Goal: Task Accomplishment & Management: Manage account settings

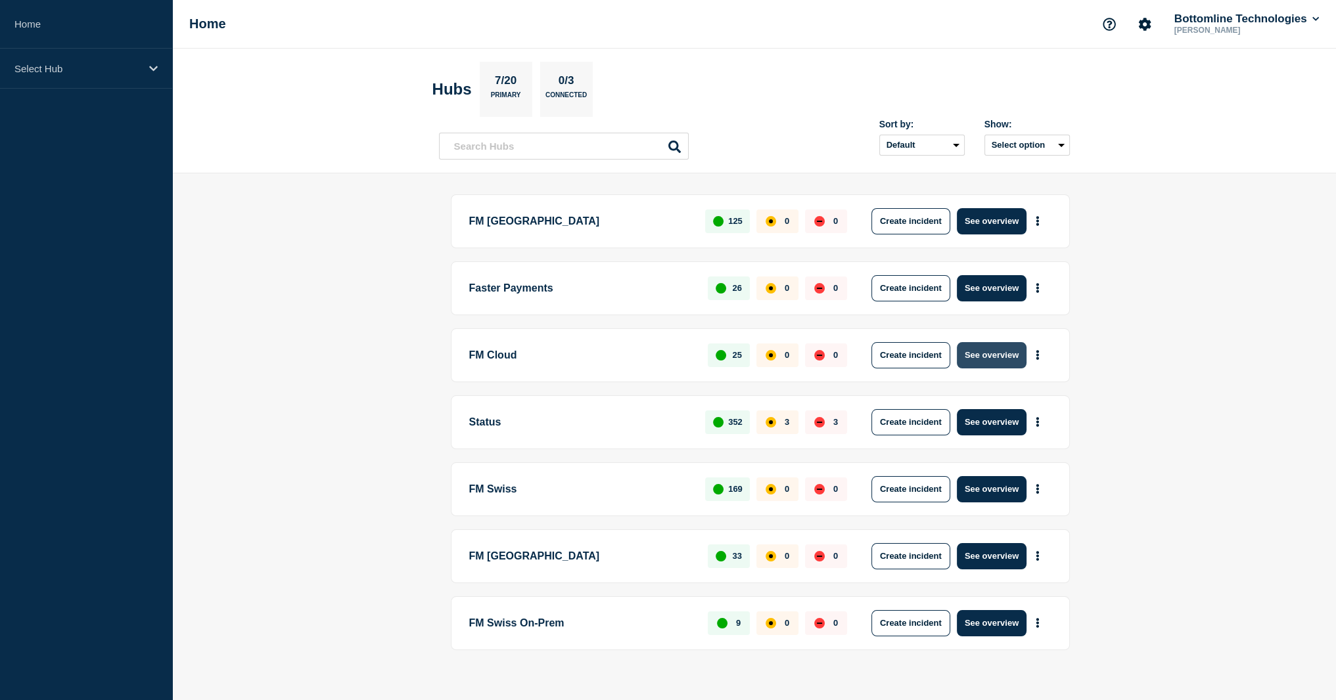
click at [986, 355] on button "See overview" at bounding box center [992, 355] width 70 height 26
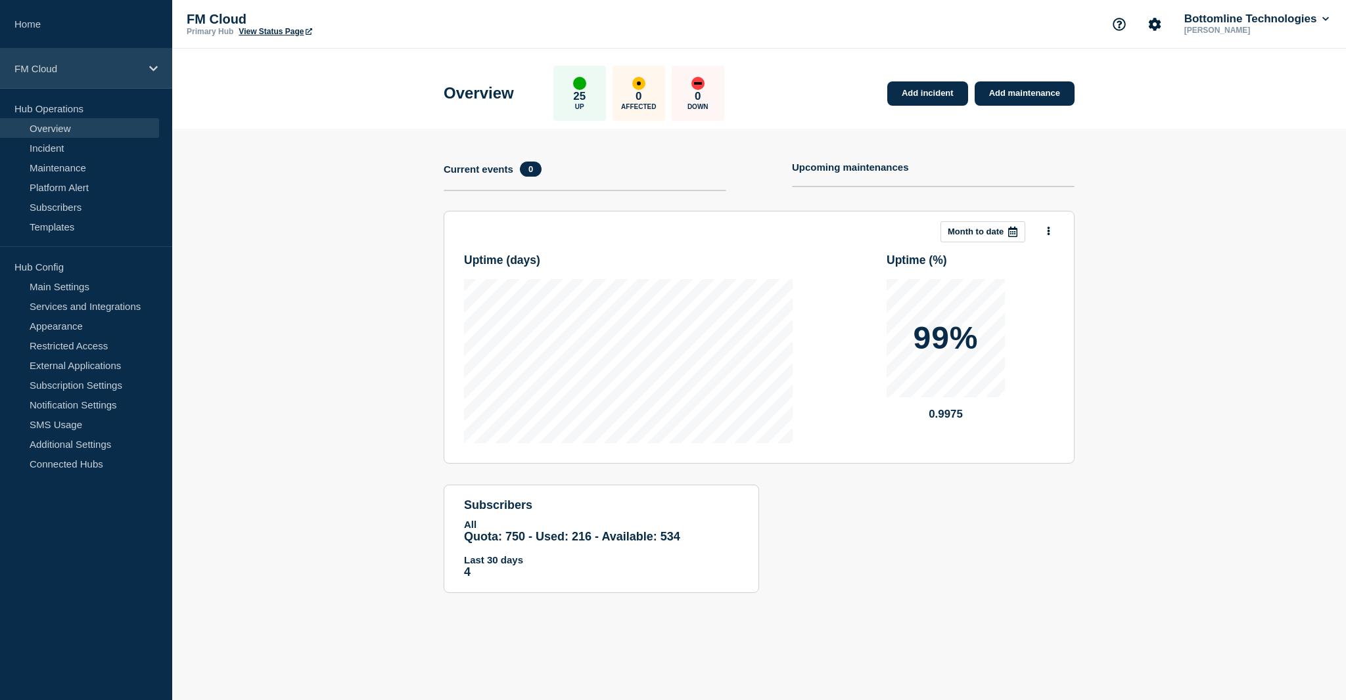
click at [150, 64] on icon at bounding box center [153, 69] width 9 height 10
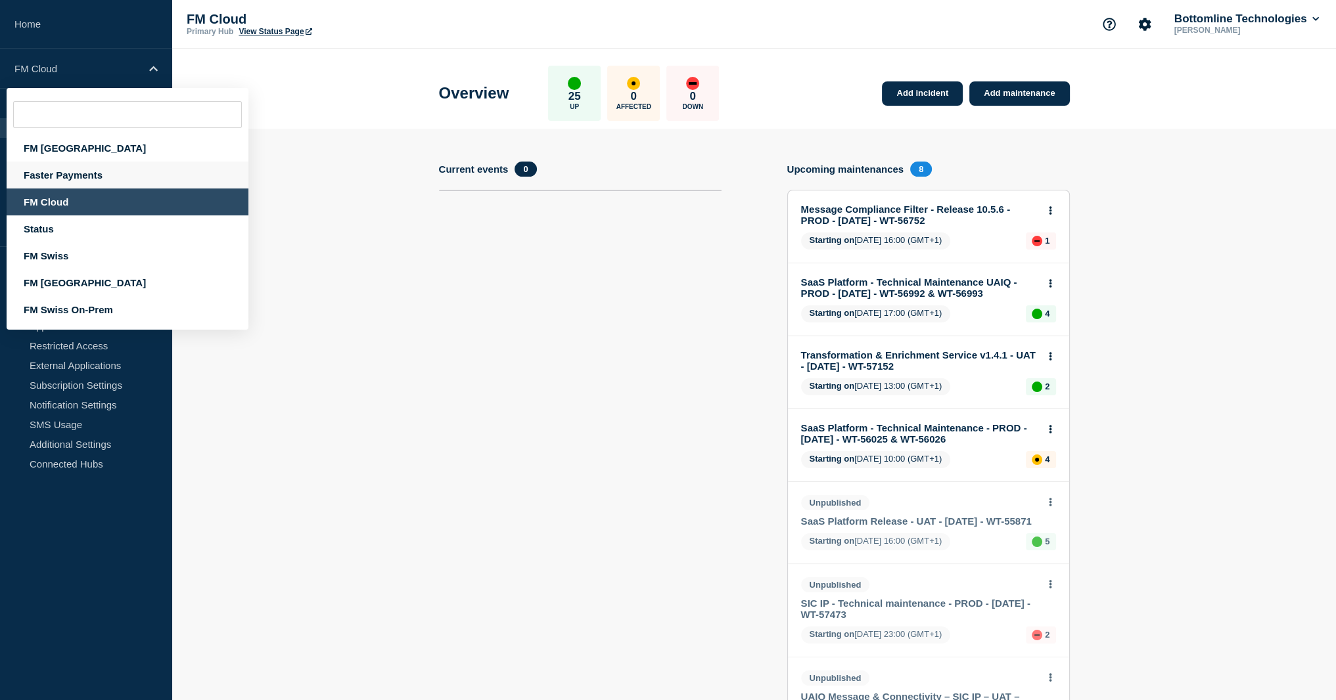
click at [95, 179] on div "Faster Payments" at bounding box center [128, 175] width 242 height 27
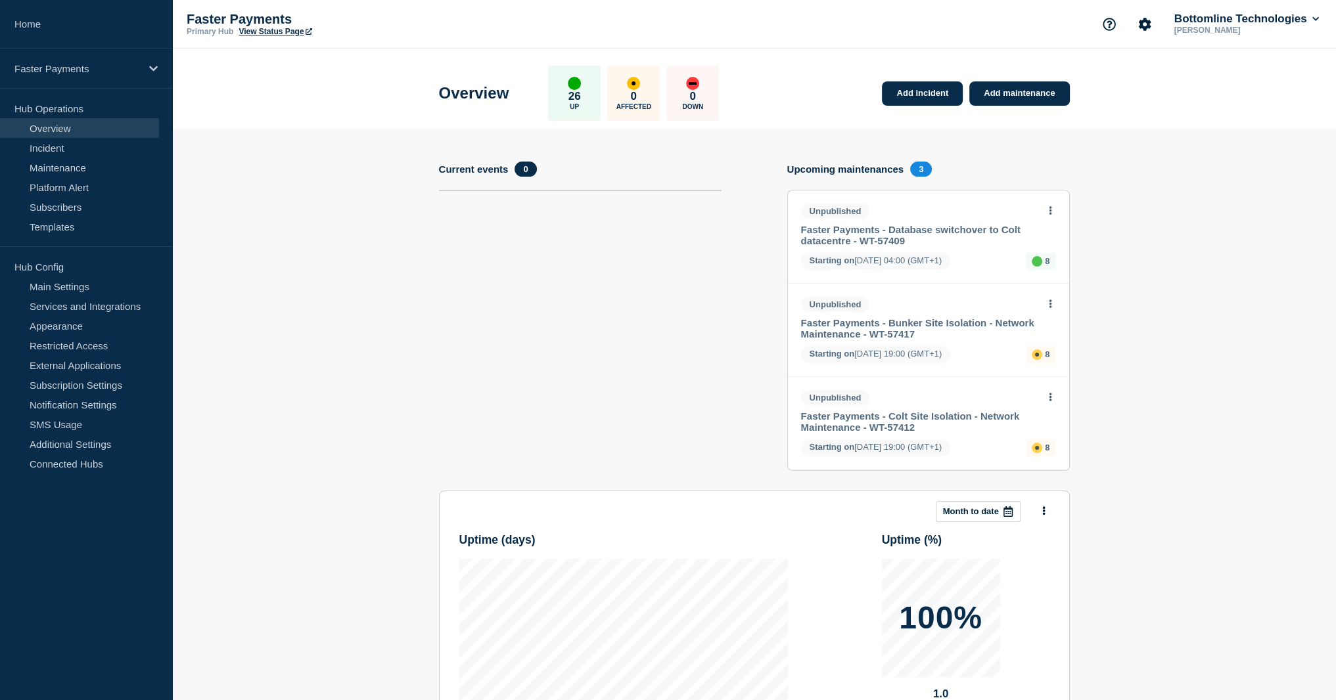
click at [1055, 204] on div at bounding box center [1050, 210] width 11 height 12
click at [1053, 206] on button at bounding box center [1050, 211] width 11 height 11
drag, startPoint x: 451, startPoint y: 308, endPoint x: 338, endPoint y: 240, distance: 132.6
click at [451, 308] on section "Current events 0" at bounding box center [580, 326] width 283 height 329
click at [84, 171] on link "Maintenance" at bounding box center [79, 168] width 159 height 20
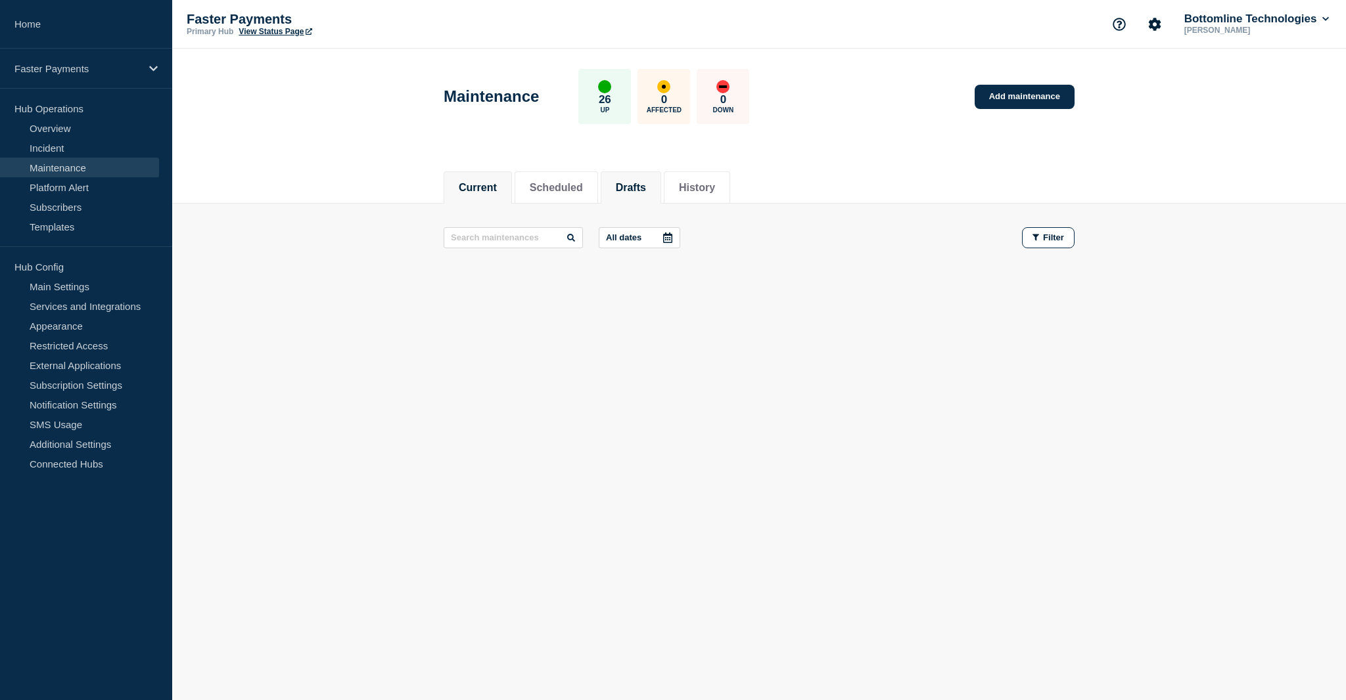
click at [639, 191] on button "Drafts" at bounding box center [631, 188] width 30 height 12
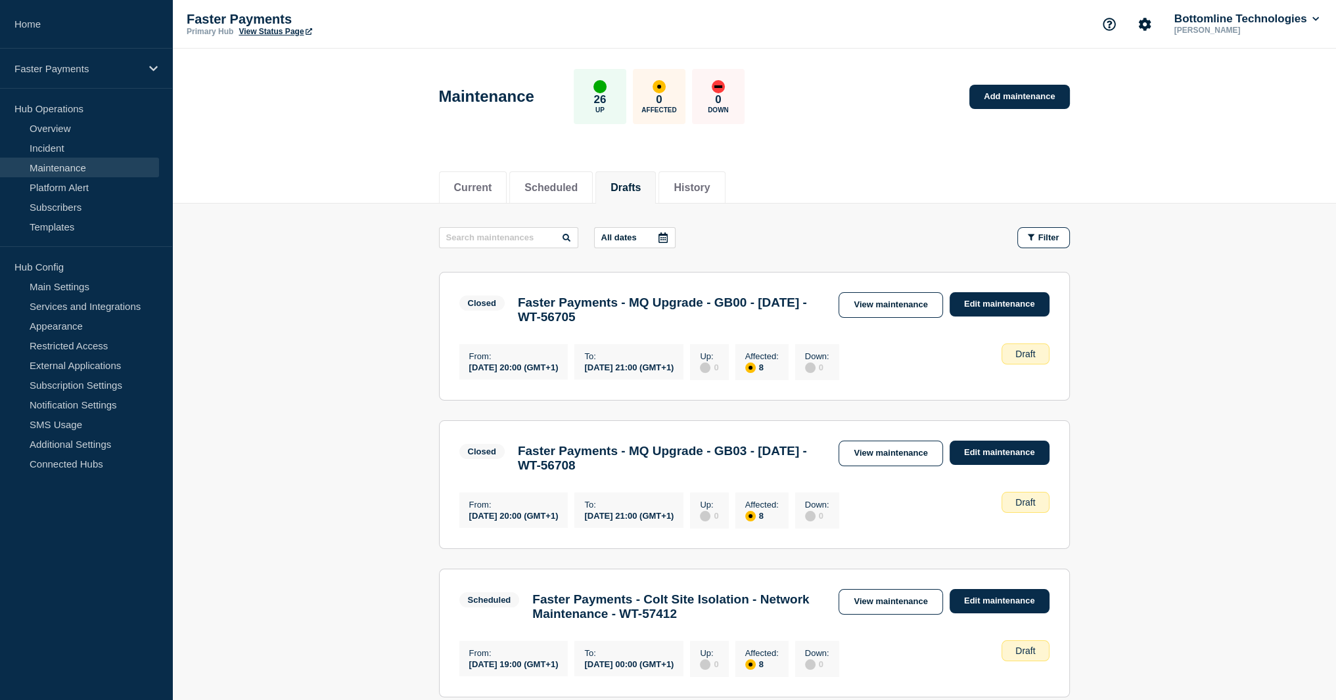
click at [541, 306] on h3 "Faster Payments - MQ Upgrade - GB00 - 7th/August/2025 - WT-56705" at bounding box center [672, 310] width 308 height 29
drag, startPoint x: 541, startPoint y: 306, endPoint x: 696, endPoint y: 304, distance: 155.7
click at [696, 304] on h3 "Faster Payments - MQ Upgrade - GB00 - 7th/August/2025 - WT-56705" at bounding box center [672, 310] width 308 height 29
copy h3 "Faster Payments - MQ Upgrade"
click at [1030, 90] on link "Add maintenance" at bounding box center [1019, 97] width 100 height 24
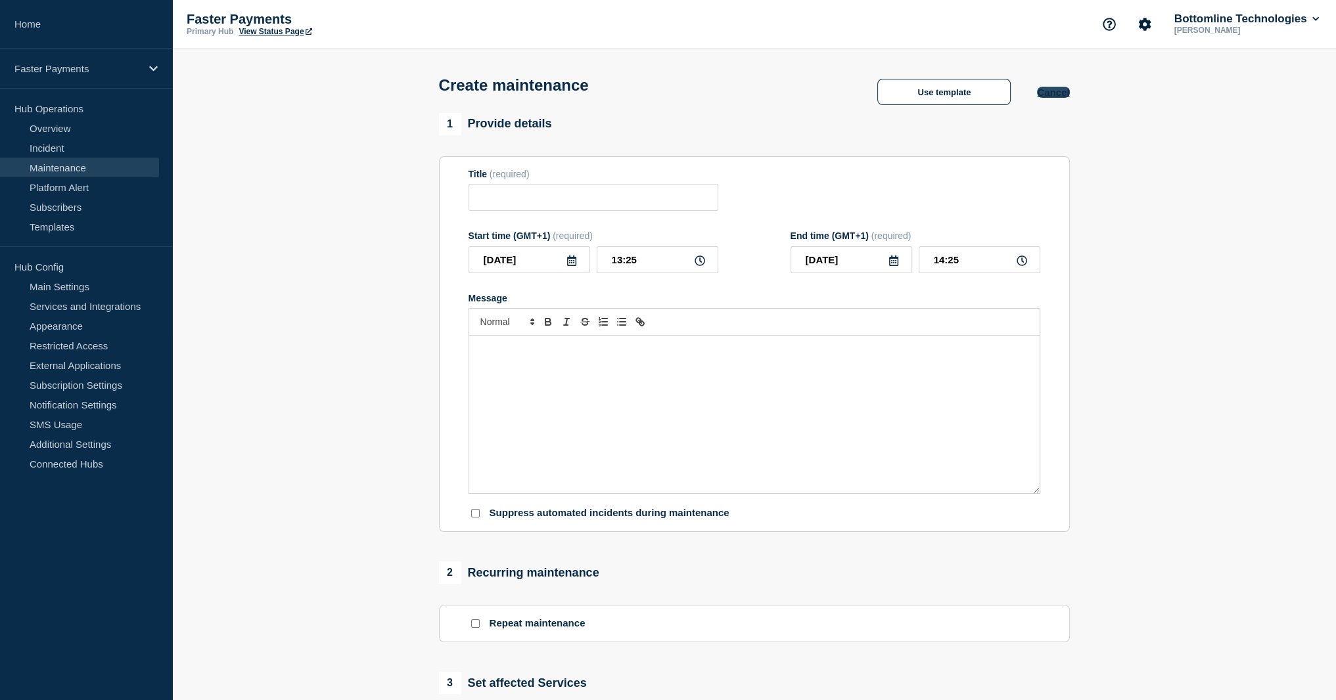
click at [1064, 96] on button "Cancel" at bounding box center [1053, 92] width 32 height 11
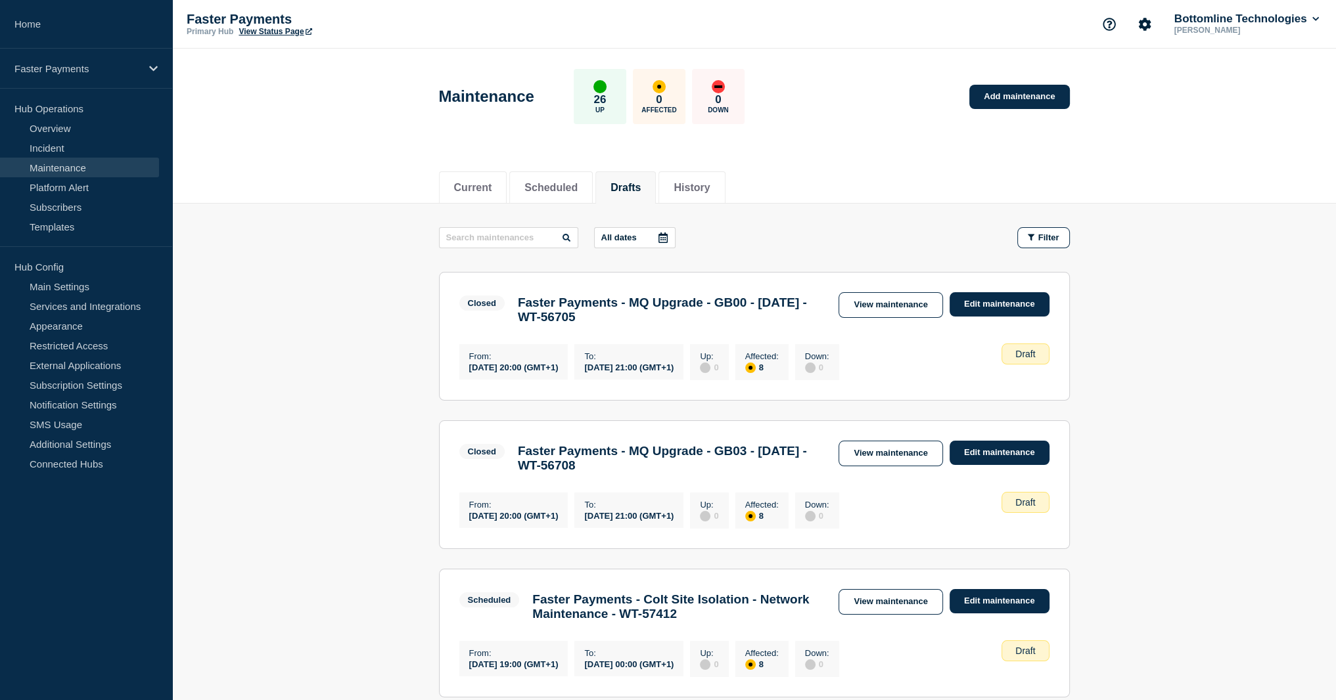
click at [941, 250] on div "All dates Filter Closed 8 Affected Faster Payments - MQ Upgrade - GB00 - 7th/Au…" at bounding box center [754, 620] width 631 height 787
click at [920, 310] on link "View maintenance" at bounding box center [890, 305] width 104 height 26
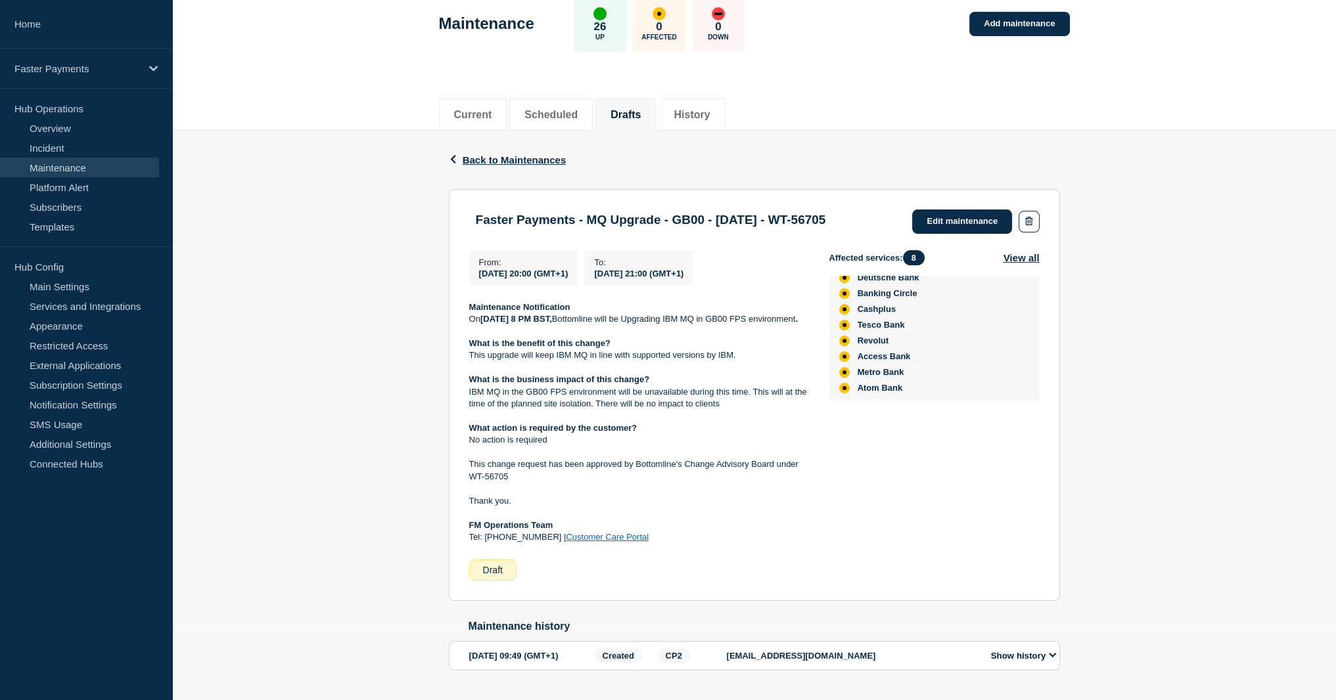
scroll to position [145, 0]
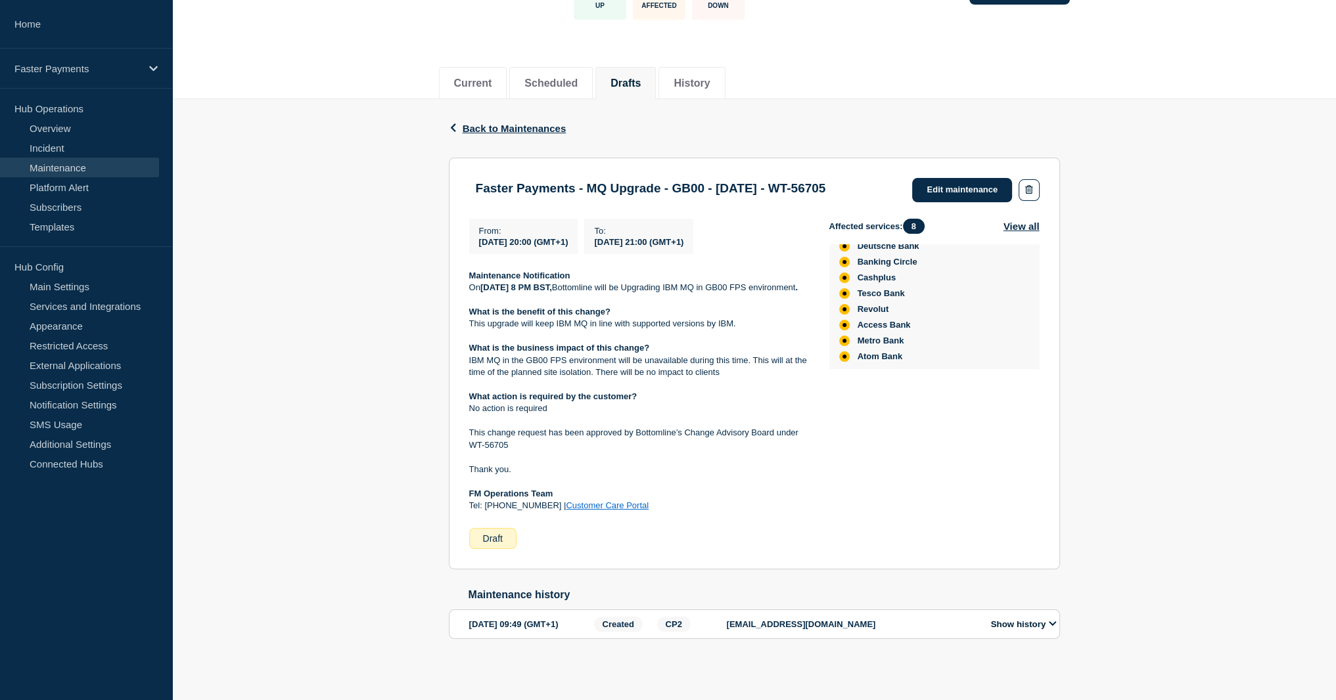
click at [1009, 621] on button "Show history" at bounding box center [1024, 624] width 74 height 11
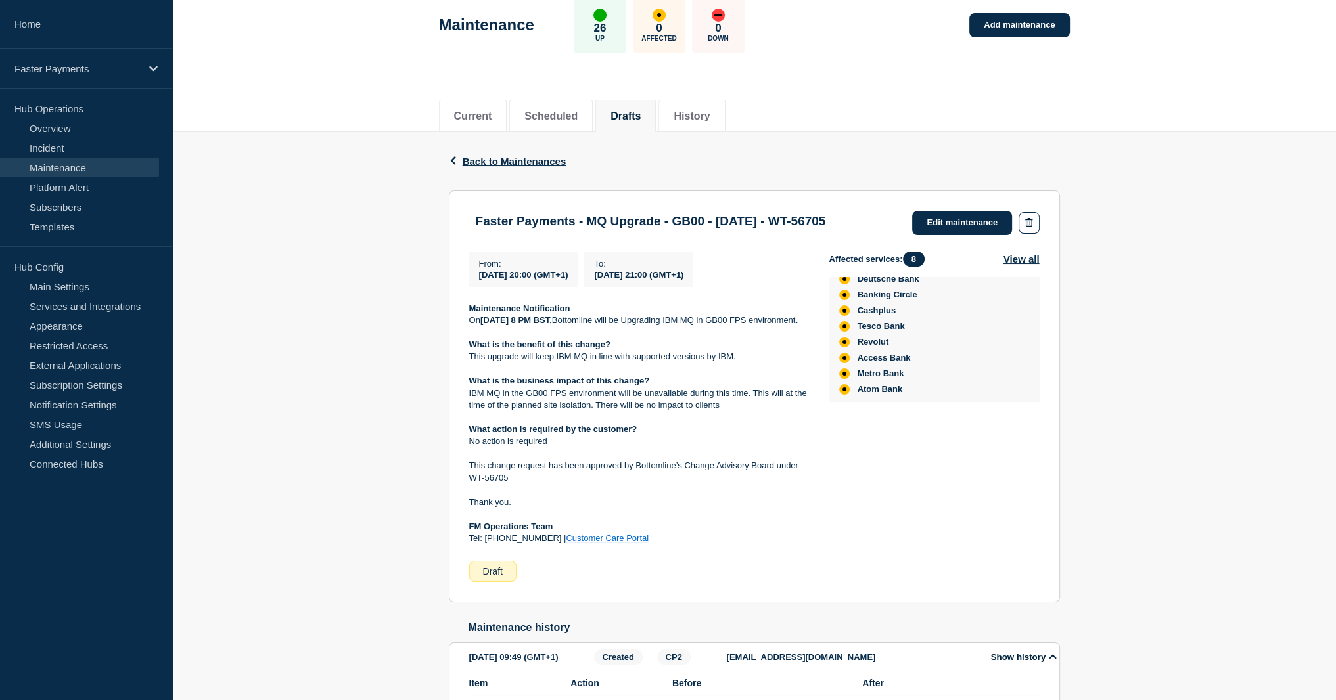
scroll to position [66, 0]
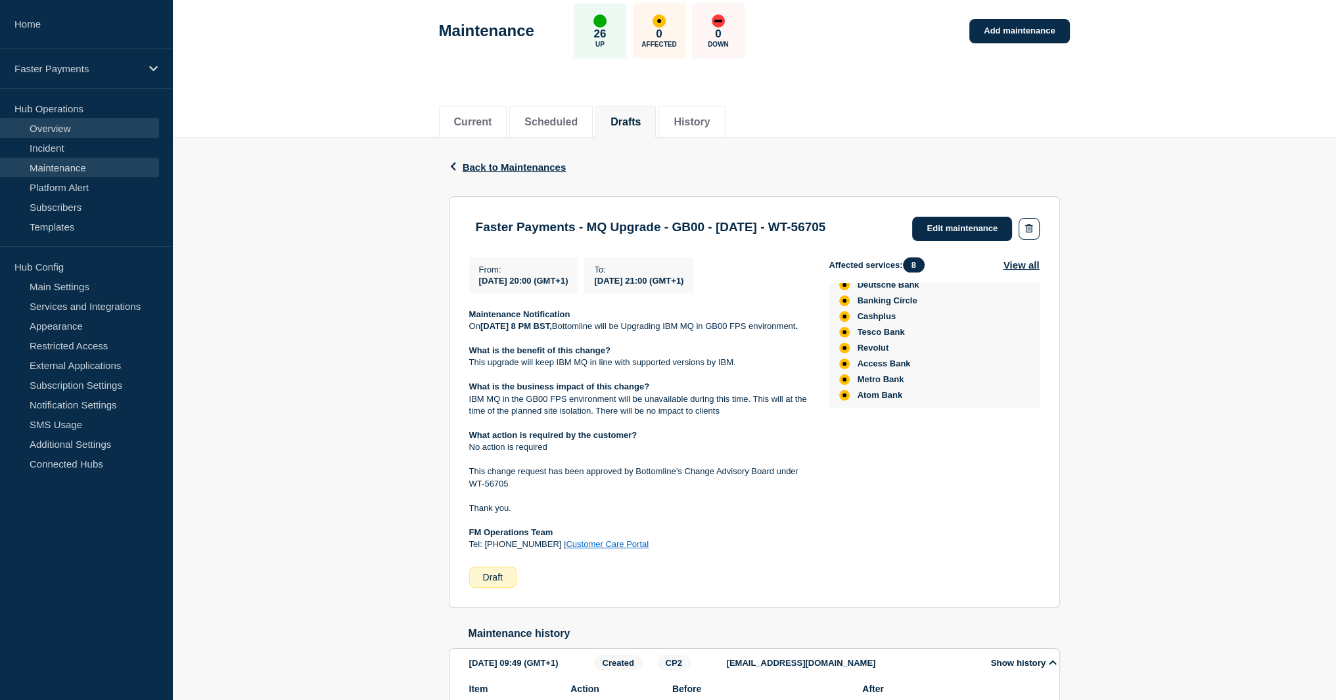
click at [66, 127] on link "Overview" at bounding box center [79, 128] width 159 height 20
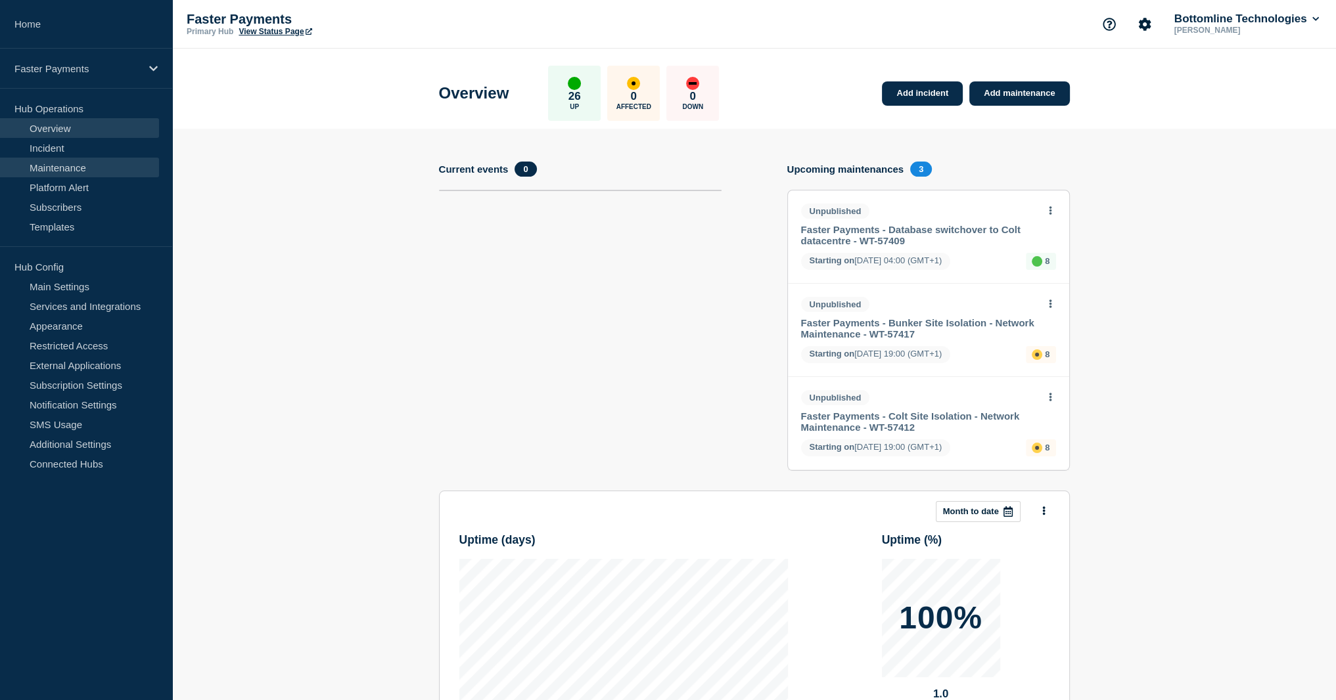
click at [55, 166] on link "Maintenance" at bounding box center [79, 168] width 159 height 20
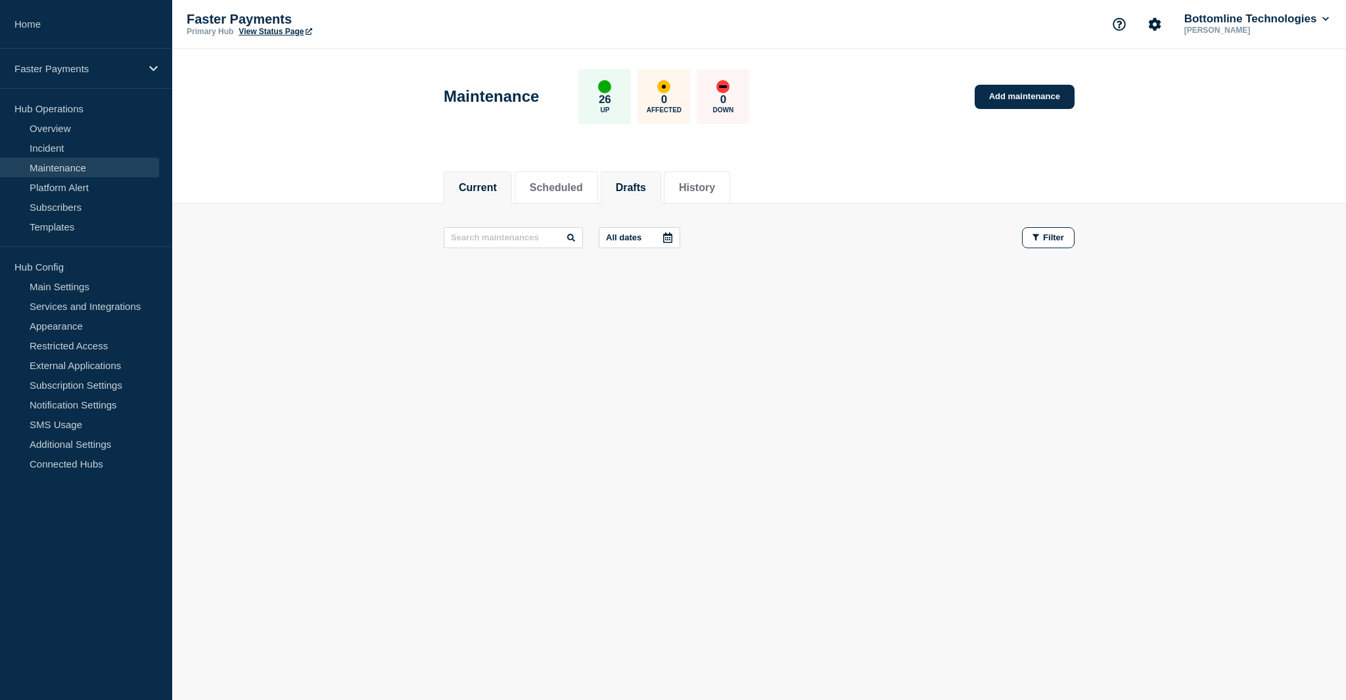
click at [612, 195] on li "Drafts" at bounding box center [631, 187] width 60 height 32
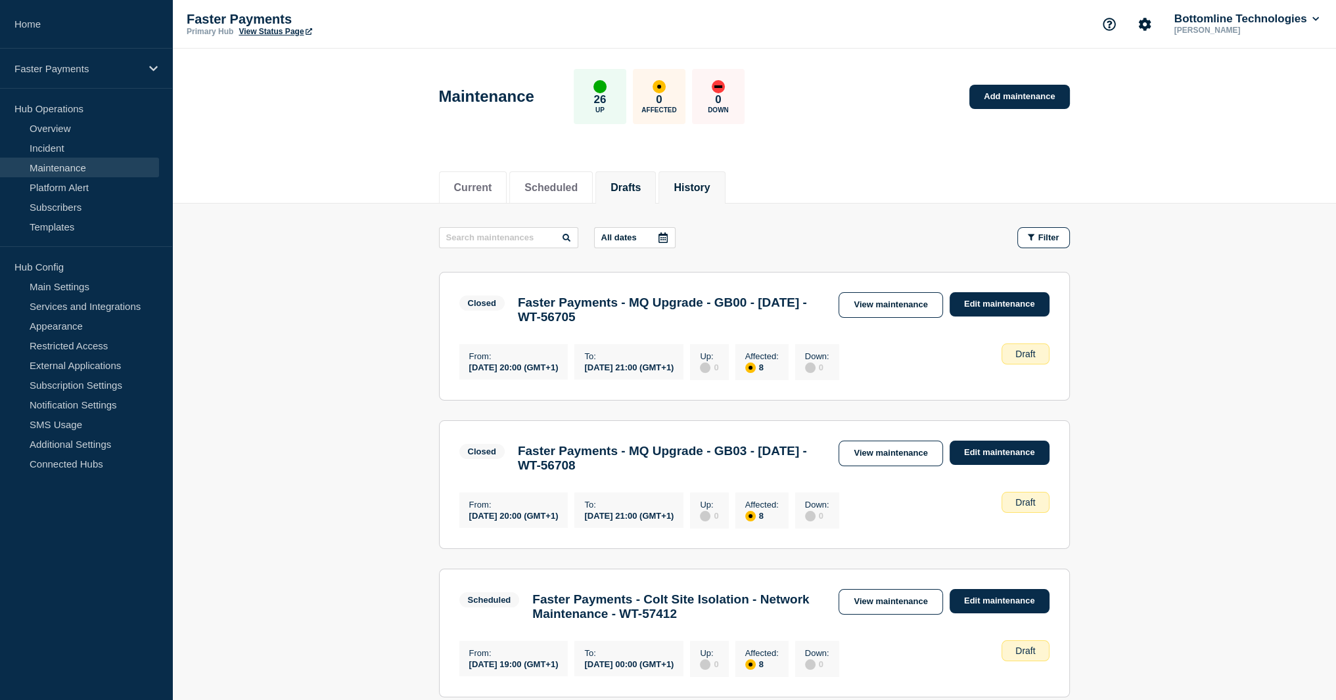
click at [687, 197] on li "History" at bounding box center [691, 187] width 66 height 32
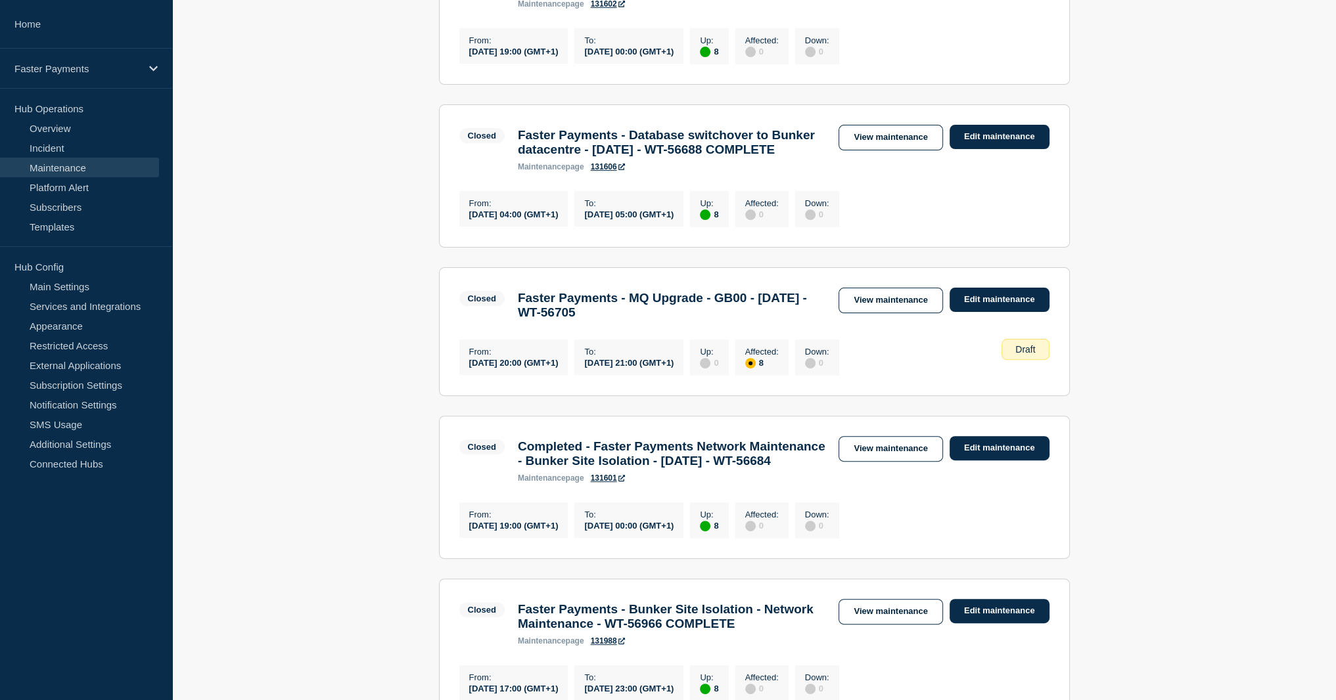
scroll to position [526, 0]
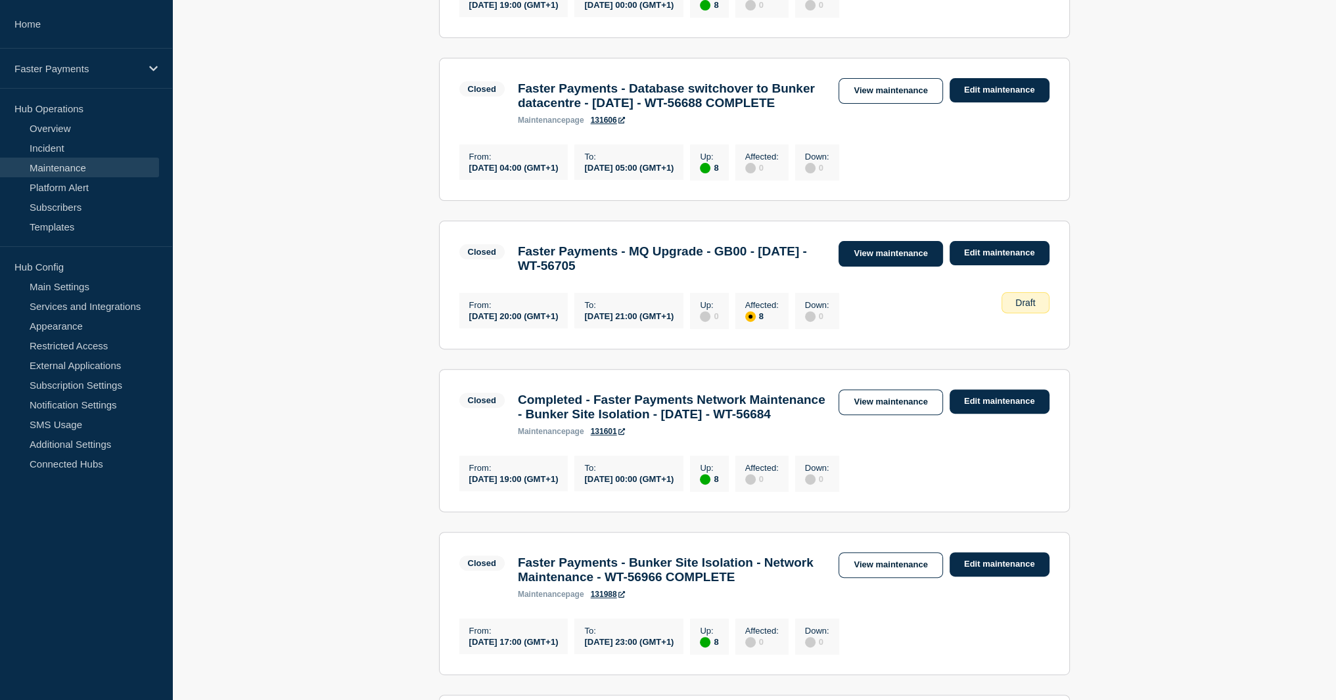
click at [894, 267] on link "View maintenance" at bounding box center [890, 254] width 104 height 26
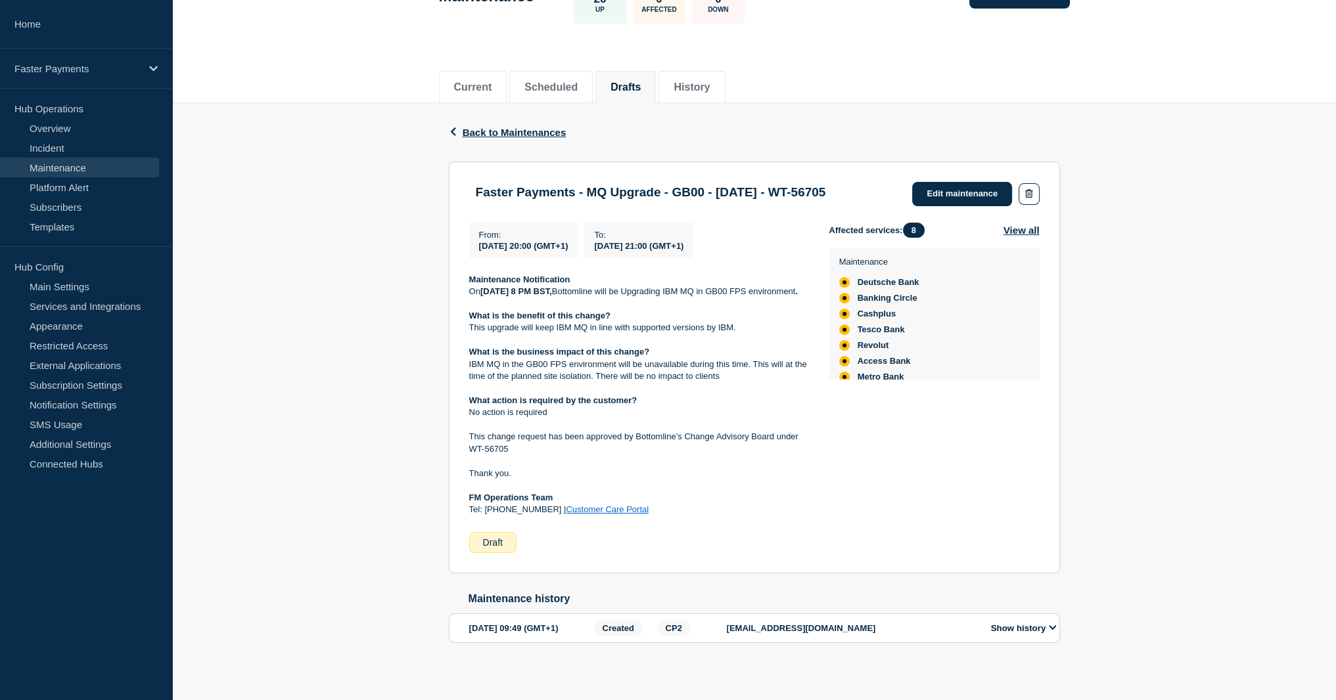
scroll to position [145, 0]
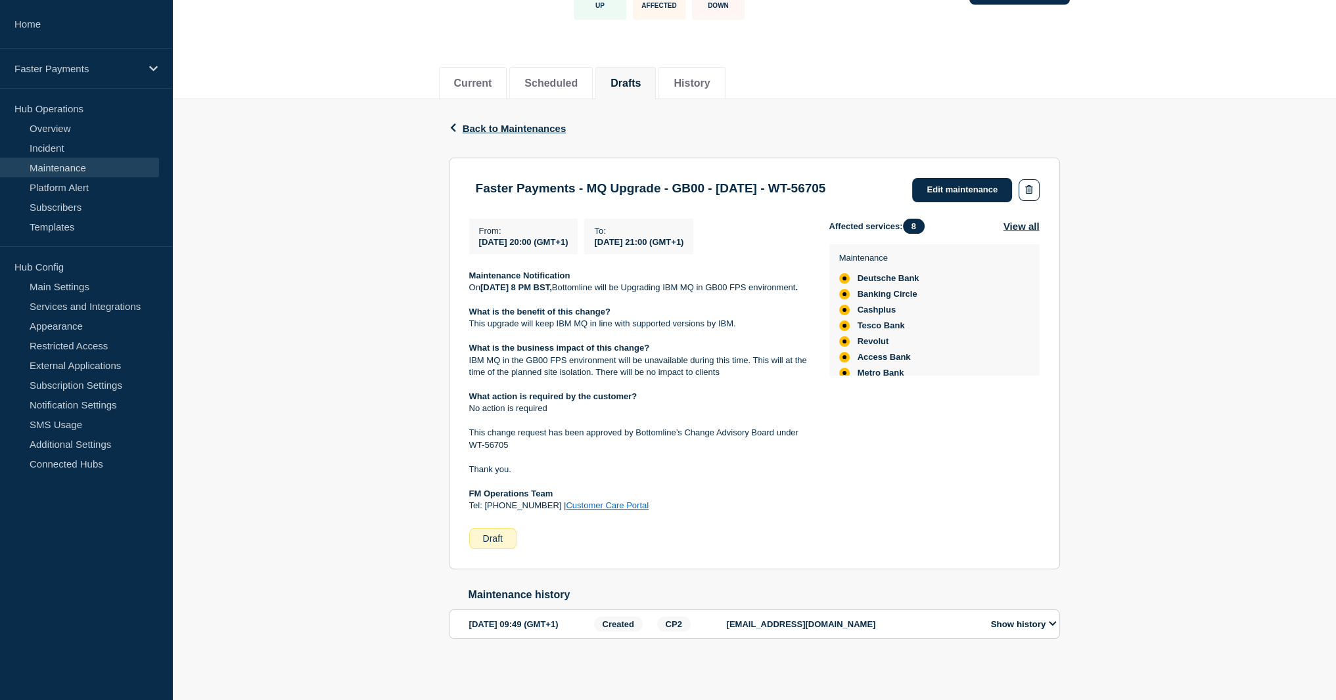
click at [479, 271] on strong "Maintenance Notification" at bounding box center [519, 276] width 101 height 10
click at [479, 270] on p "Maintenance Notification" at bounding box center [638, 276] width 339 height 12
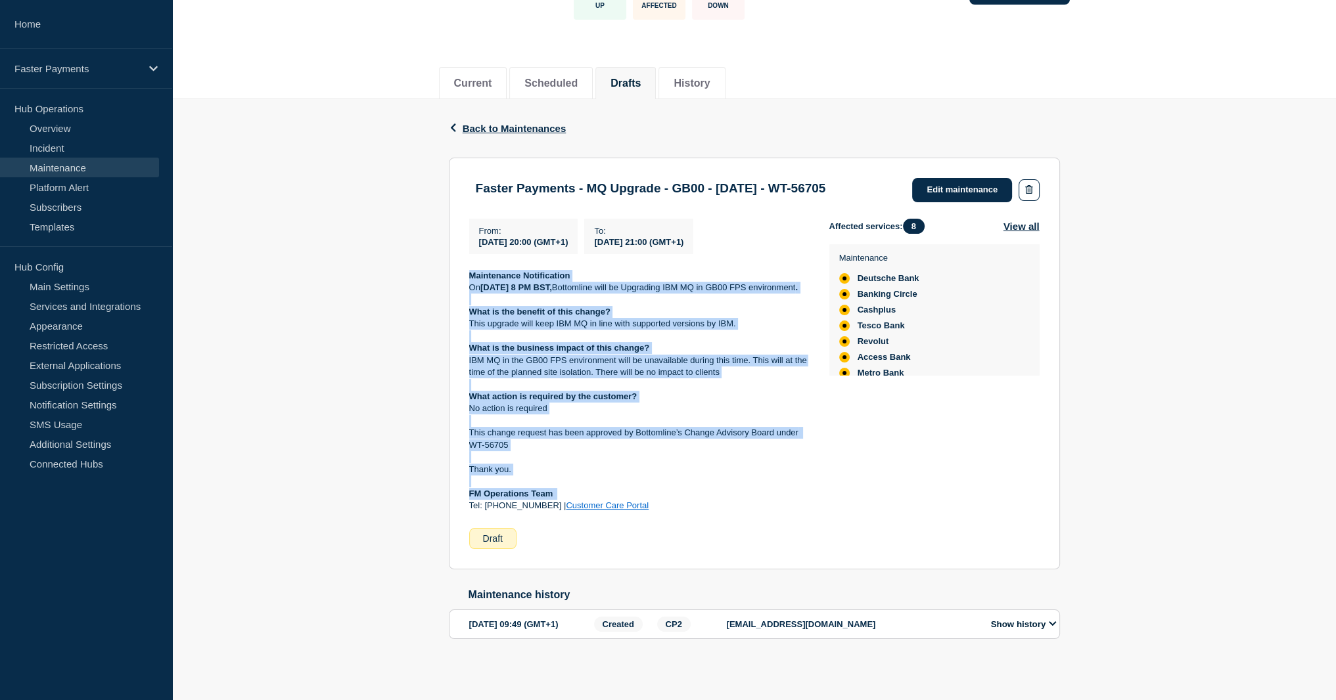
drag, startPoint x: 479, startPoint y: 245, endPoint x: 536, endPoint y: 487, distance: 248.5
click at [536, 487] on div "Maintenance Notification On Thursday 7th of August 2025 at 8 PM BST, Bottomline…" at bounding box center [638, 391] width 339 height 242
copy div "Maintenance Notification On Thursday 7th of August 2025 at 8 PM BST, Bottomline…"
click at [1030, 185] on icon "button" at bounding box center [1028, 189] width 7 height 9
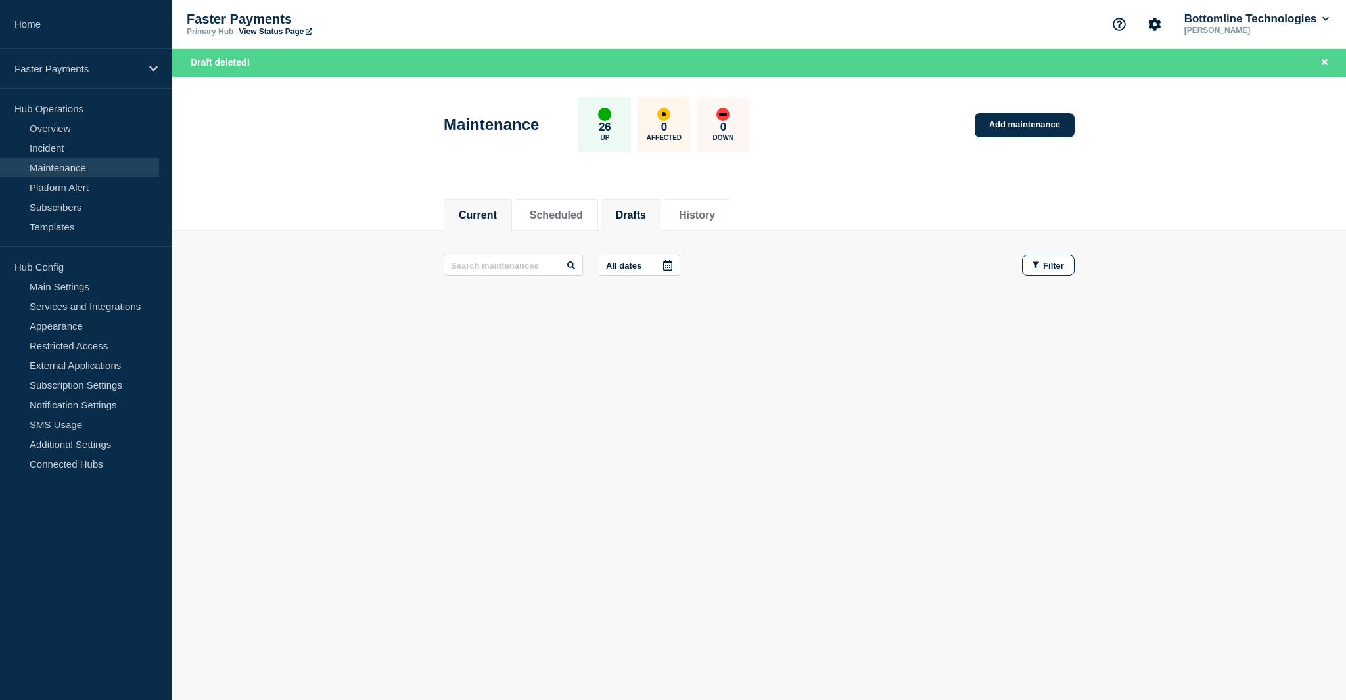
click at [633, 212] on button "Drafts" at bounding box center [631, 216] width 30 height 12
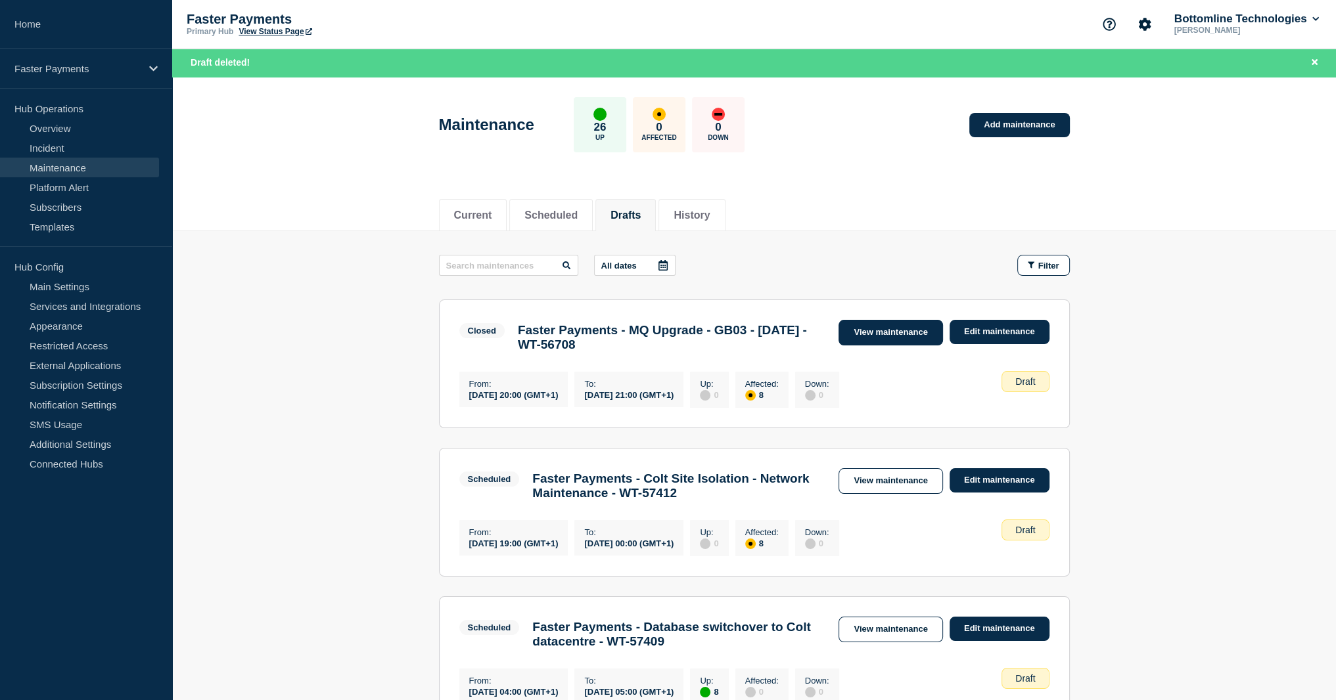
click at [924, 330] on link "View maintenance" at bounding box center [890, 333] width 104 height 26
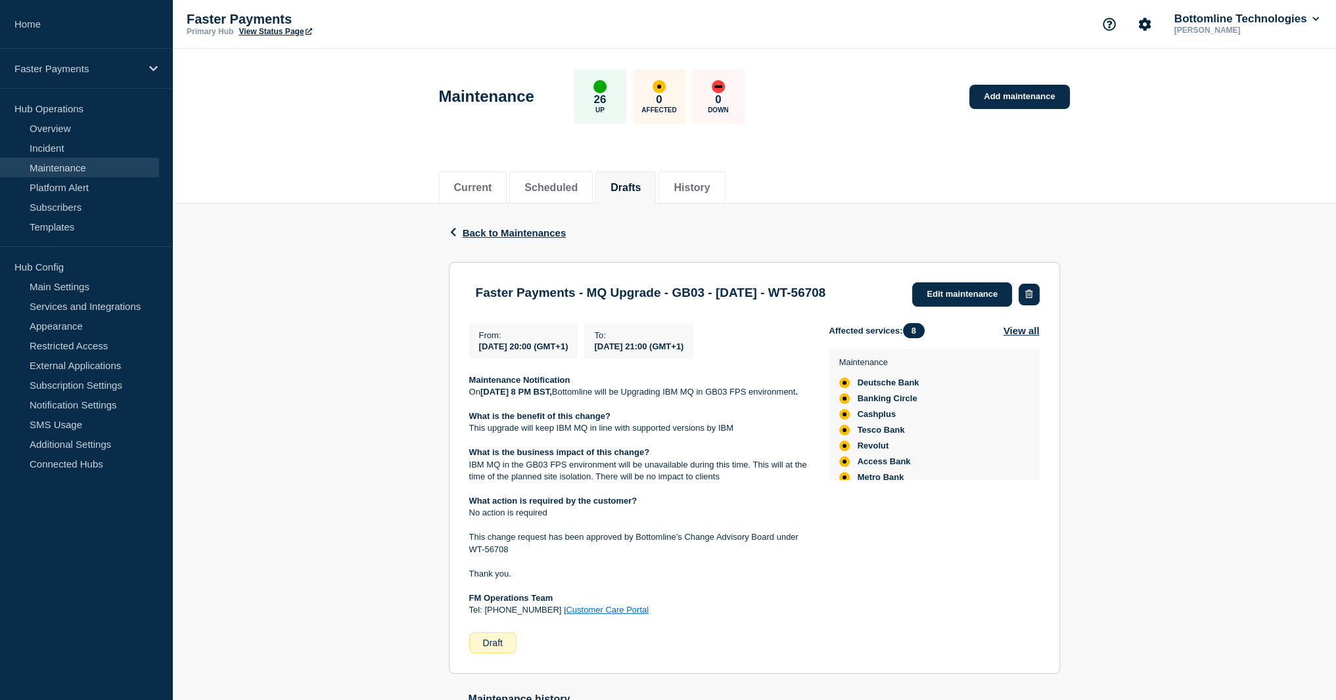
click at [1027, 298] on button "button" at bounding box center [1028, 295] width 20 height 22
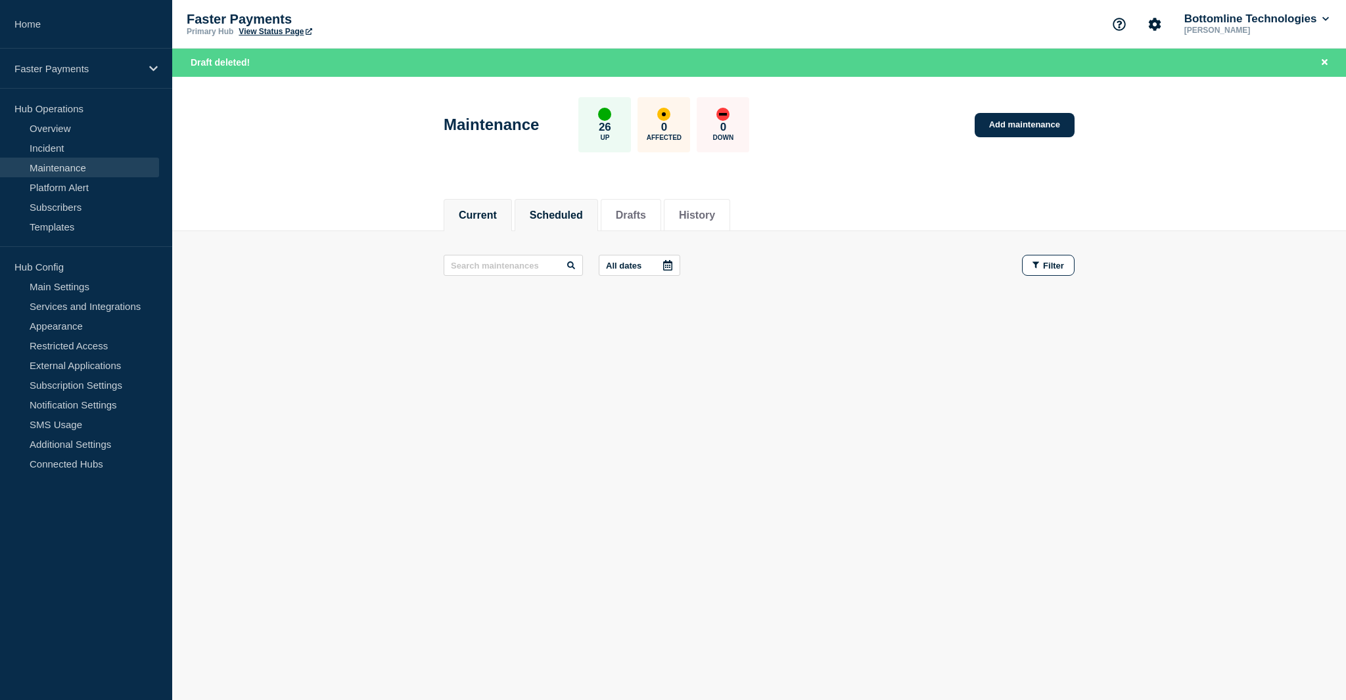
click at [566, 210] on button "Scheduled" at bounding box center [556, 216] width 53 height 12
click at [624, 219] on li "Drafts" at bounding box center [631, 215] width 60 height 32
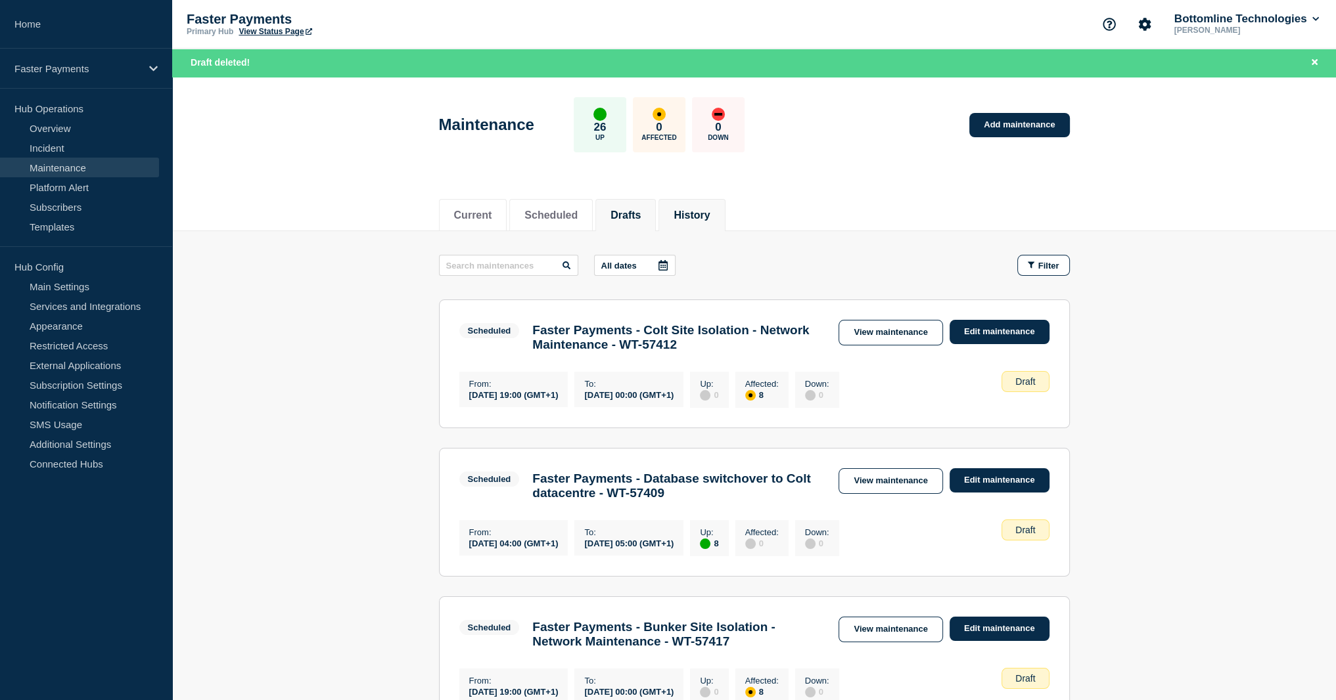
click at [725, 204] on li "History" at bounding box center [691, 215] width 66 height 32
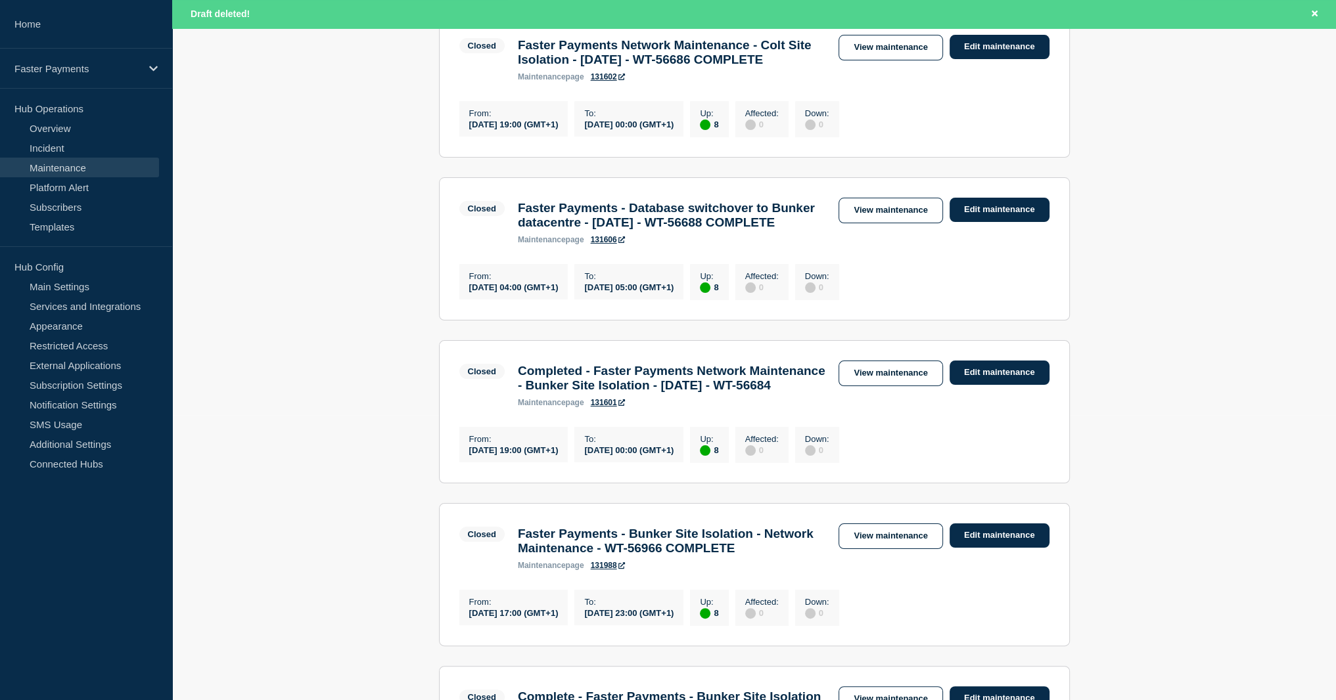
scroll to position [263, 0]
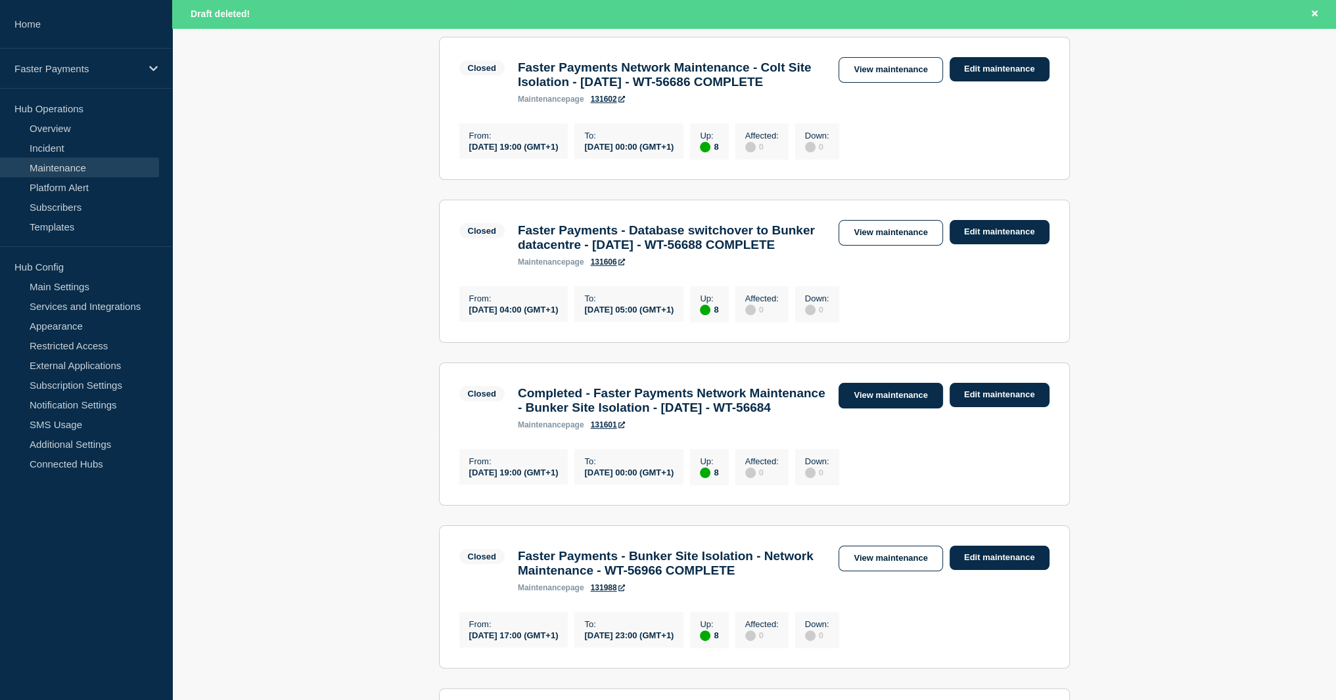
click at [887, 409] on link "View maintenance" at bounding box center [890, 396] width 104 height 26
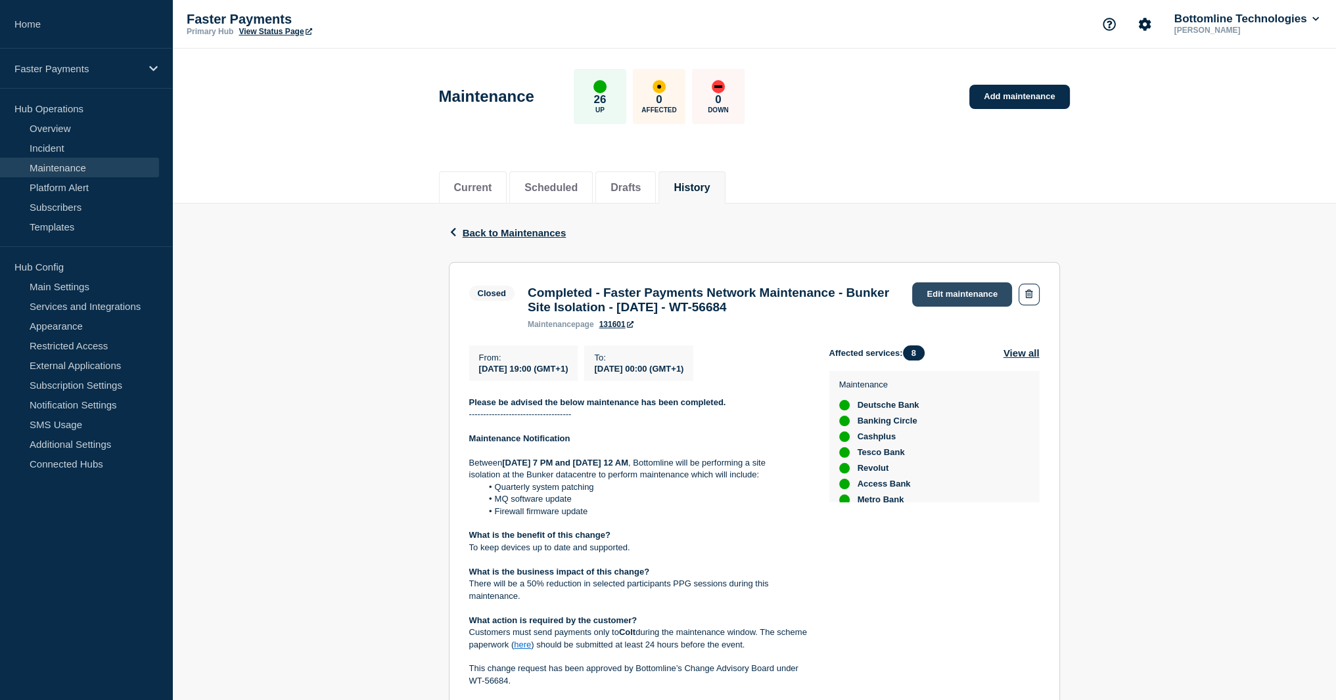
click at [954, 300] on link "Edit maintenance" at bounding box center [962, 295] width 100 height 24
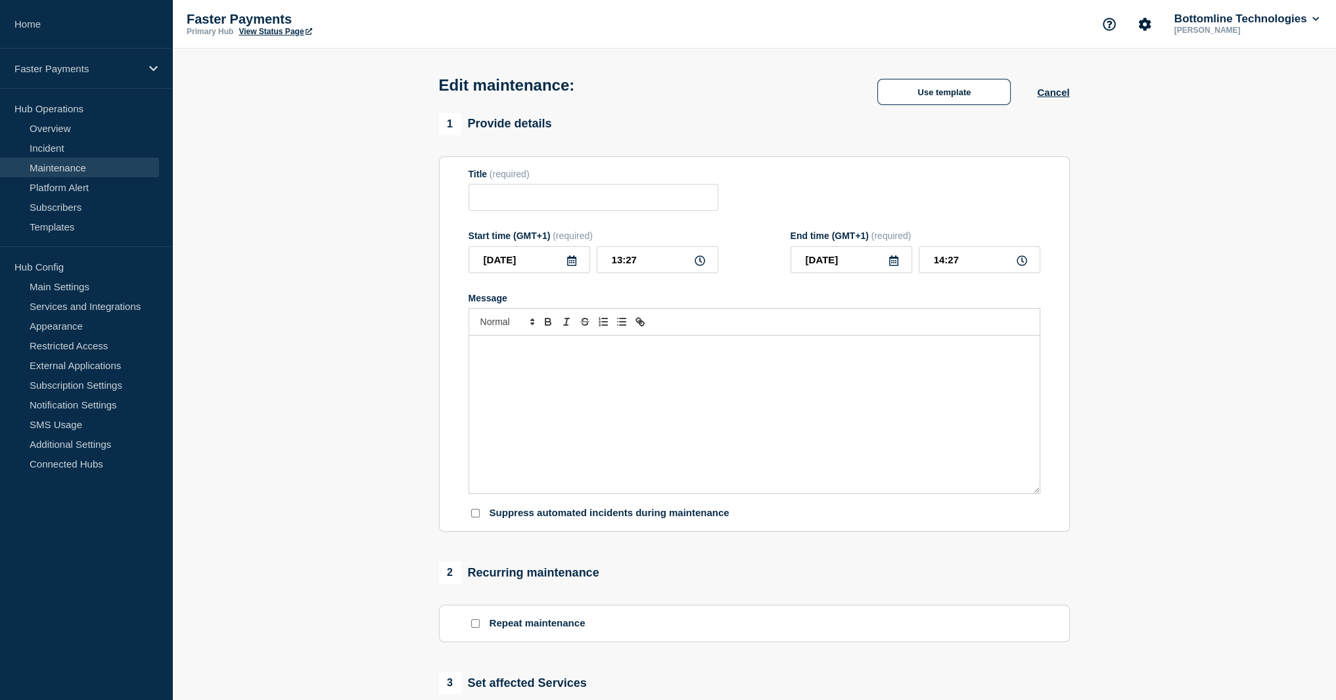
type input "Completed - Faster Payments Network Maintenance - Bunker Site Isolation - 07/AU…"
type input "2025-08-07"
type input "19:00"
type input "2025-08-08"
type input "00:00"
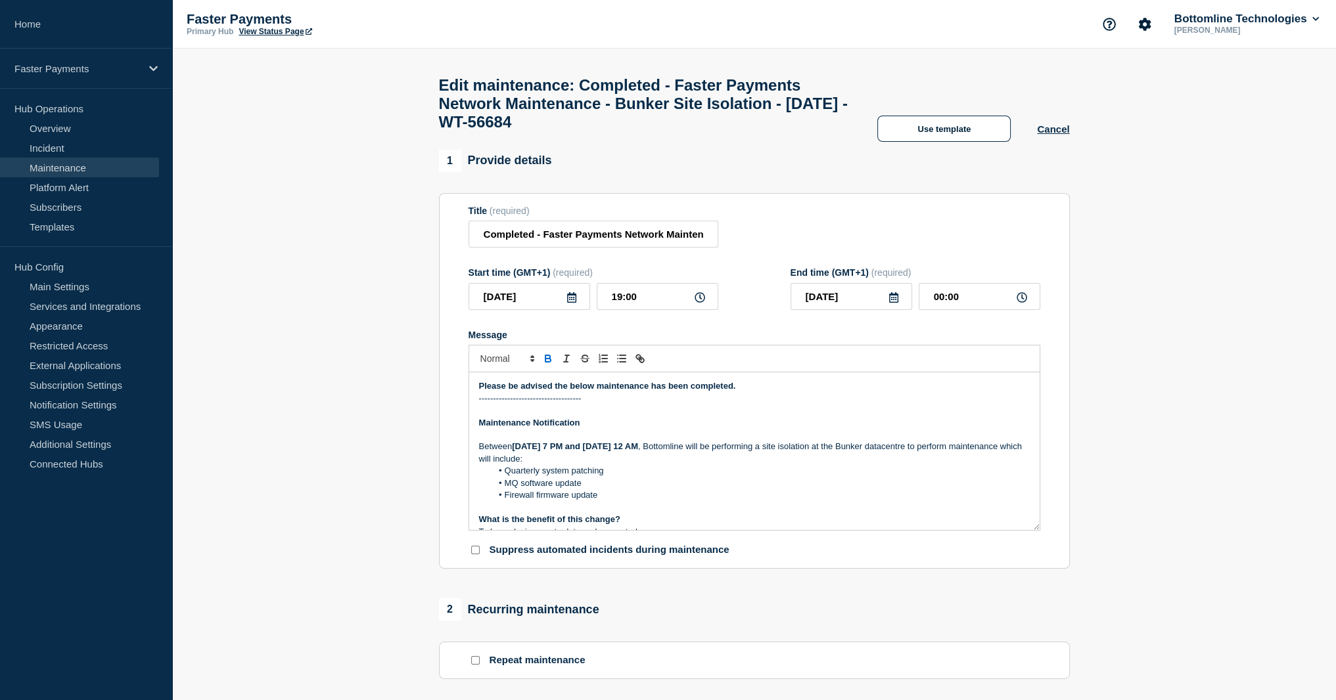
click at [589, 391] on strong "Please be advised the below maintenance has been completed." at bounding box center [607, 386] width 257 height 10
copy strong "Maintenance Notification"
paste div "Message"
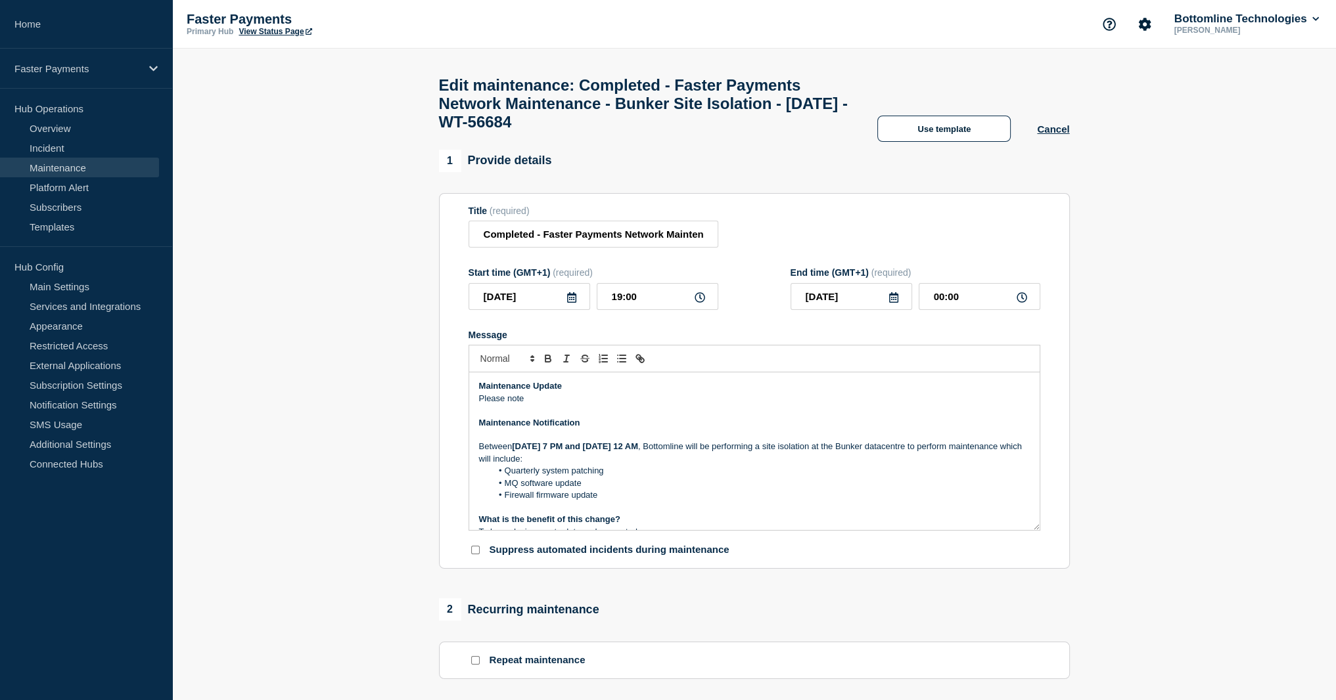
click at [573, 405] on p "Please note" at bounding box center [754, 399] width 551 height 12
click at [510, 489] on li "MQ software update" at bounding box center [760, 484] width 538 height 12
drag, startPoint x: 510, startPoint y: 491, endPoint x: 576, endPoint y: 493, distance: 66.4
click at [576, 489] on li "MQ software update" at bounding box center [760, 484] width 538 height 12
copy li "MQ software update"
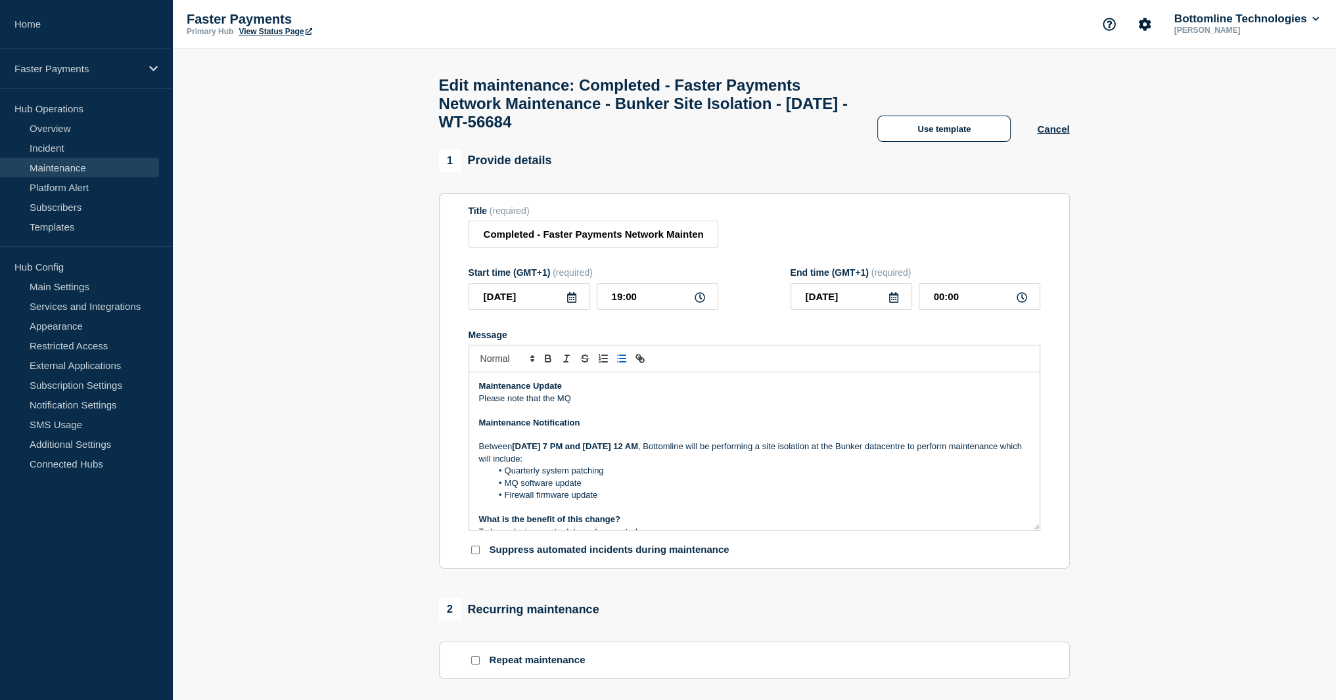
click at [565, 405] on p "Please note that the MQ" at bounding box center [754, 399] width 551 height 12
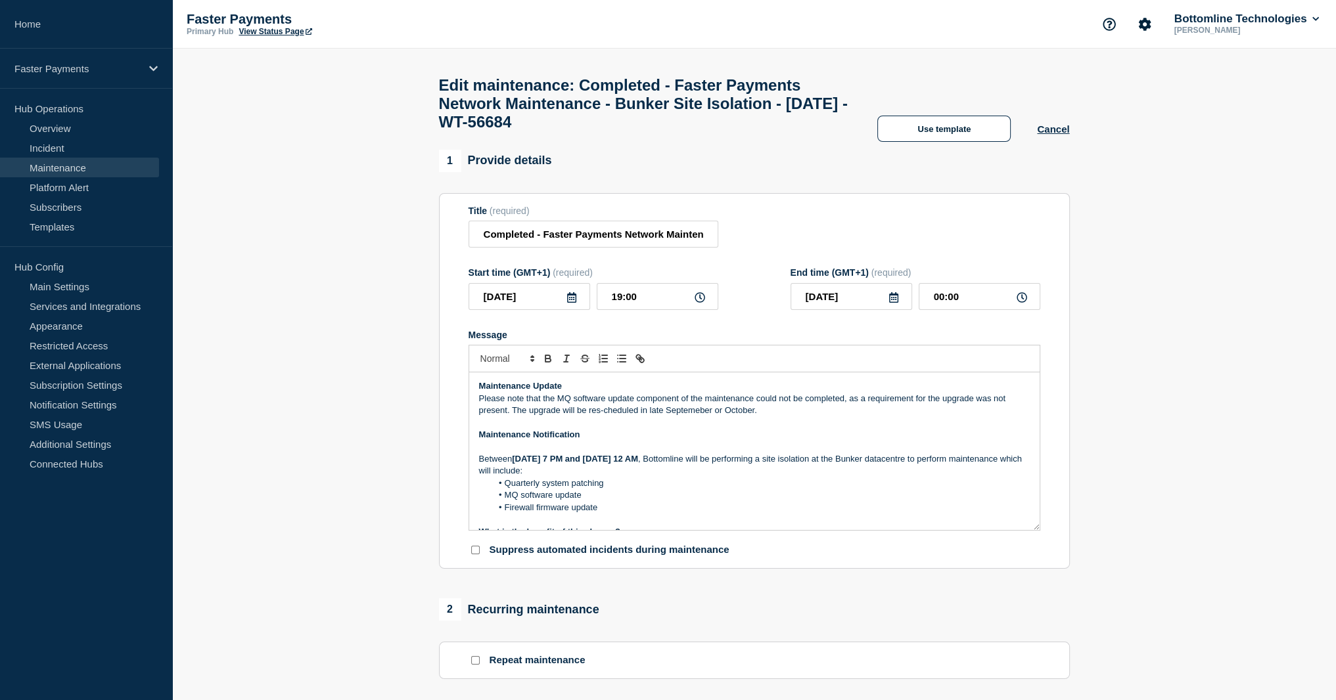
drag, startPoint x: 618, startPoint y: 428, endPoint x: 601, endPoint y: 428, distance: 17.1
click at [601, 417] on p "Please note that the MQ software update component of the maintenance could not …" at bounding box center [754, 405] width 551 height 24
copy div "Maintenance Update Please note that the MQ software update component of the mai…"
click at [696, 392] on p "Maintenance Update" at bounding box center [754, 386] width 551 height 12
drag, startPoint x: 759, startPoint y: 426, endPoint x: 467, endPoint y: 409, distance: 292.2
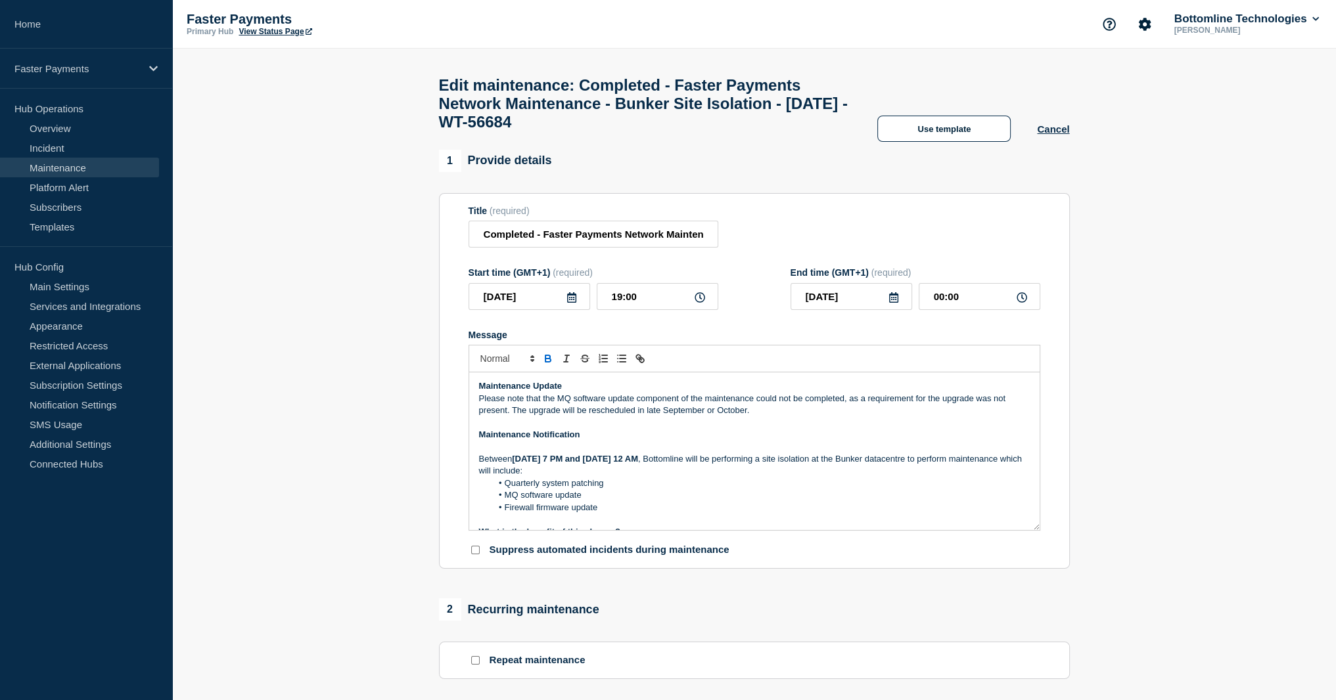
click at [467, 409] on section "Title (required) Completed - Faster Payments Network Maintenance - Bunker Site …" at bounding box center [754, 381] width 631 height 376
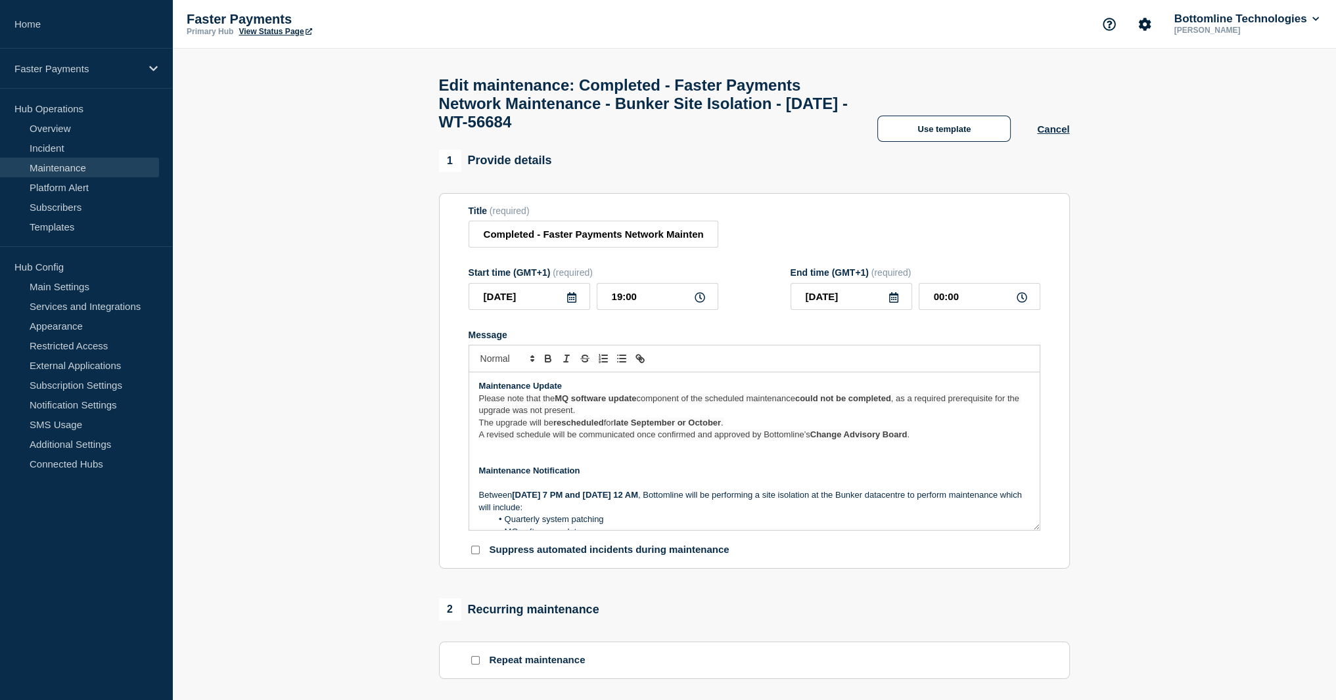
click at [602, 392] on p "Maintenance Update" at bounding box center [754, 386] width 551 height 12
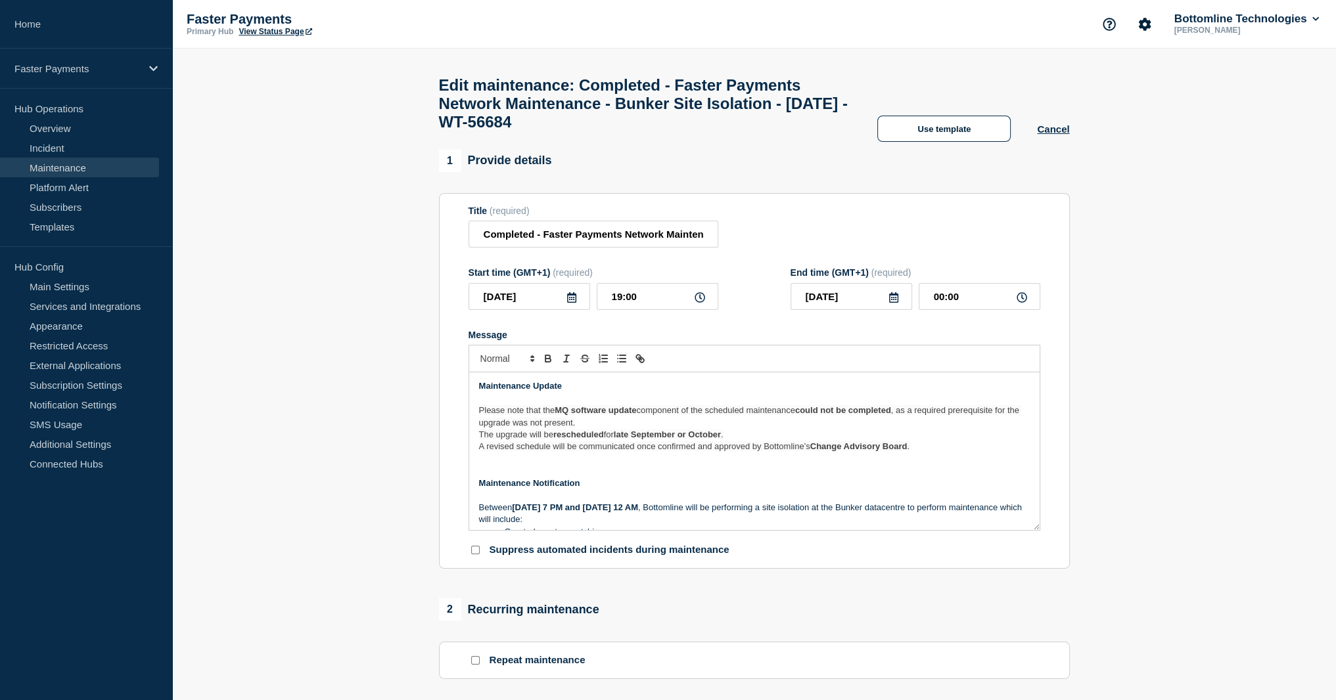
click at [794, 415] on span "component of the scheduled maintenance" at bounding box center [715, 410] width 158 height 10
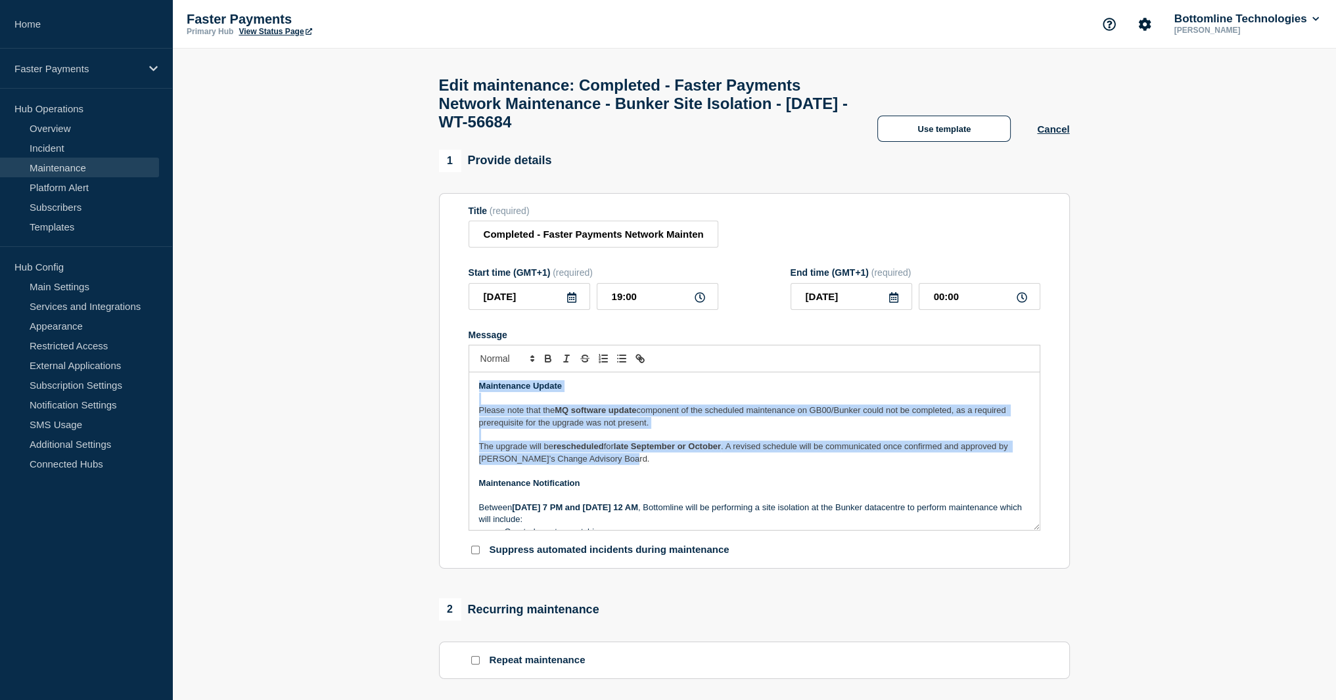
drag, startPoint x: 639, startPoint y: 474, endPoint x: 470, endPoint y: 401, distance: 183.3
click at [470, 401] on div "Maintenance Update Please note that the MQ software update component of the sch…" at bounding box center [754, 452] width 570 height 158
copy div "Maintenance Update Please note that the MQ software update component of the sch…"
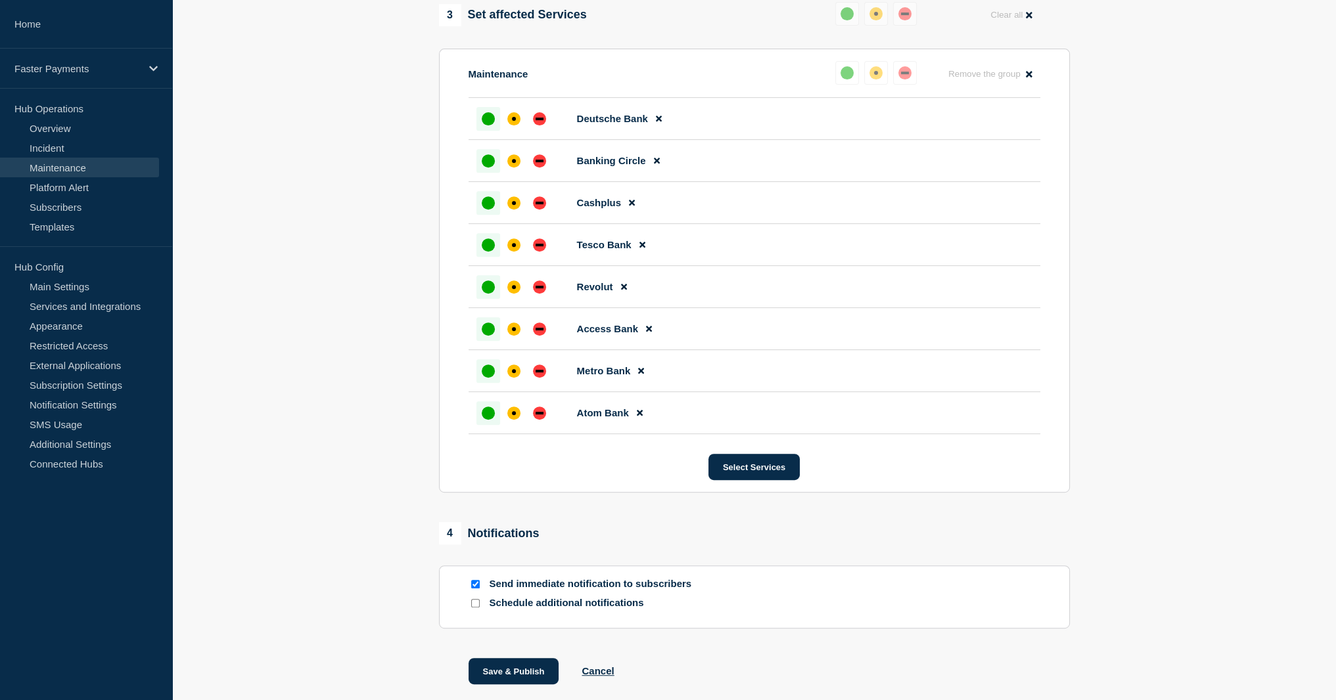
scroll to position [794, 0]
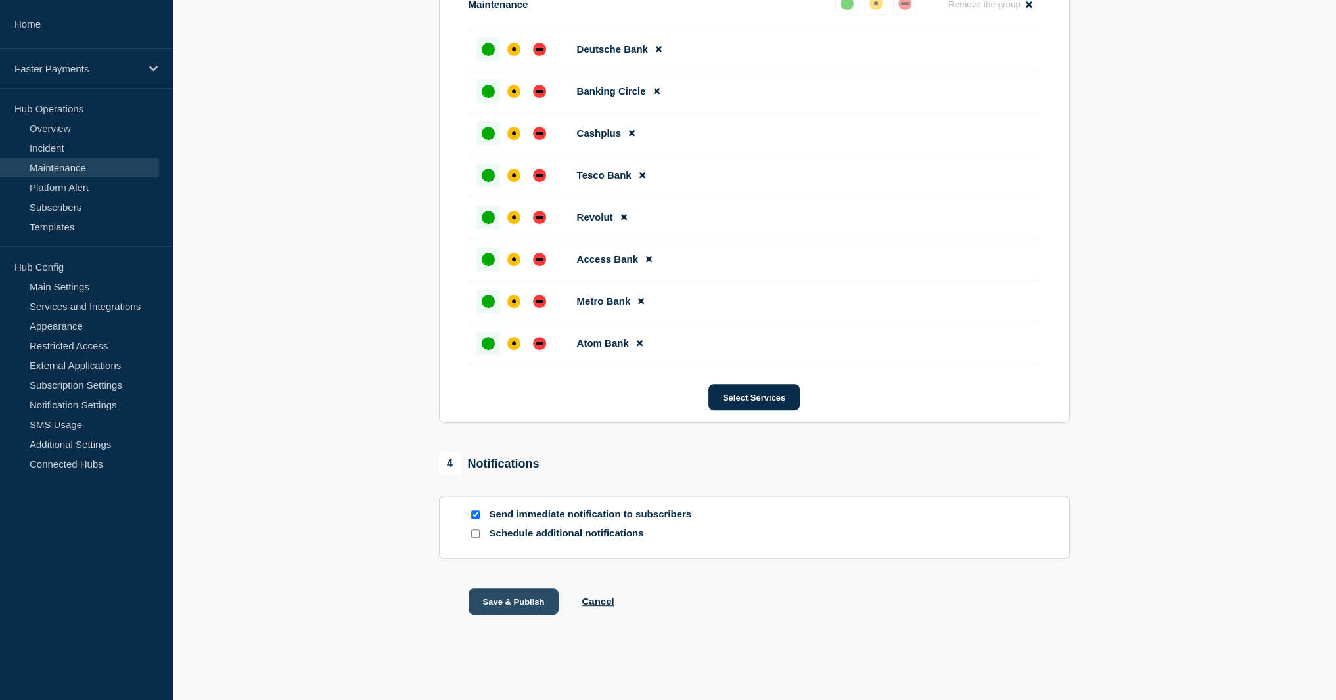
click at [520, 601] on button "Save & Publish" at bounding box center [513, 602] width 91 height 26
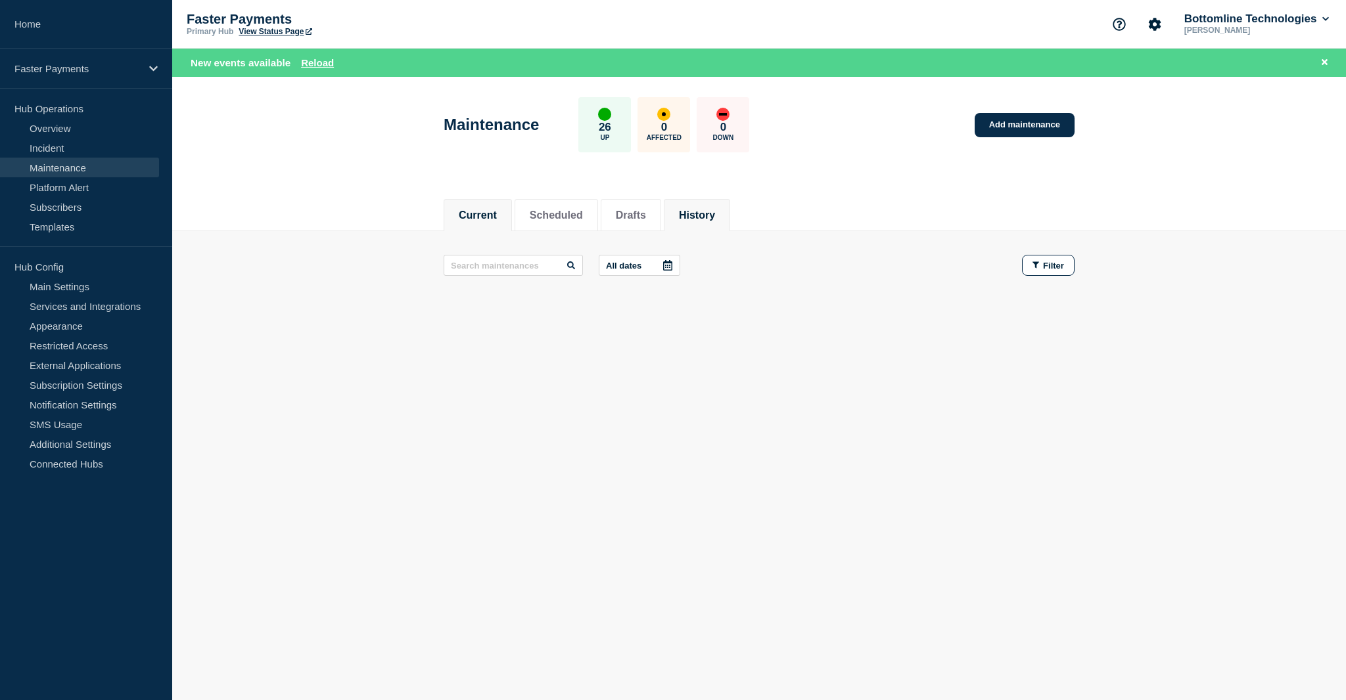
click at [712, 210] on button "History" at bounding box center [697, 216] width 36 height 12
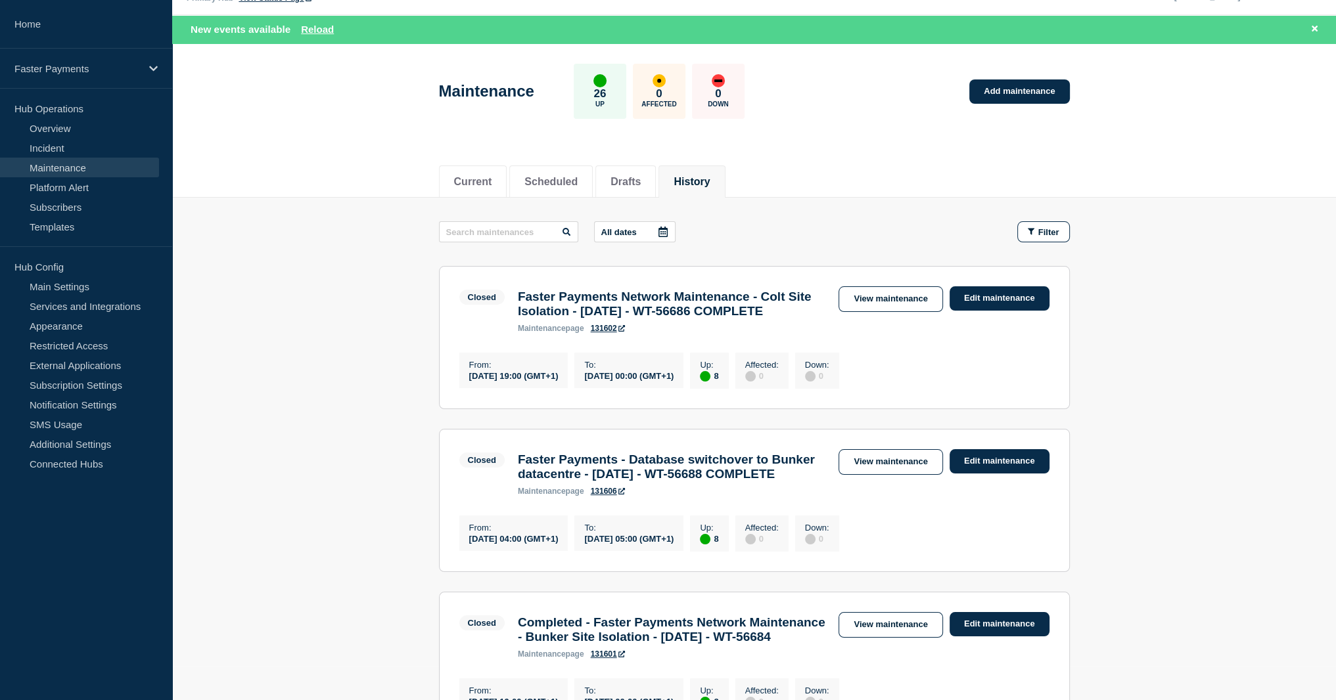
scroll to position [66, 0]
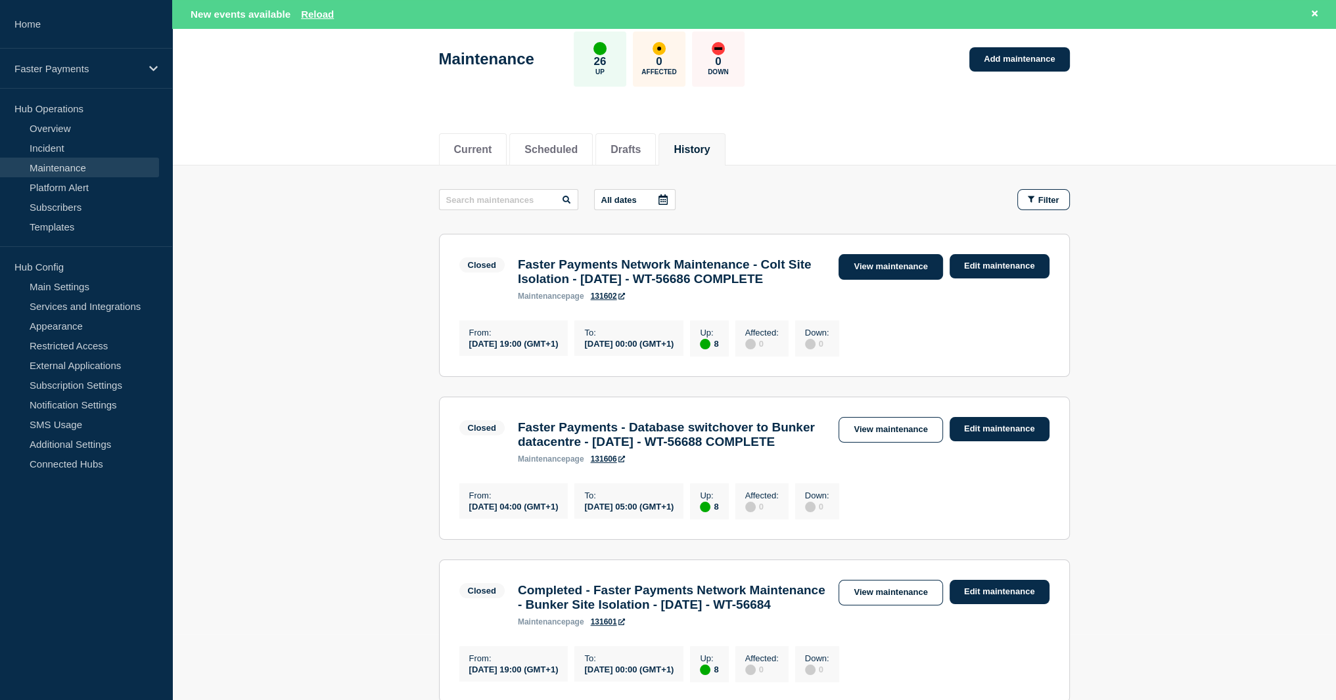
click at [867, 277] on link "View maintenance" at bounding box center [890, 267] width 104 height 26
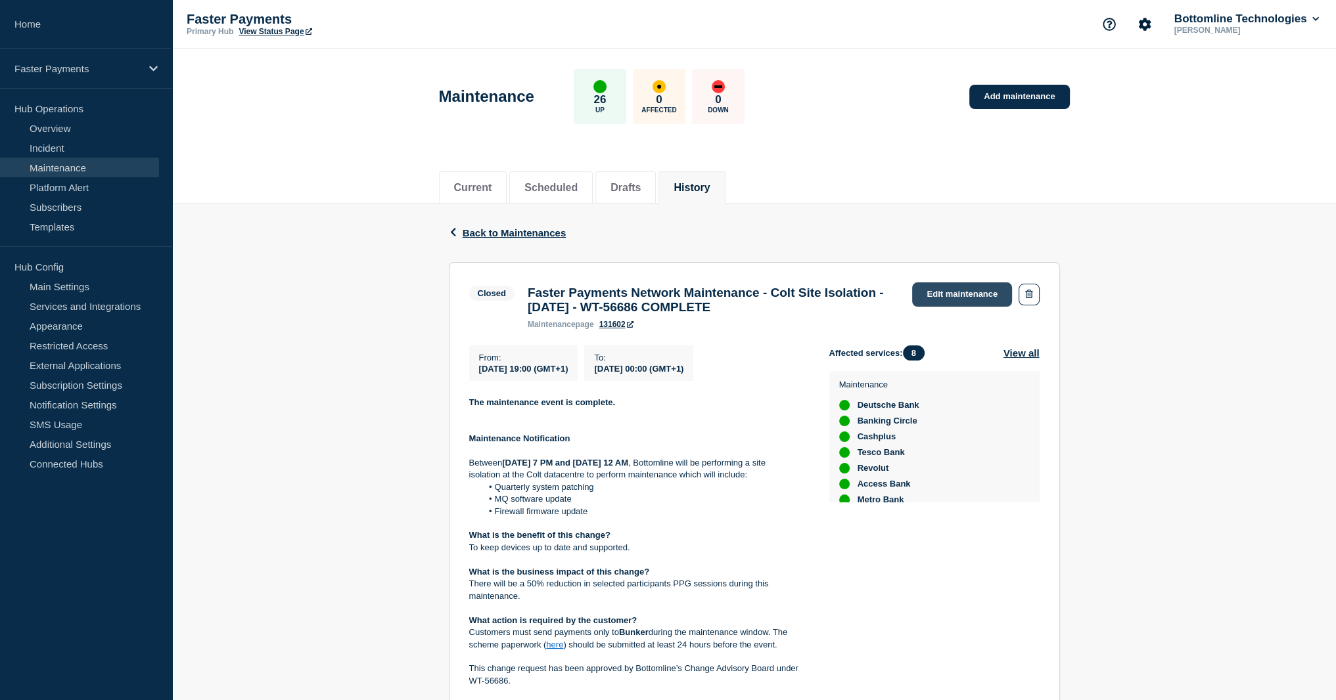
click at [951, 285] on link "Edit maintenance" at bounding box center [962, 295] width 100 height 24
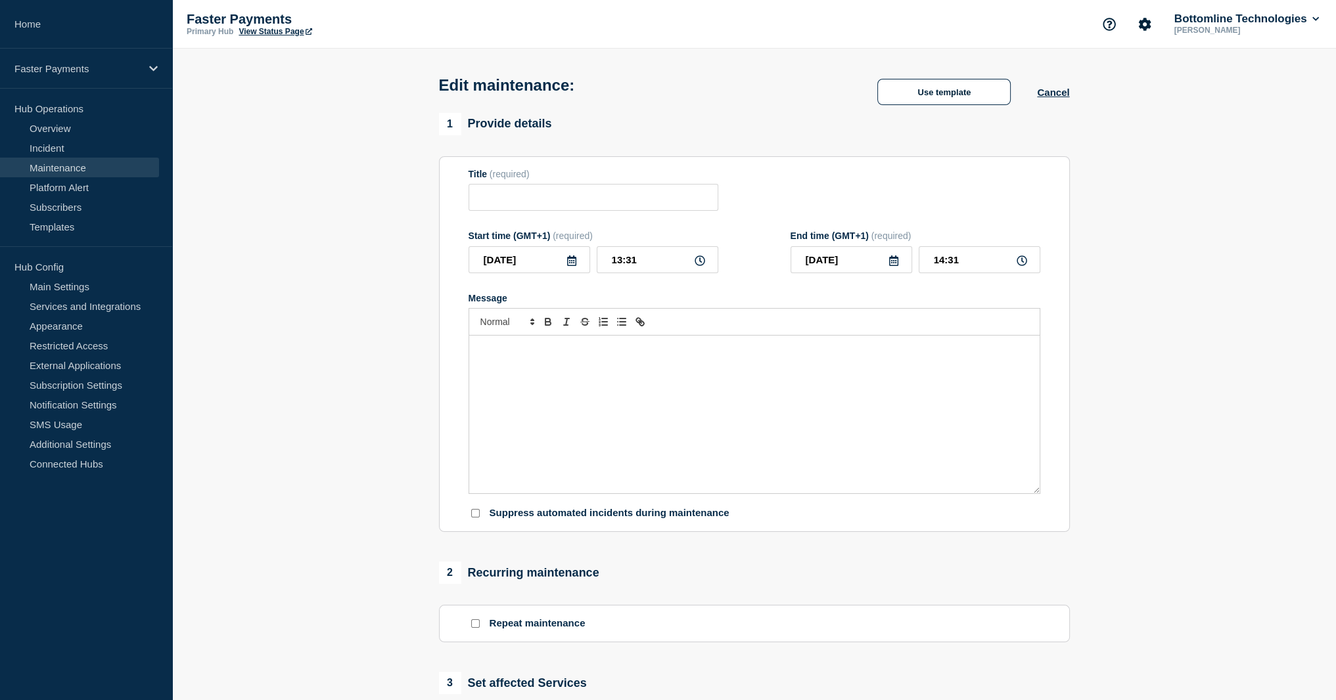
type input "Faster Payments Network Maintenance - Colt Site Isolation - 12/AUG/2025 - WT-56…"
type input "2025-08-12"
type input "19:00"
type input "00:00"
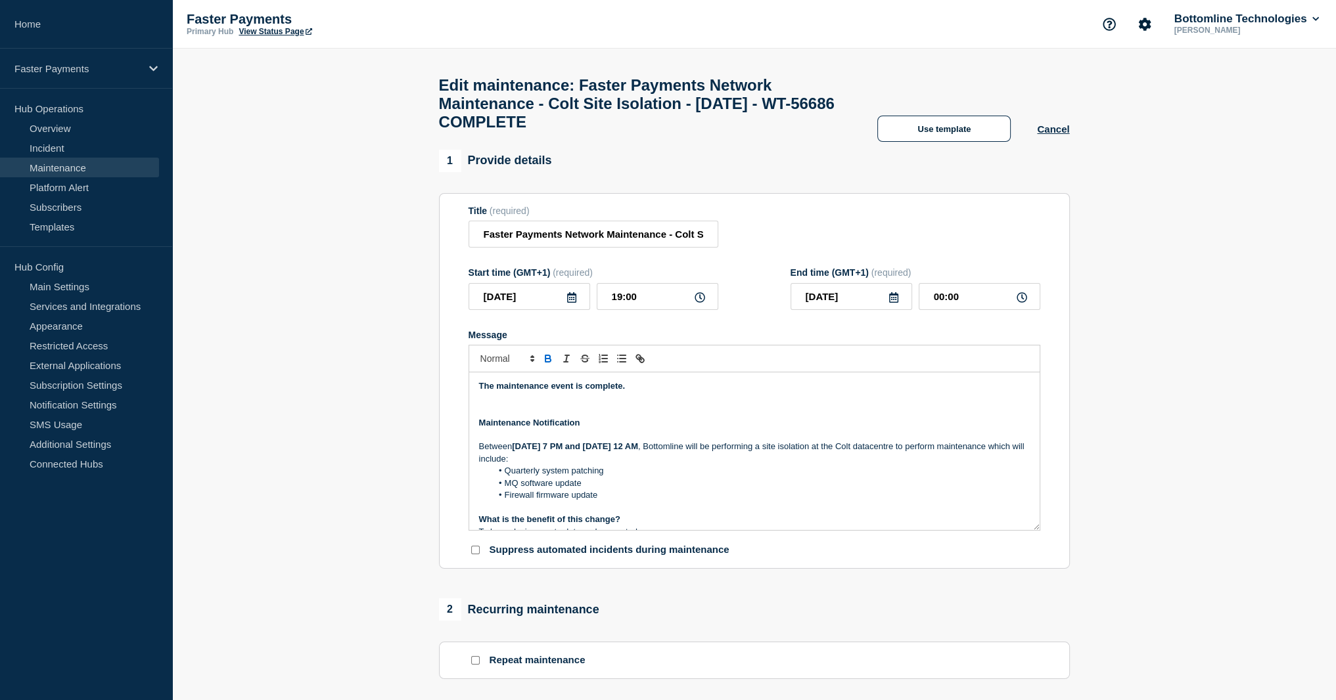
click at [555, 392] on p "The maintenance event is complete." at bounding box center [754, 386] width 551 height 12
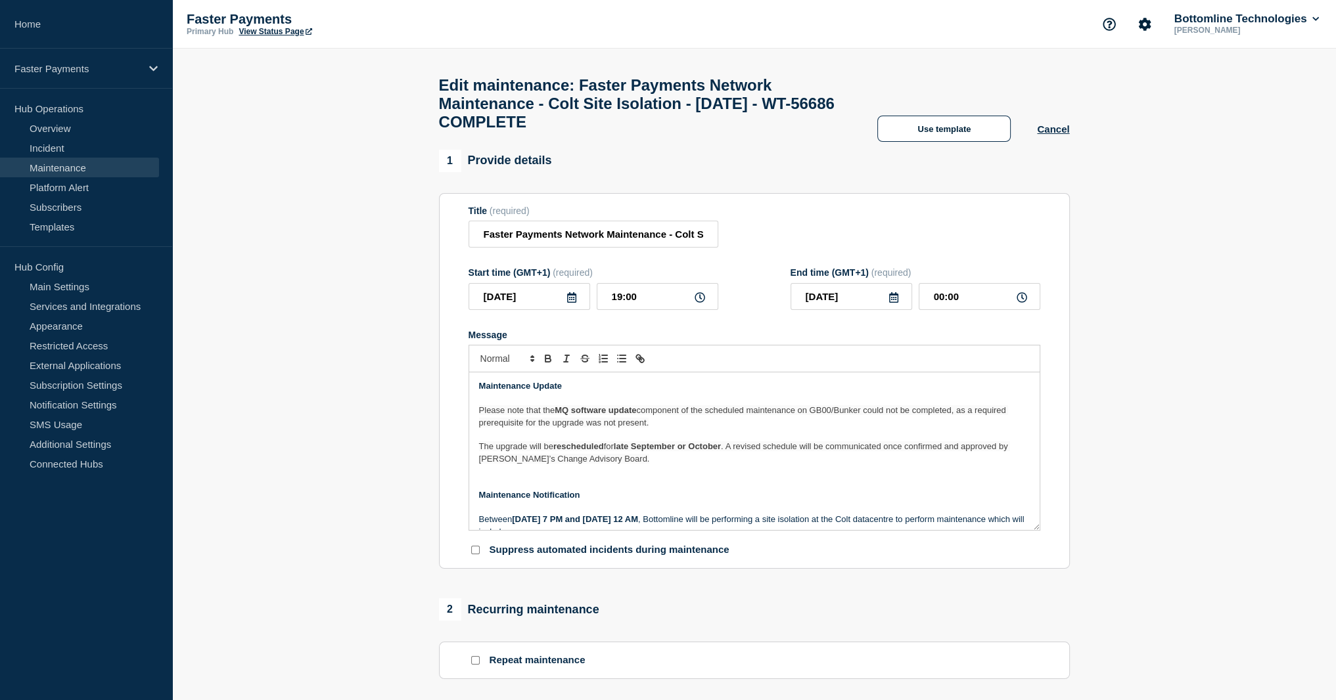
click at [840, 428] on p "Please note that the MQ software update component of the scheduled maintenance …" at bounding box center [754, 417] width 551 height 24
click at [828, 424] on span "component of the scheduled maintenance on GB00/Bunker could not be completed, a…" at bounding box center [744, 416] width 530 height 22
click at [612, 451] on span "for" at bounding box center [609, 447] width 10 height 10
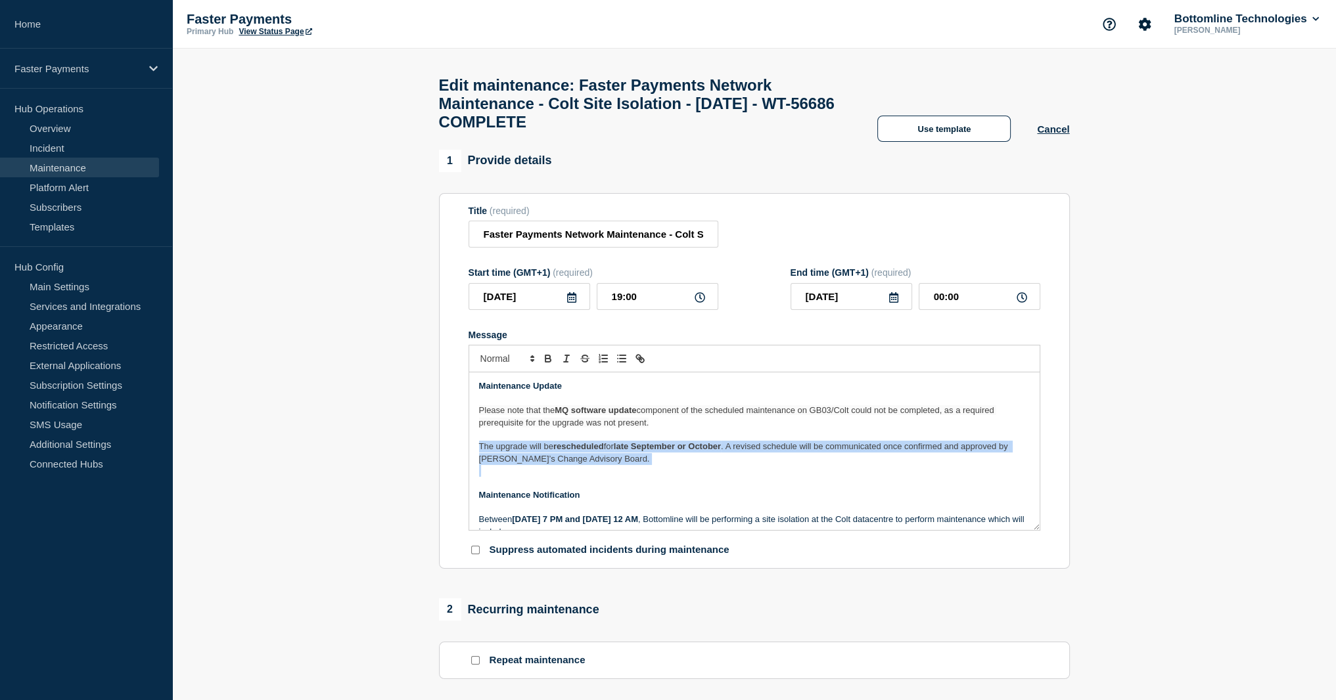
click at [613, 451] on span "for" at bounding box center [609, 447] width 10 height 10
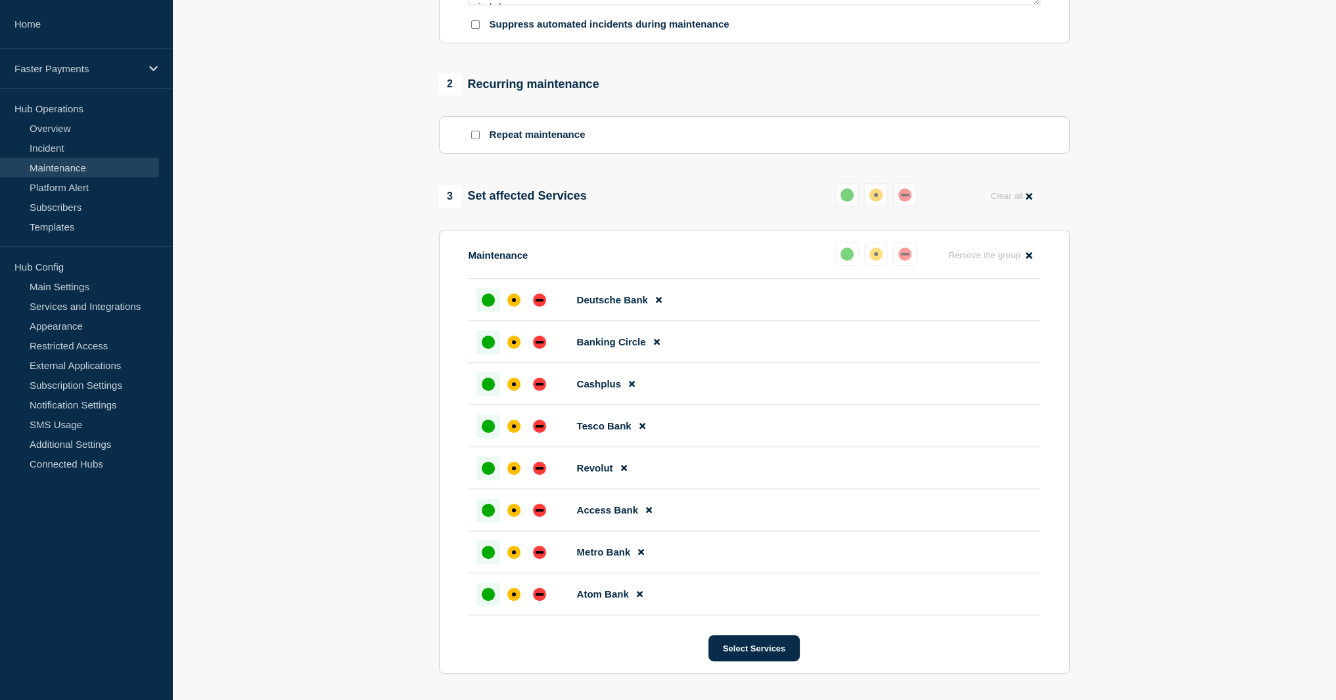
scroll to position [794, 0]
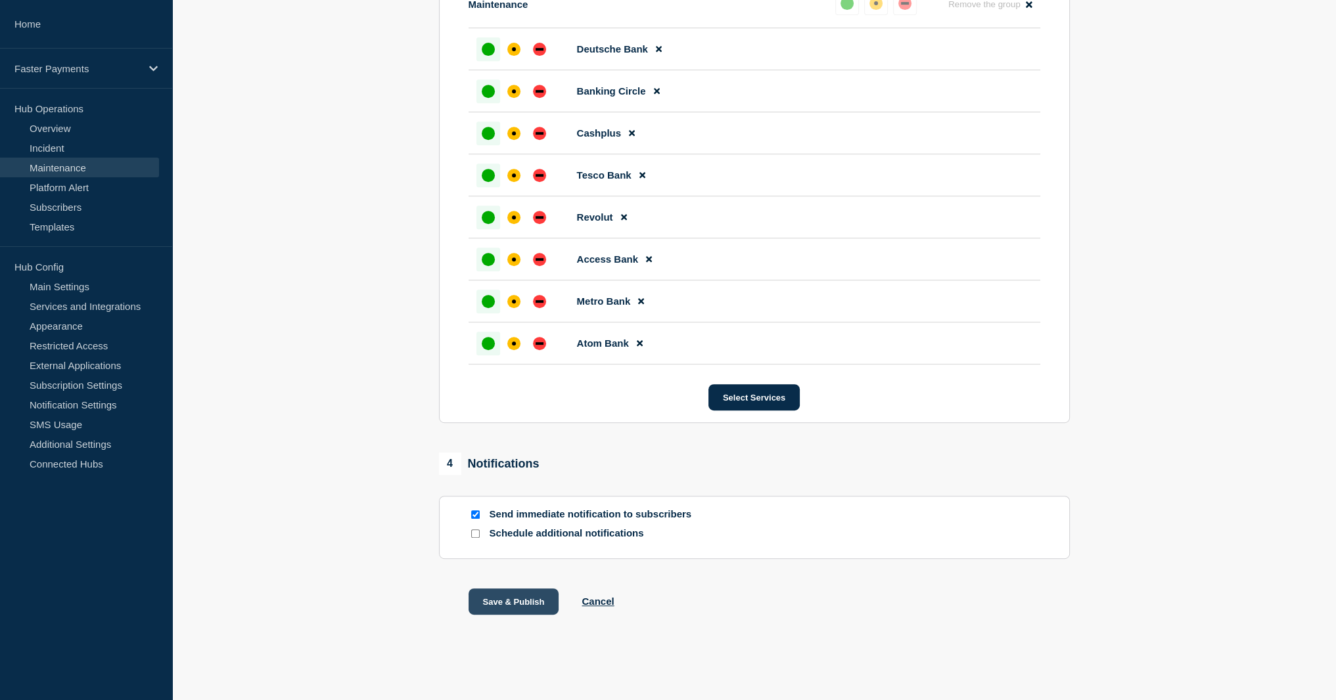
click at [546, 596] on button "Save & Publish" at bounding box center [513, 602] width 91 height 26
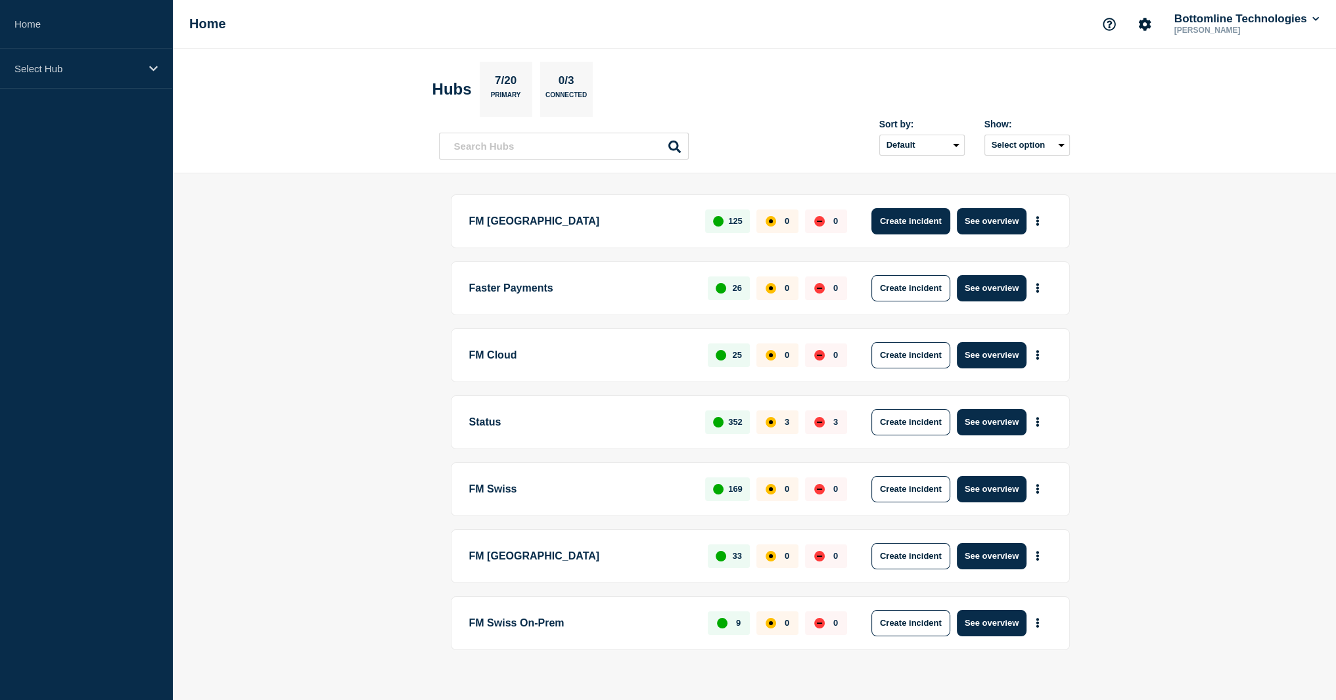
click at [898, 211] on button "Create incident" at bounding box center [910, 221] width 79 height 26
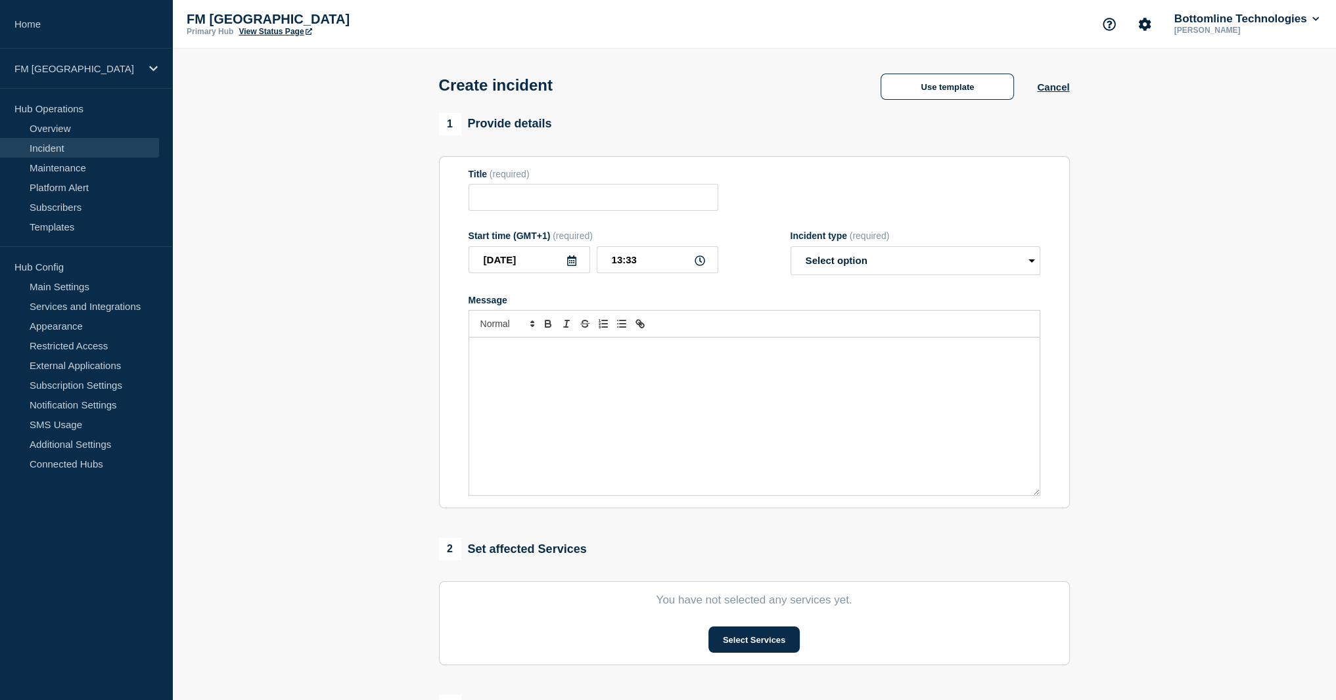
scroll to position [221, 0]
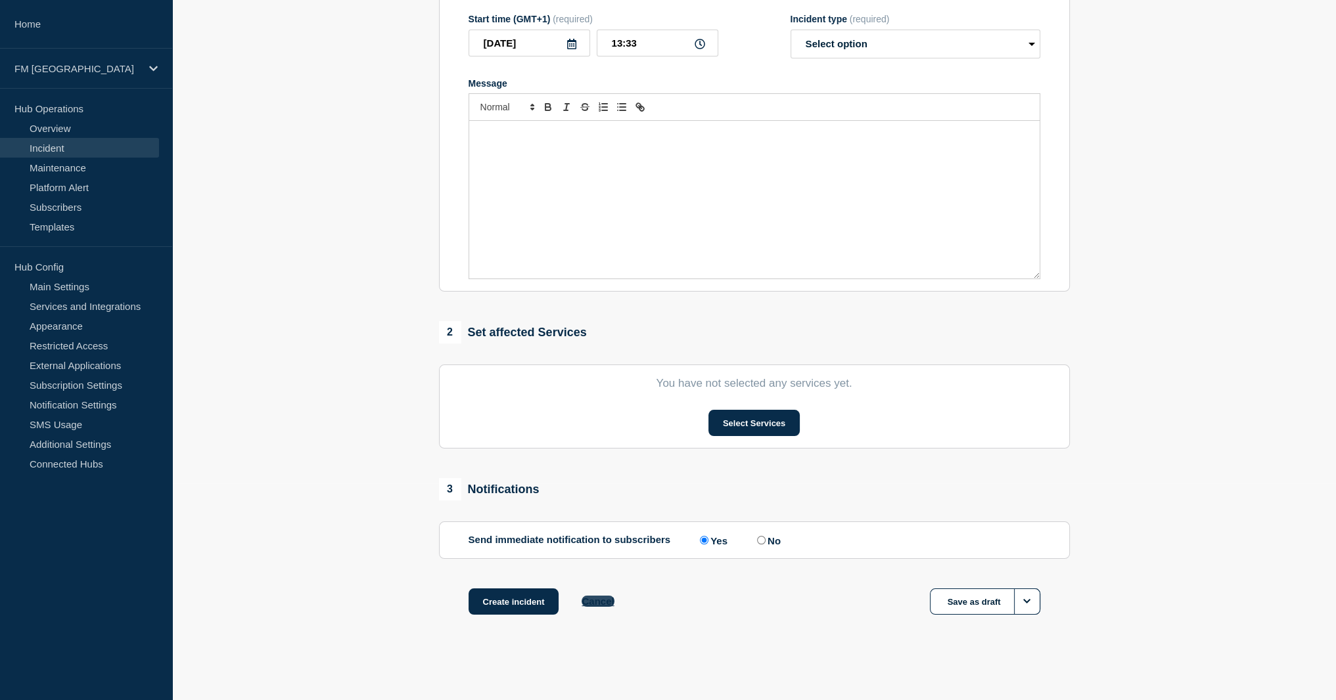
click at [612, 598] on button "Cancel" at bounding box center [597, 601] width 32 height 11
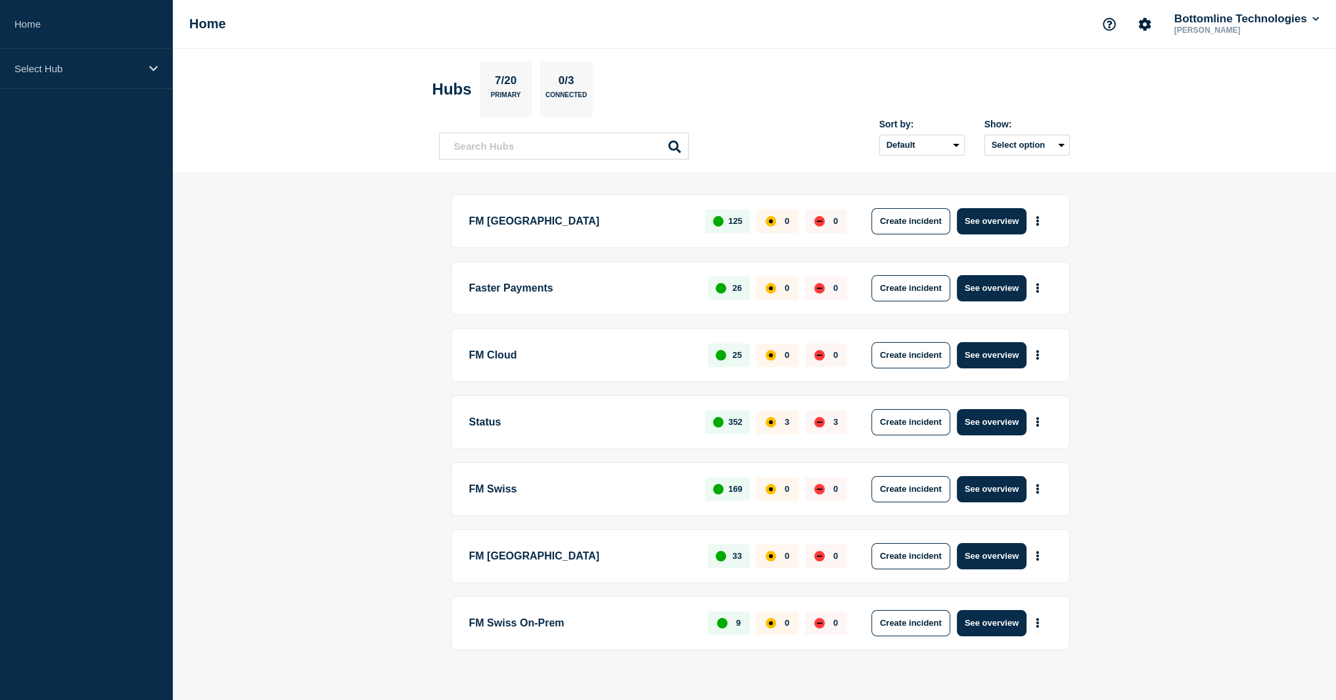
click at [1209, 27] on p "Sebastien Vallon" at bounding box center [1239, 30] width 137 height 9
click at [1145, 25] on icon "Account settings" at bounding box center [1144, 24] width 12 height 12
click at [124, 78] on div "Select Hub" at bounding box center [86, 69] width 172 height 40
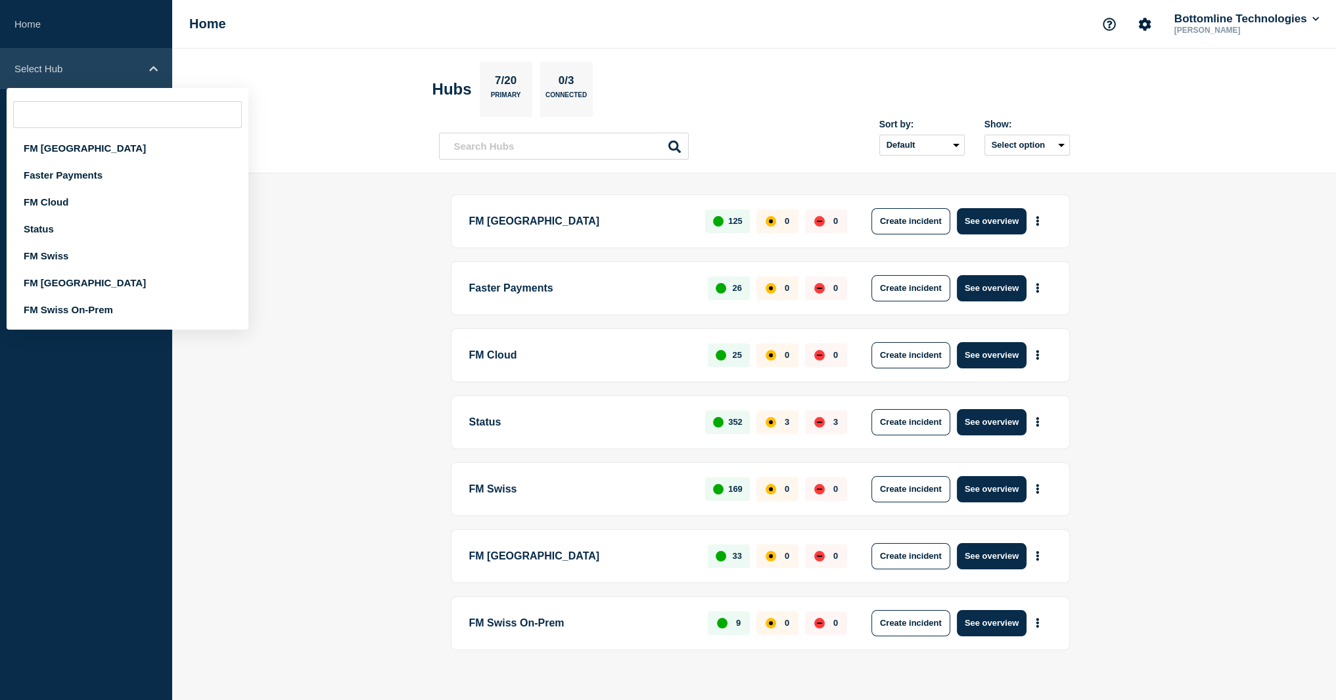
click at [34, 63] on p "Select Hub" at bounding box center [77, 68] width 126 height 11
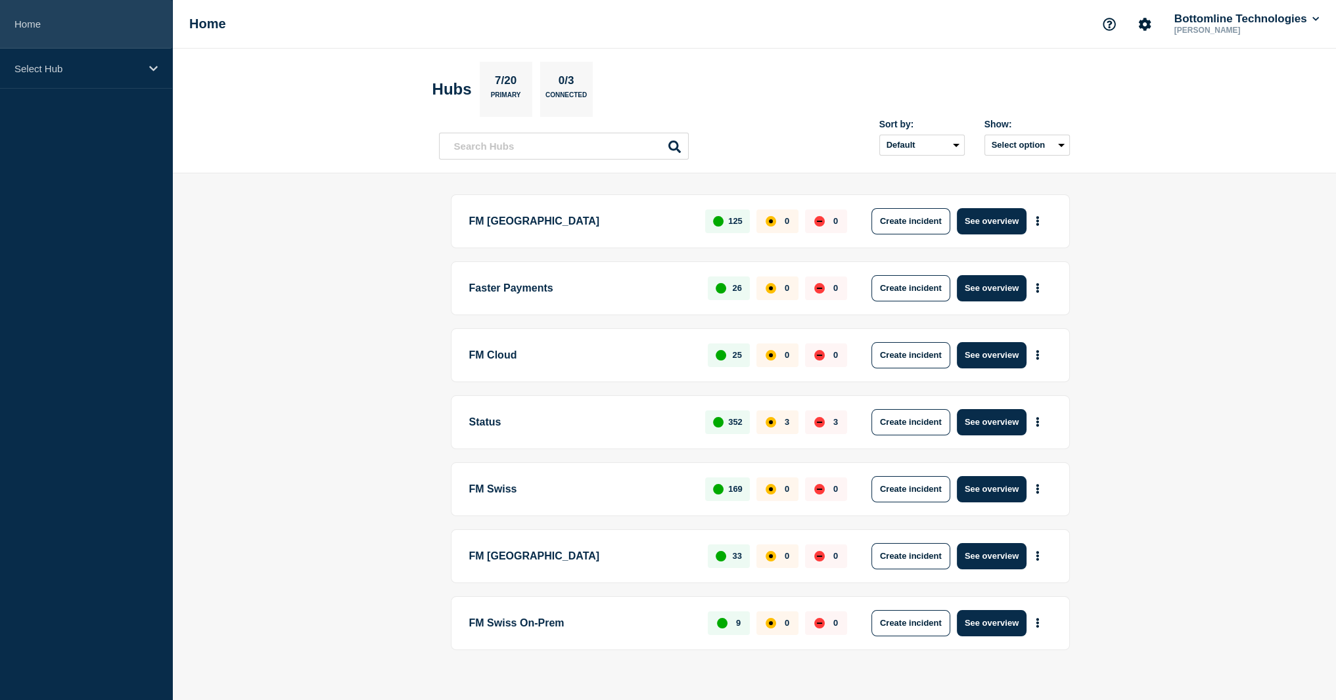
click at [32, 20] on link "Home" at bounding box center [86, 24] width 172 height 49
click at [52, 26] on link "Home" at bounding box center [86, 24] width 172 height 49
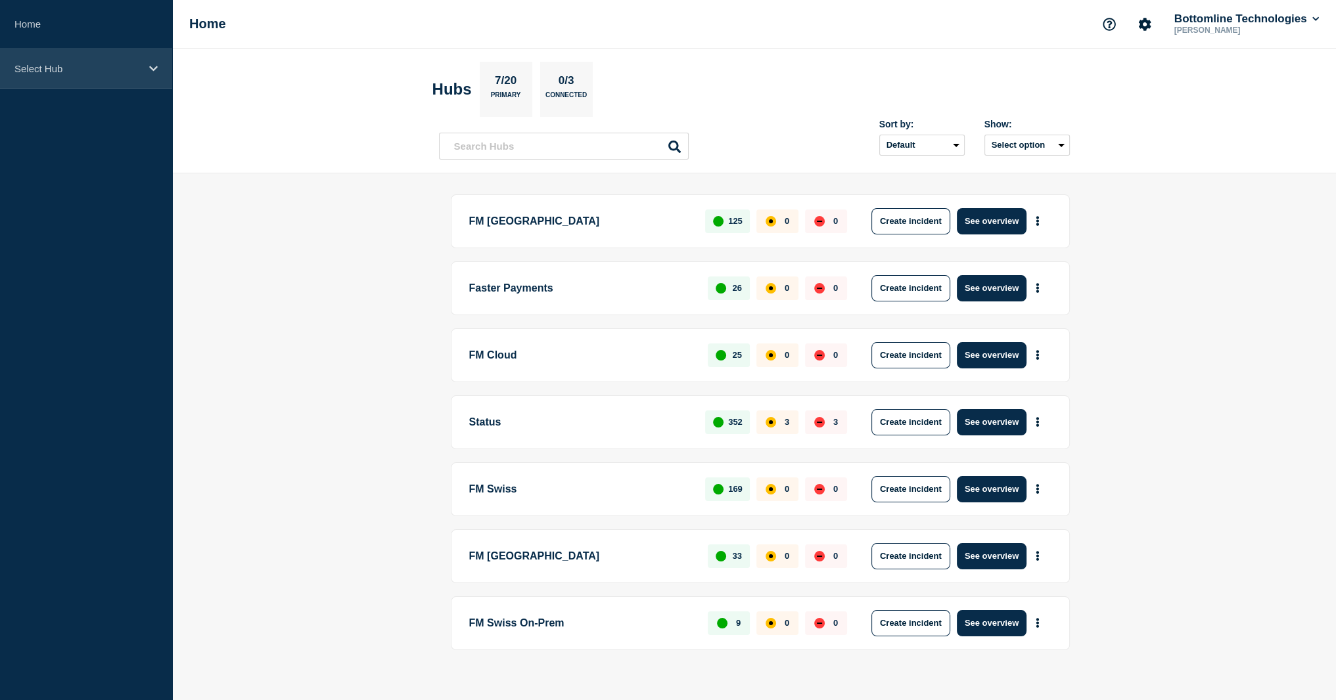
click at [78, 69] on p "Select Hub" at bounding box center [77, 68] width 126 height 11
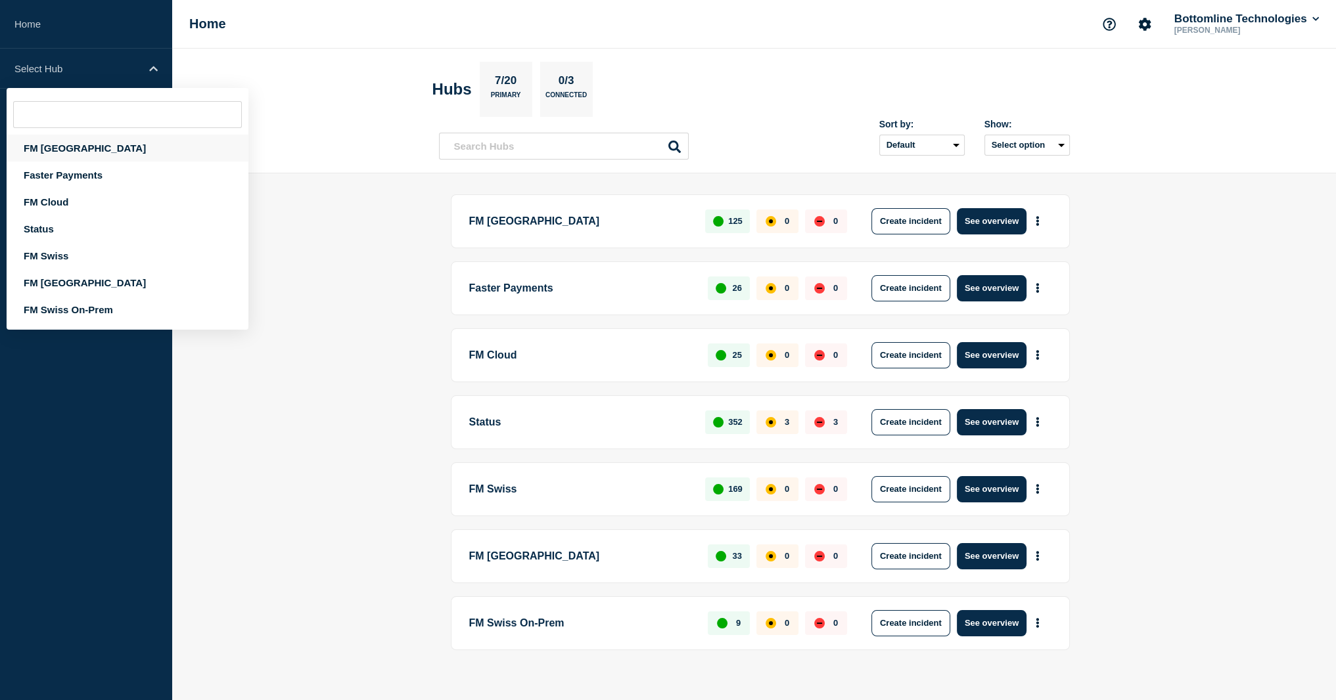
click at [74, 147] on div "FM London" at bounding box center [128, 148] width 242 height 27
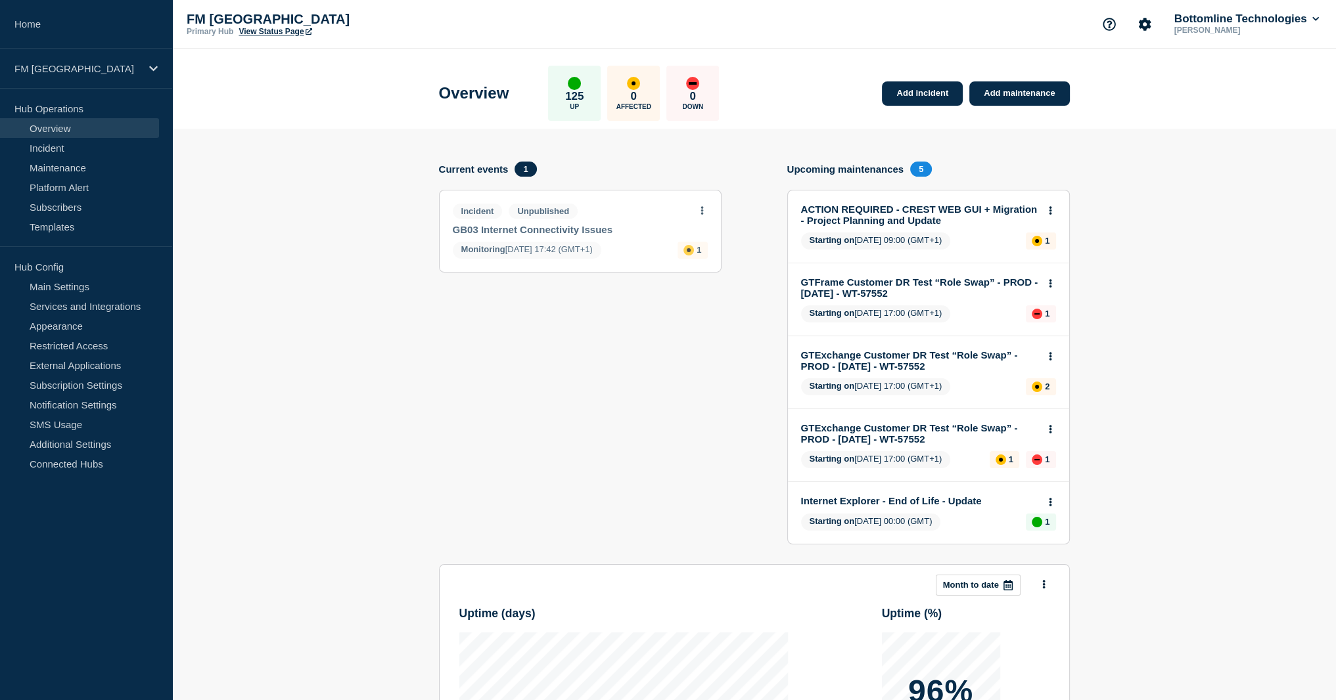
click at [1171, 30] on p "Sebastien Vallon" at bounding box center [1239, 30] width 137 height 9
click at [1146, 27] on icon "Account settings" at bounding box center [1144, 24] width 12 height 12
click at [94, 74] on p "FM London" at bounding box center [77, 68] width 126 height 11
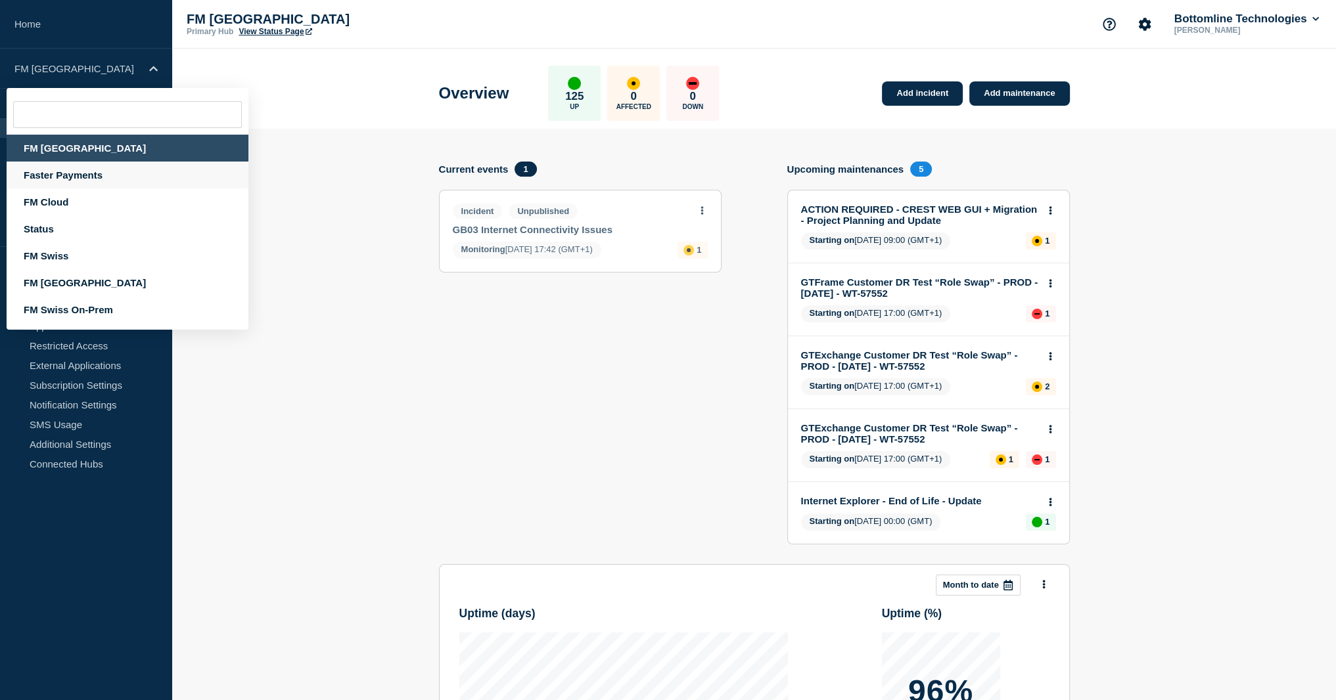
click at [89, 179] on div "Faster Payments" at bounding box center [128, 175] width 242 height 27
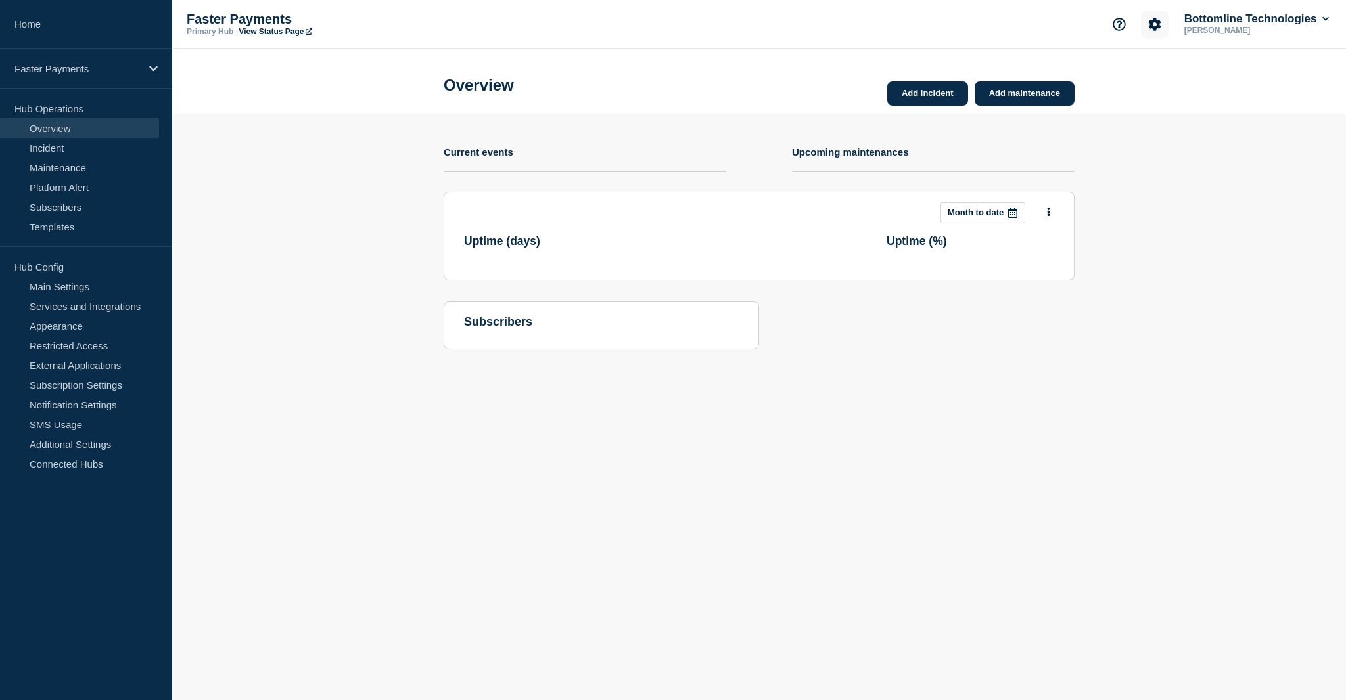
click at [1152, 30] on icon "Account settings" at bounding box center [1154, 24] width 13 height 13
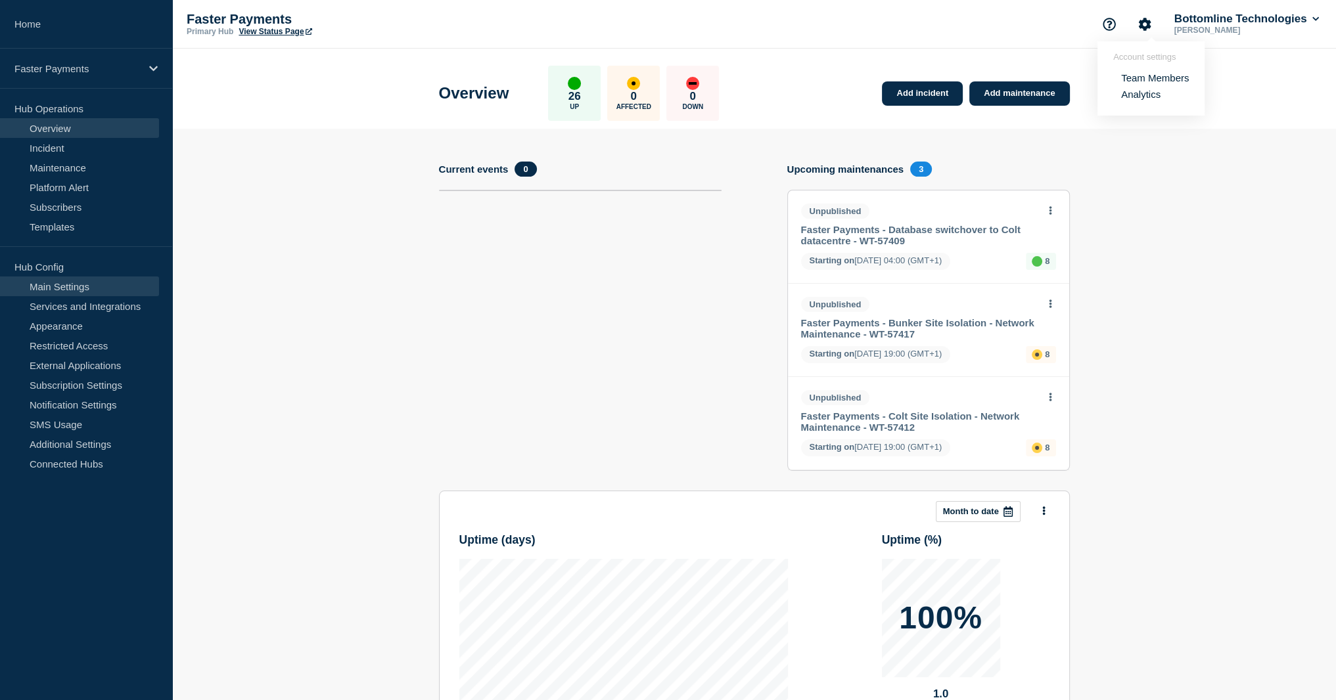
click at [86, 282] on link "Main Settings" at bounding box center [79, 287] width 159 height 20
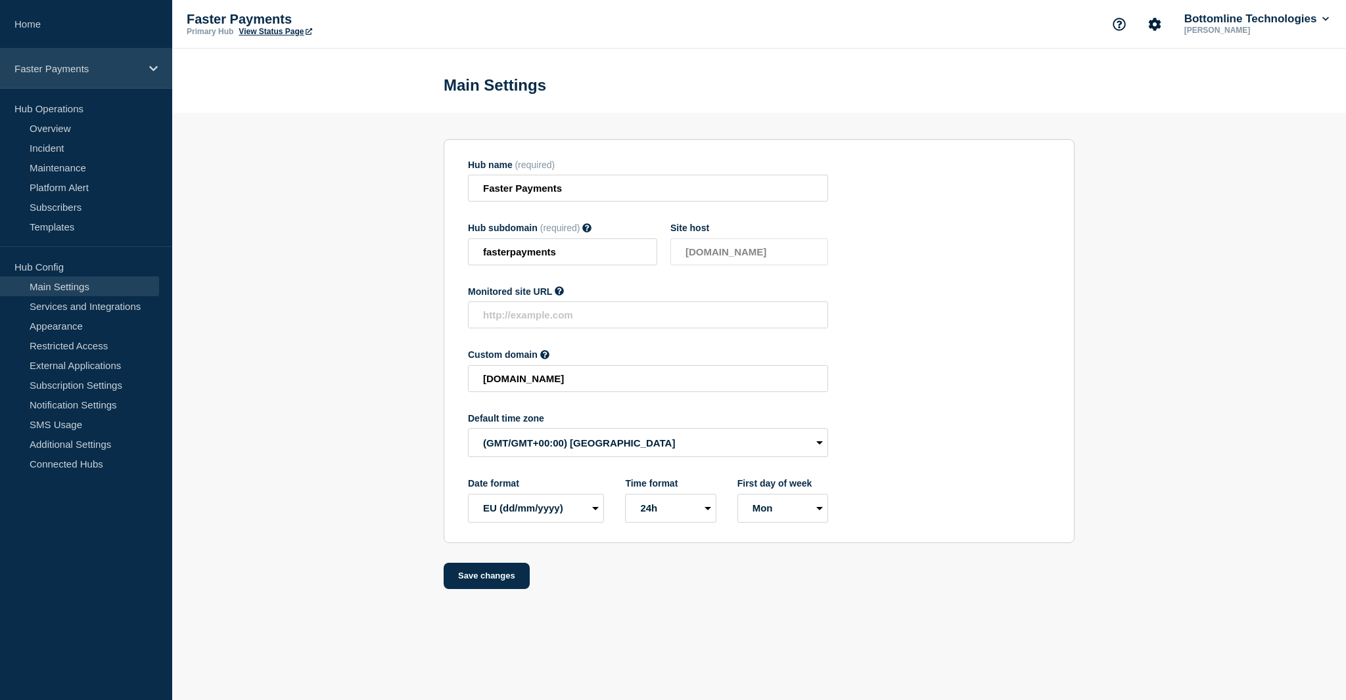
click at [136, 80] on div "Faster Payments" at bounding box center [86, 69] width 172 height 40
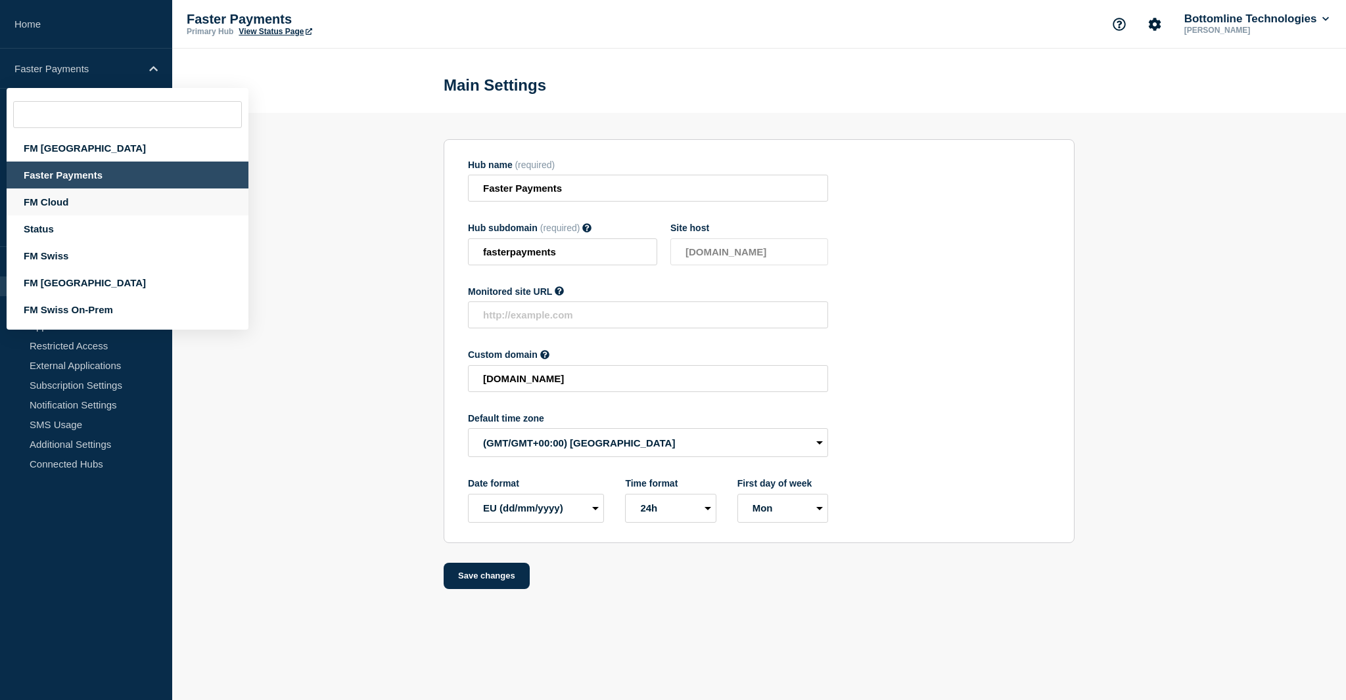
click at [47, 208] on div "FM Cloud" at bounding box center [128, 202] width 242 height 27
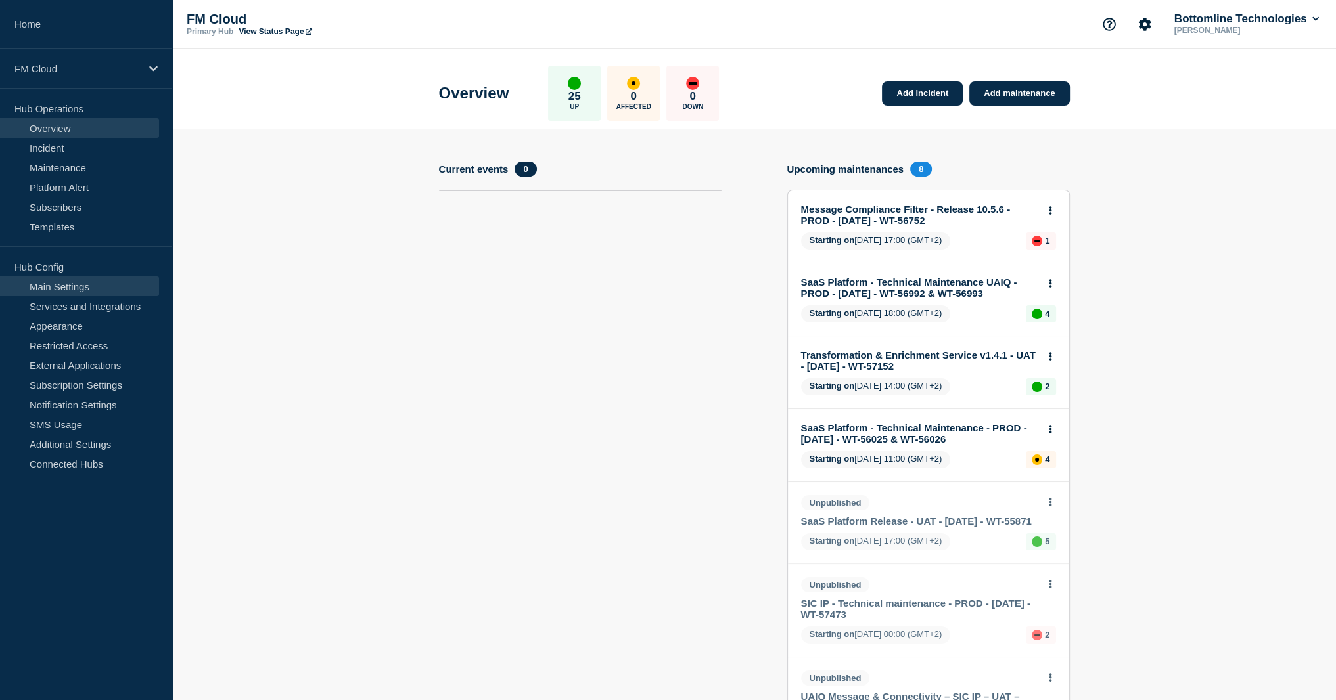
click at [76, 286] on link "Main Settings" at bounding box center [79, 287] width 159 height 20
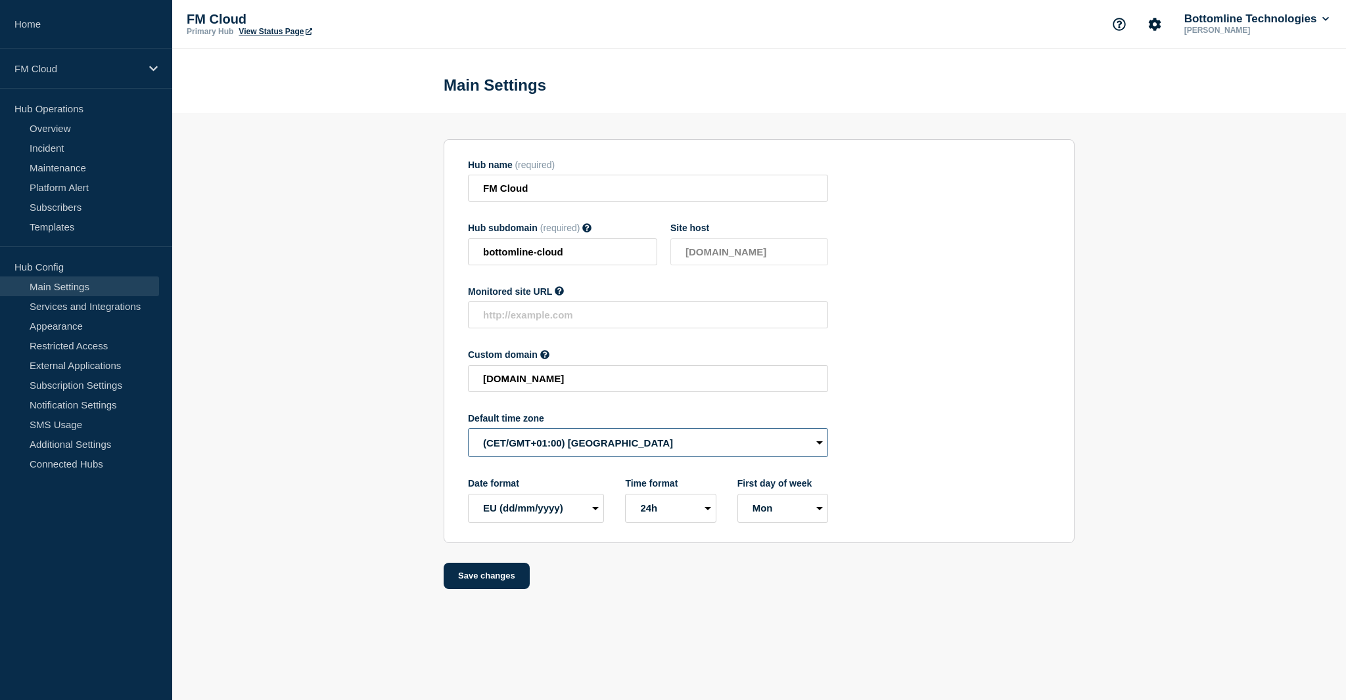
click at [670, 445] on select "(SDT/GMT-11:00) American Samoa (SST/GMT-11:00) International Date Line West (SS…" at bounding box center [648, 442] width 360 height 29
click at [1006, 415] on section "Hub name (required) FM Cloud Hub subdomain (required) Must contain only ASCII l…" at bounding box center [758, 341] width 631 height 404
click at [815, 629] on body "Home FM Cloud Hub Operations Overview Incident Maintenance Platform Alert Subsc…" at bounding box center [673, 350] width 1346 height 700
click at [804, 445] on select "(SDT/GMT-11:00) American Samoa (SST/GMT-11:00) International Date Line West (SS…" at bounding box center [648, 442] width 360 height 29
select select "Europe/London"
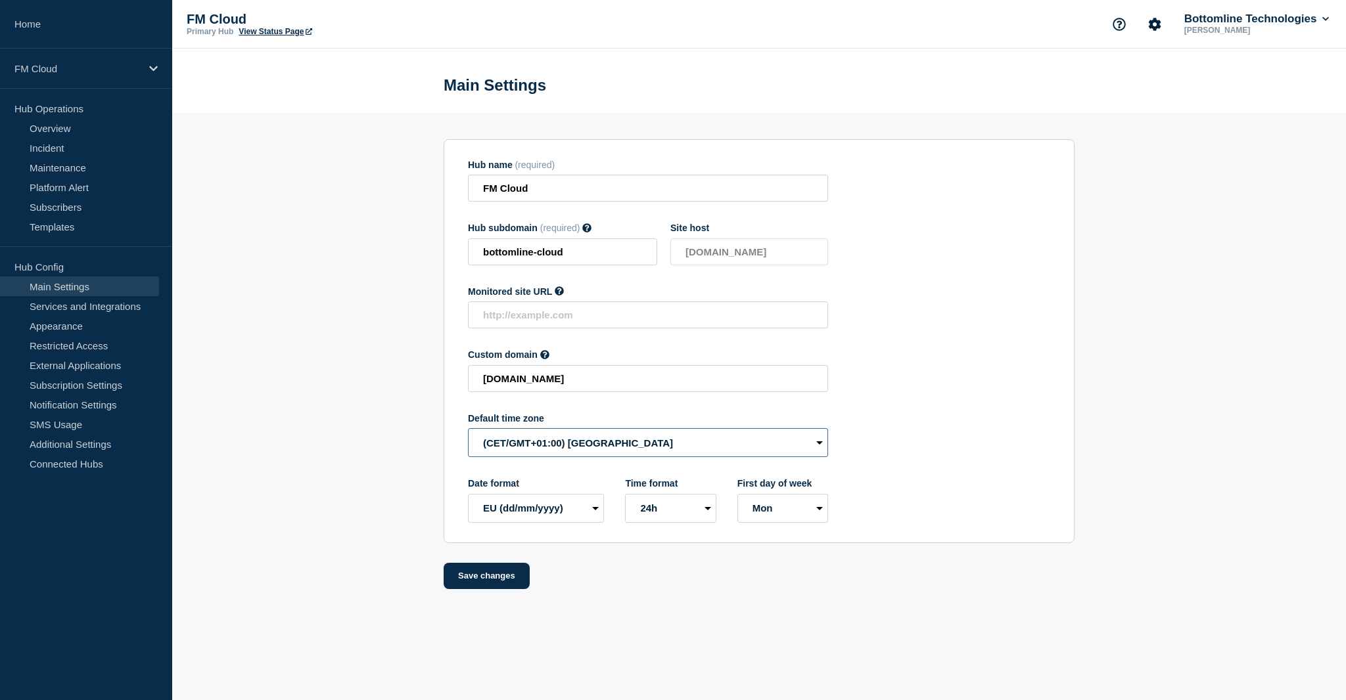
click at [468, 435] on select "(SDT/GMT-11:00) American Samoa (SST/GMT-11:00) International Date Line West (SS…" at bounding box center [648, 442] width 360 height 29
click at [72, 74] on p "FM Cloud" at bounding box center [77, 68] width 126 height 11
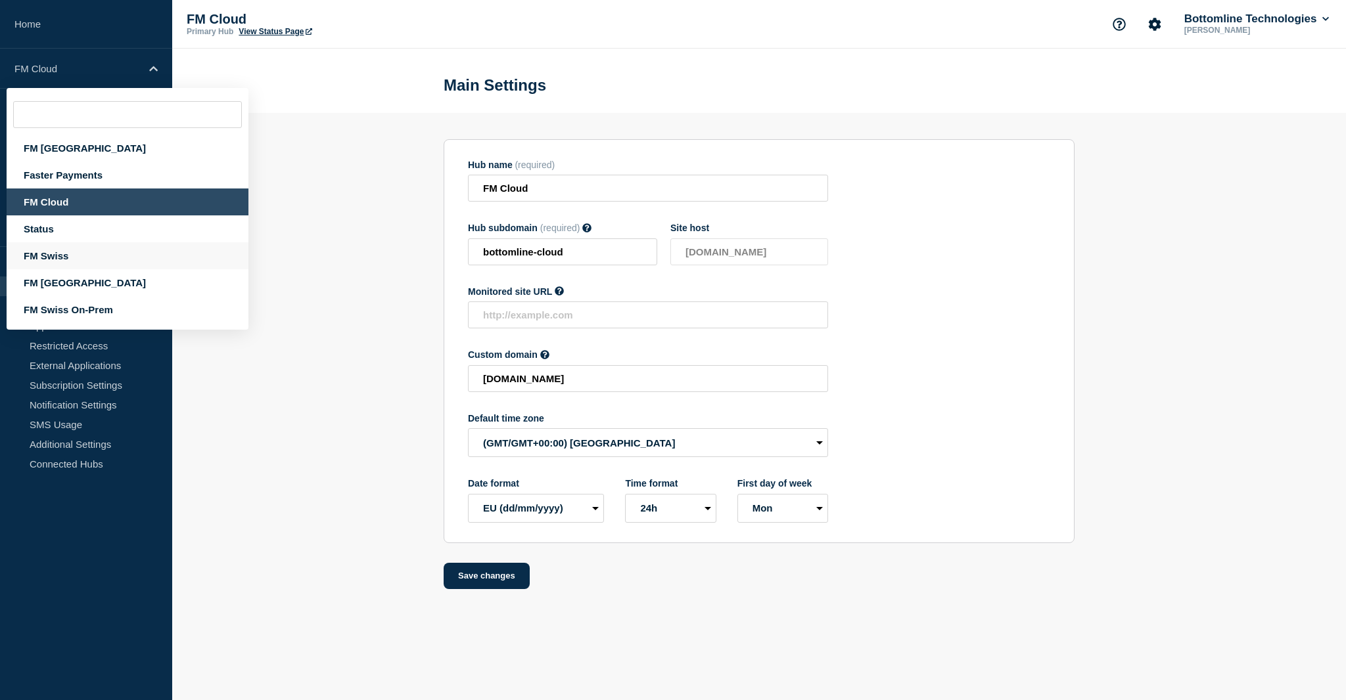
click at [92, 254] on div "FM Swiss" at bounding box center [128, 255] width 242 height 27
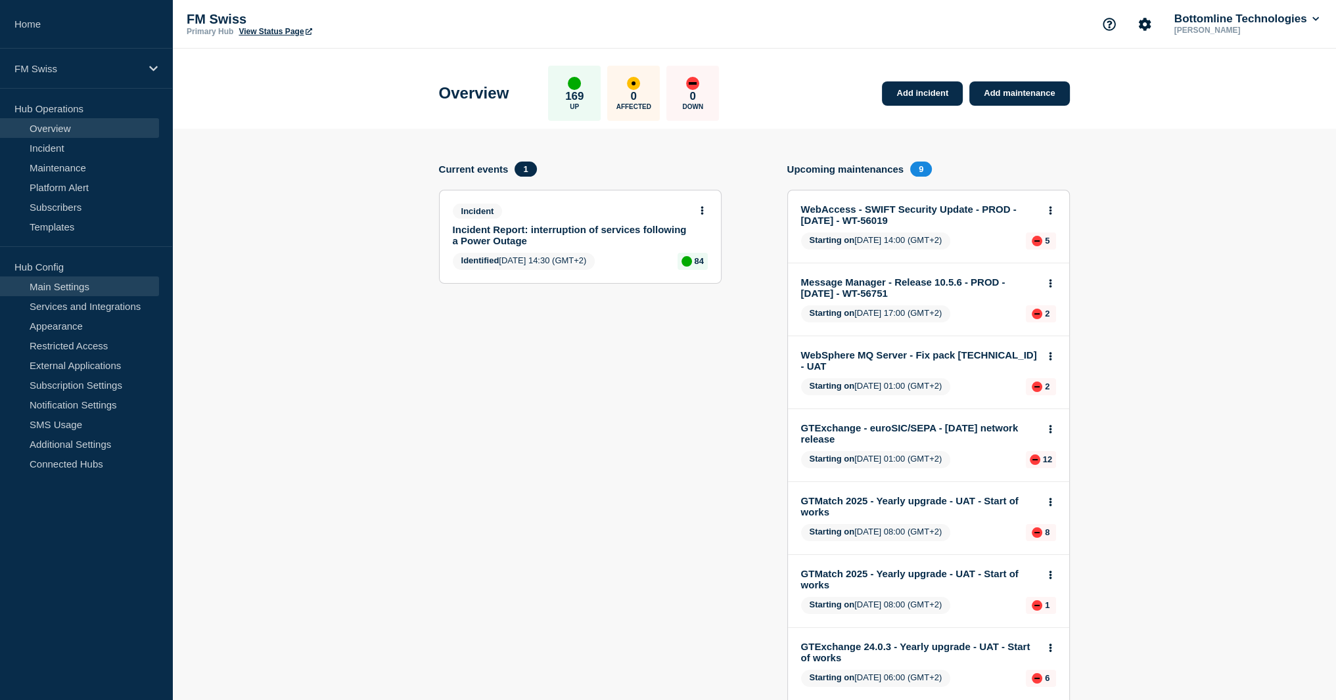
click at [77, 287] on link "Main Settings" at bounding box center [79, 287] width 159 height 20
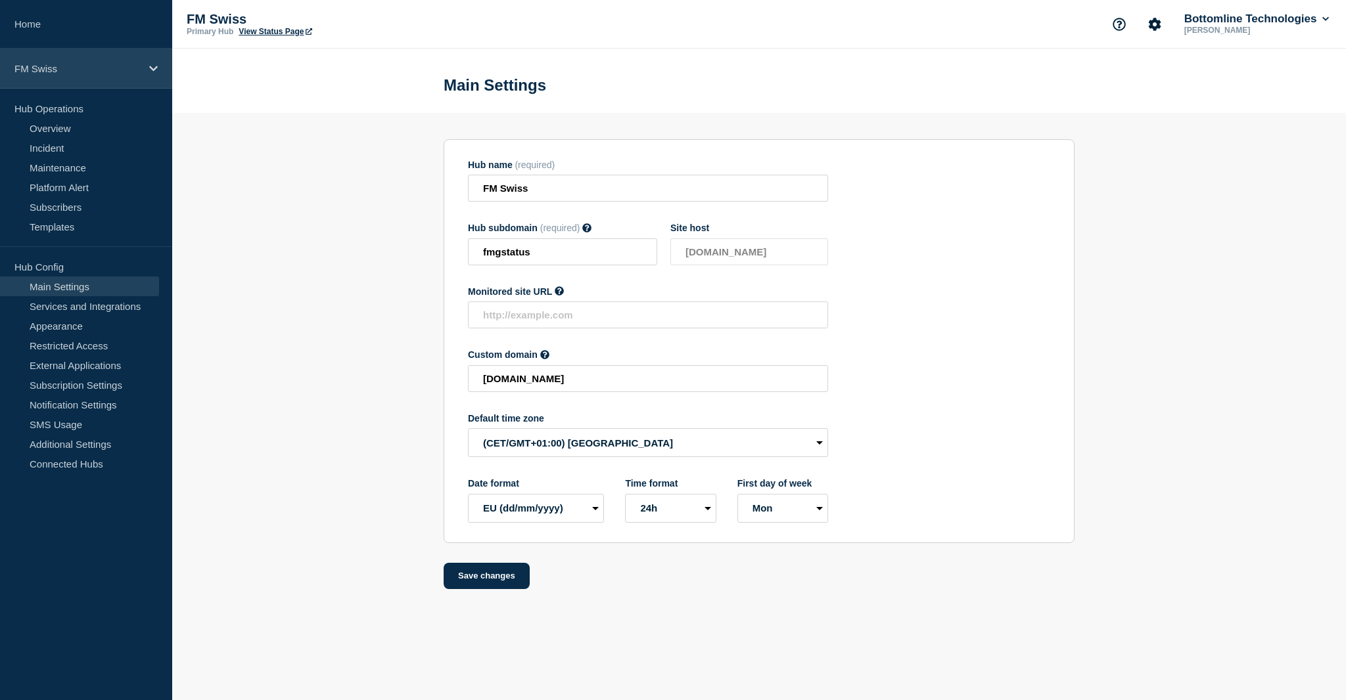
click at [85, 75] on div "FM Swiss" at bounding box center [86, 69] width 172 height 40
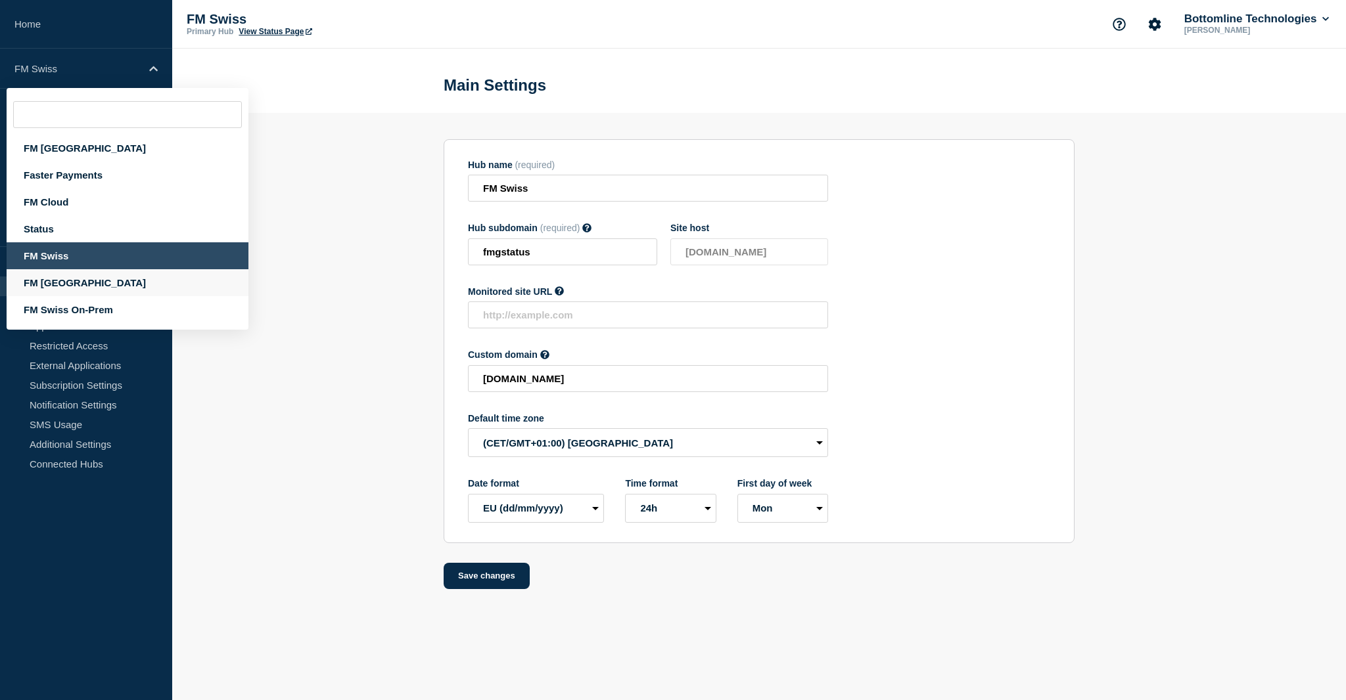
click at [61, 286] on div "FM Asia" at bounding box center [128, 282] width 242 height 27
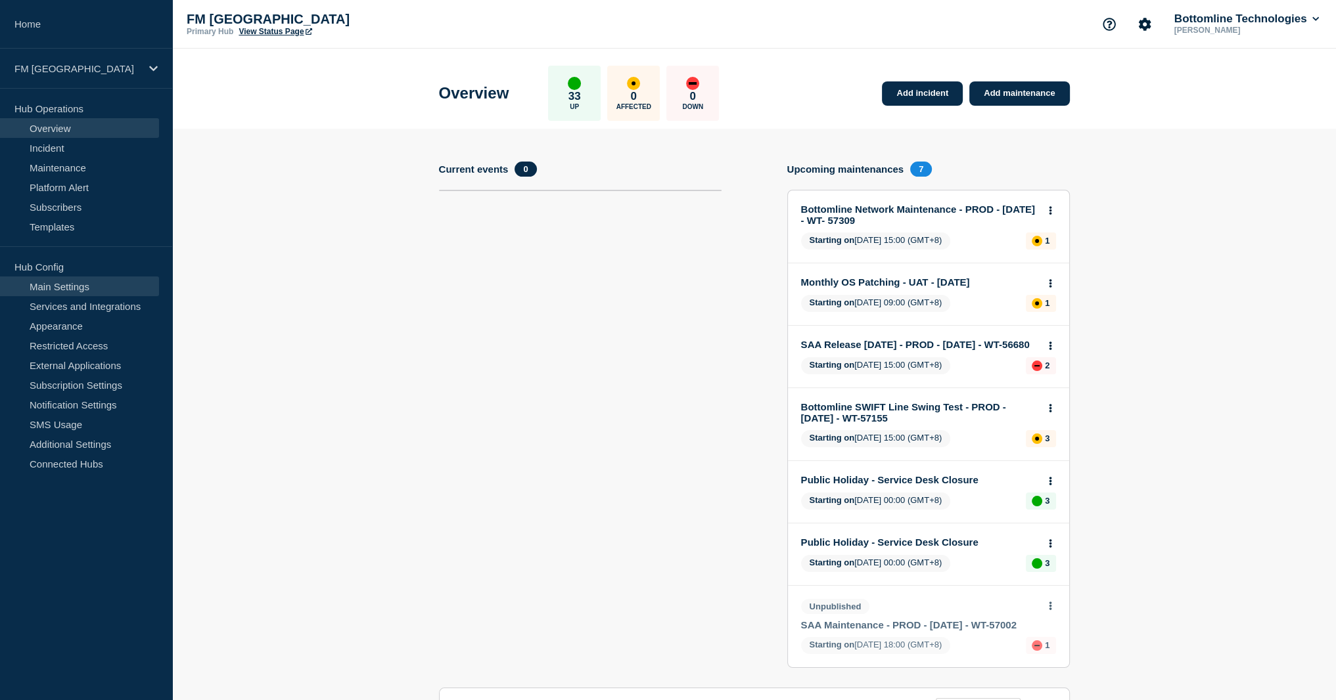
click at [76, 287] on link "Main Settings" at bounding box center [79, 287] width 159 height 20
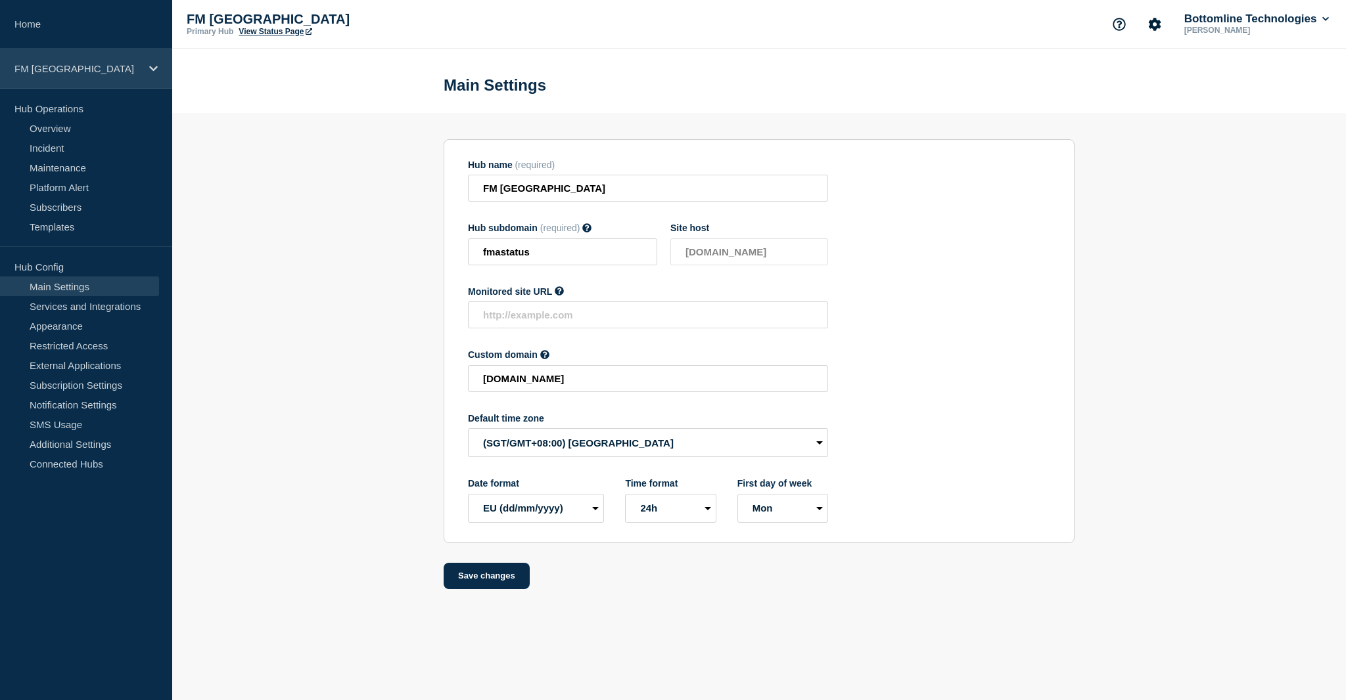
click at [75, 70] on p "FM Asia" at bounding box center [77, 68] width 126 height 11
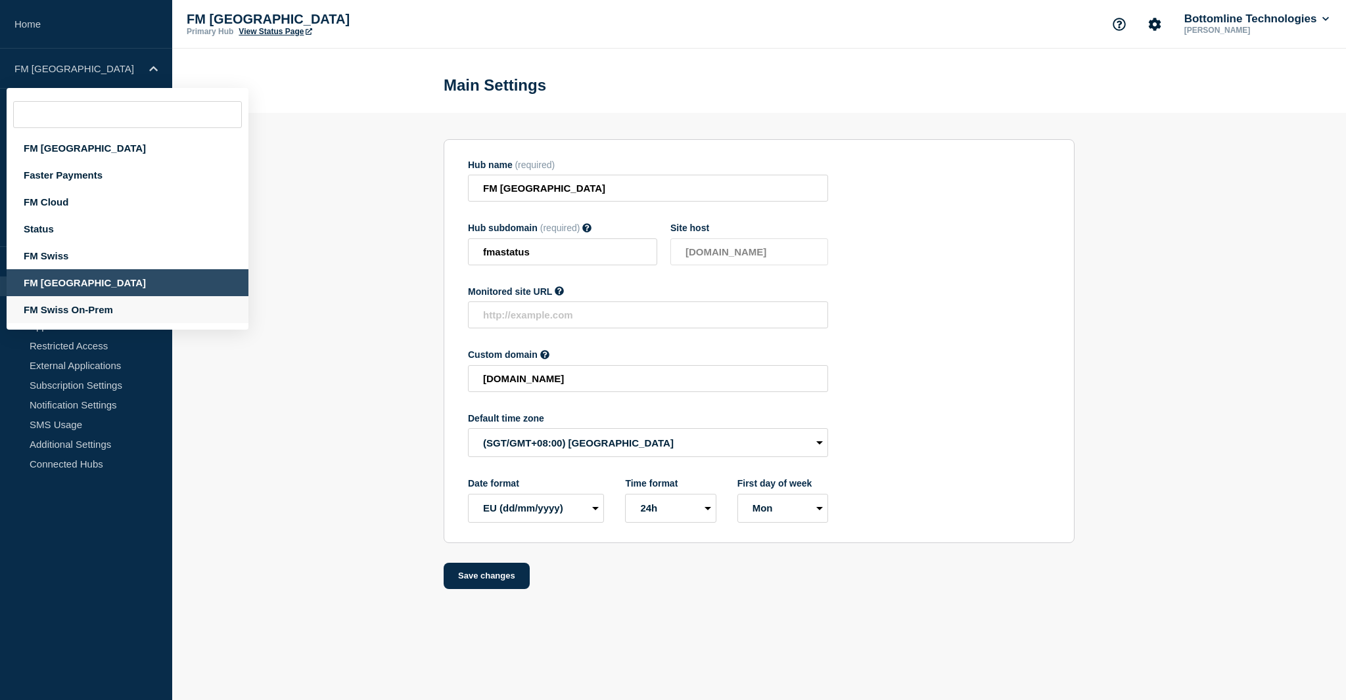
click at [63, 305] on div "FM Swiss On-Prem" at bounding box center [128, 309] width 242 height 27
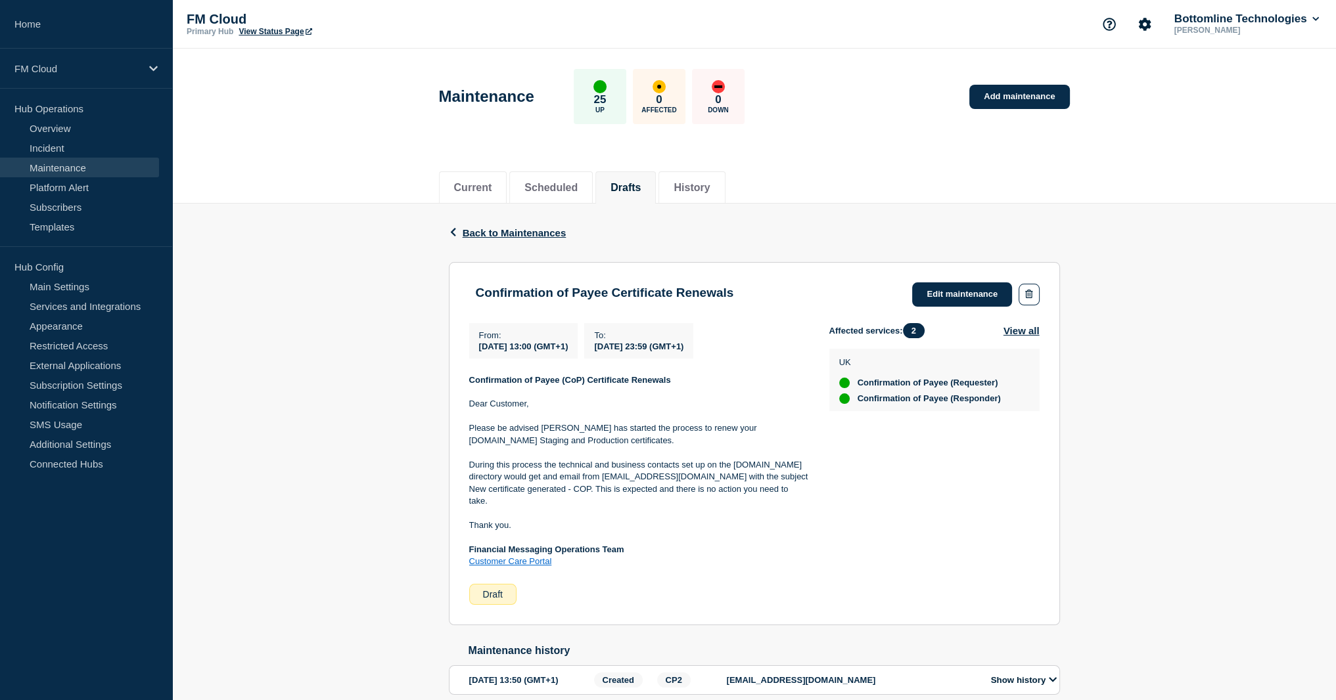
click at [597, 289] on h3 "Confirmation of Payee Certificate Renewals" at bounding box center [605, 293] width 258 height 14
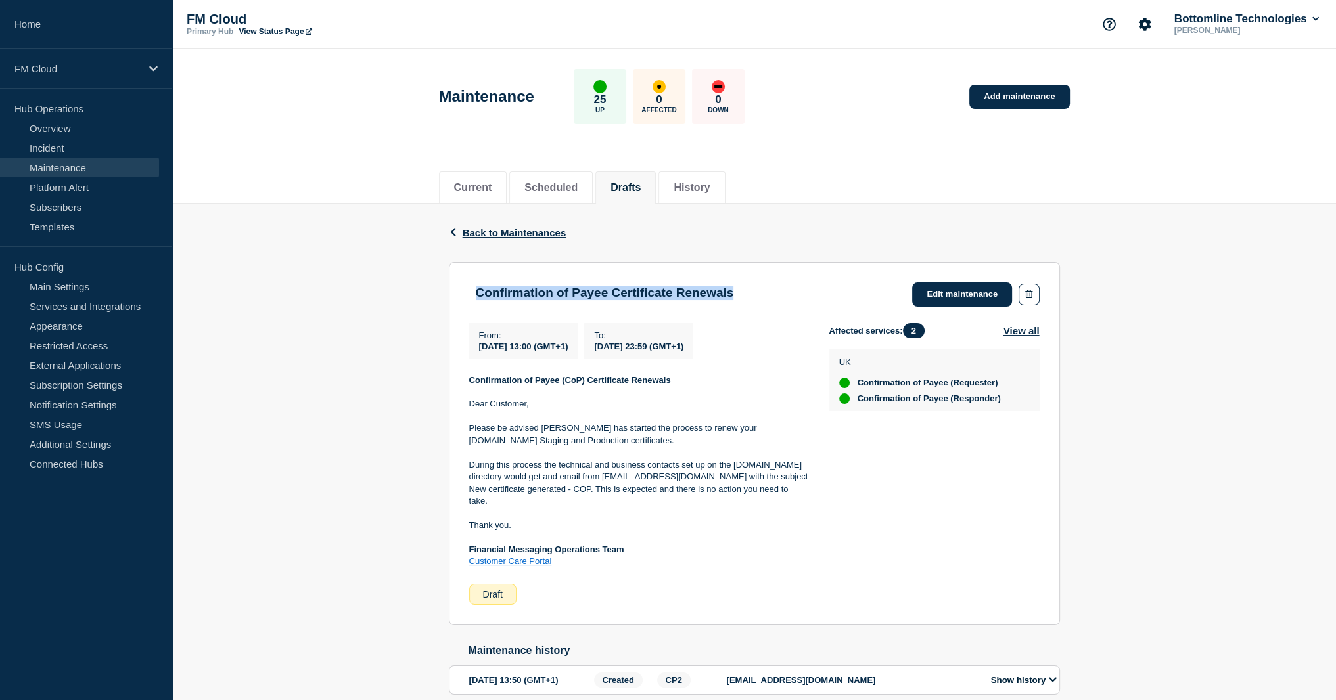
click at [597, 289] on h3 "Confirmation of Payee Certificate Renewals" at bounding box center [605, 293] width 258 height 14
click at [514, 435] on p "Please be advised Bottomline has started the process to renew your PAY.UK Stagi…" at bounding box center [638, 434] width 339 height 24
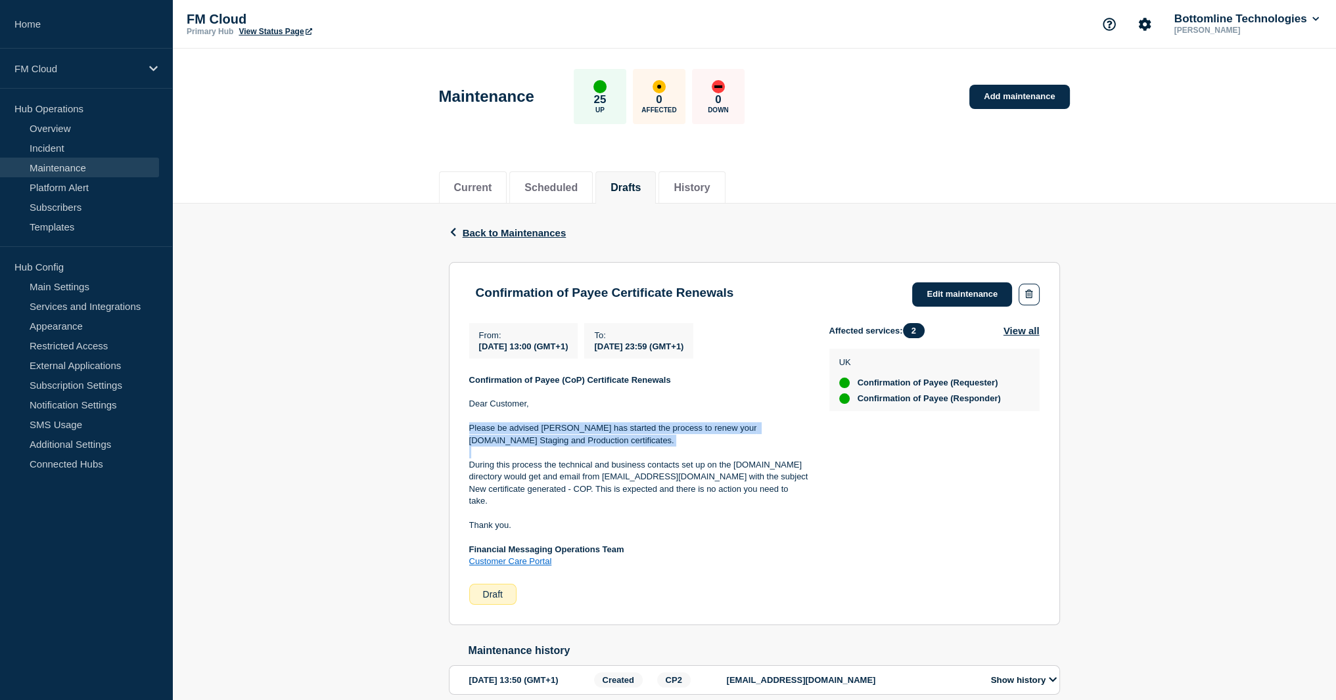
click at [514, 435] on p "Please be advised Bottomline has started the process to renew your PAY.UK Stagi…" at bounding box center [638, 434] width 339 height 24
click at [948, 301] on link "Edit maintenance" at bounding box center [962, 295] width 100 height 24
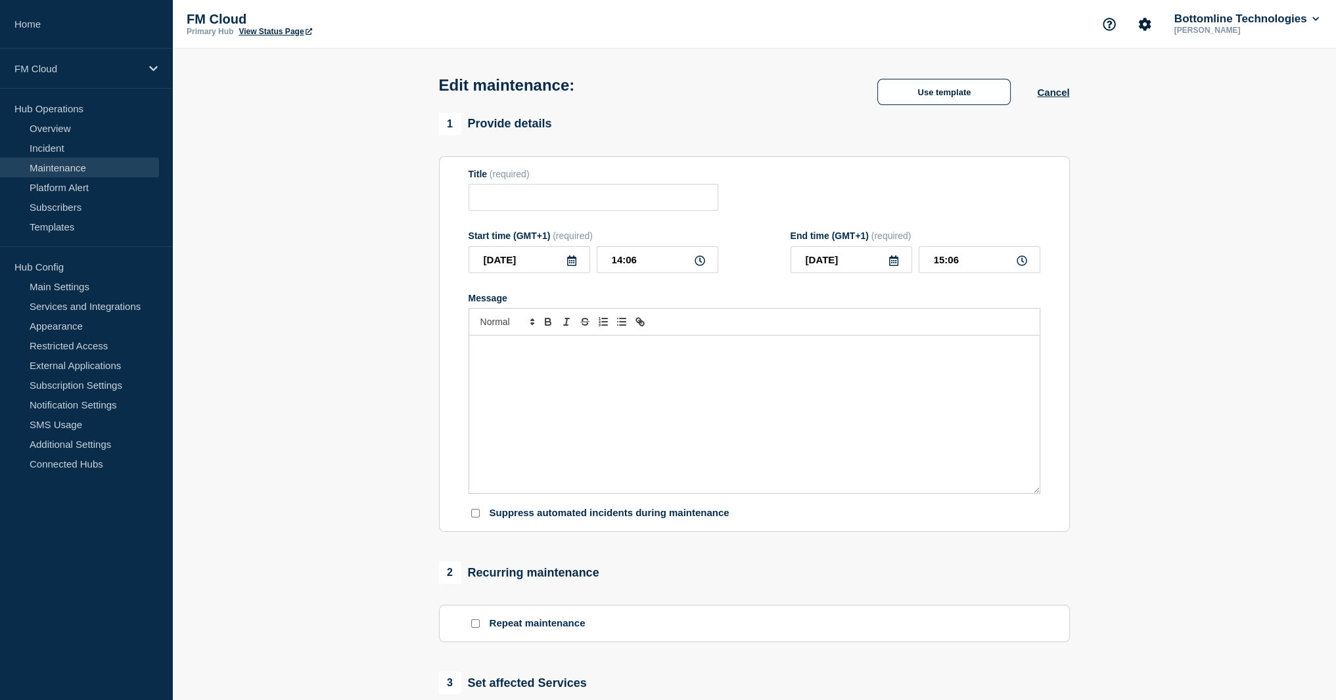
type input "Confirmation of Payee Certificate Renewals"
type input "13:00"
type input "2025-08-31"
type input "23:59"
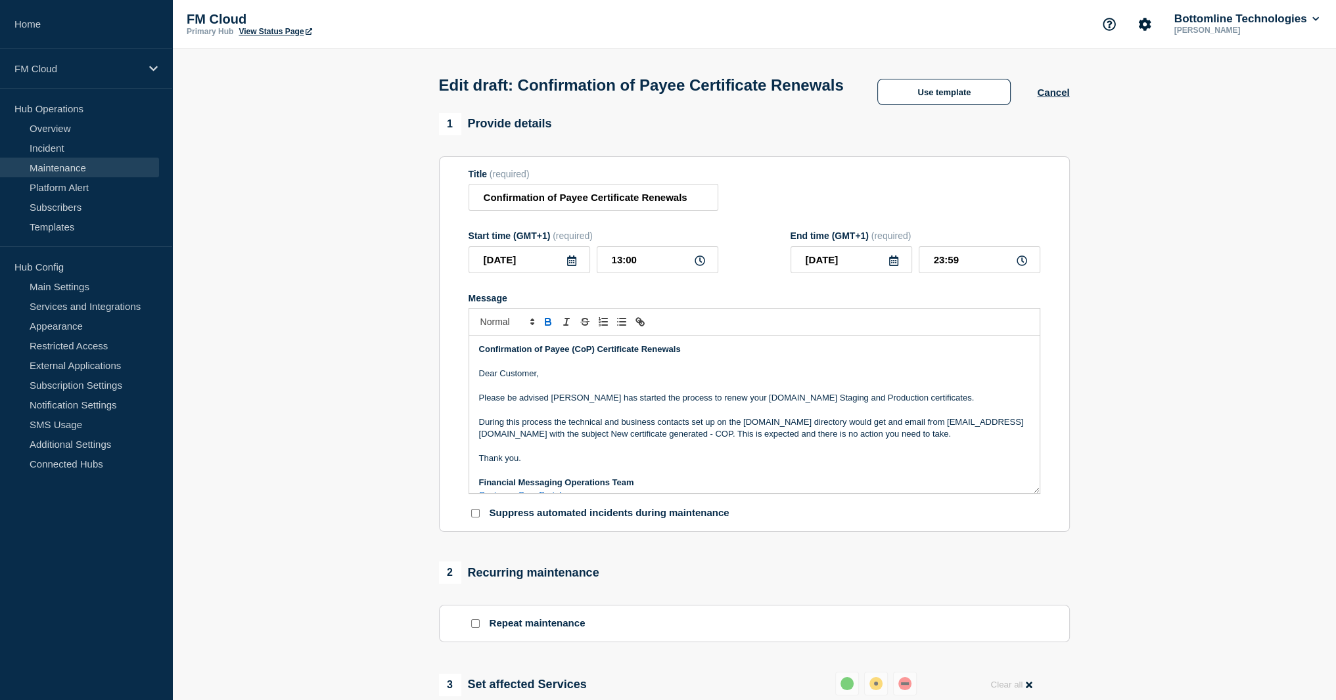
click at [487, 355] on p "Confirmation of Payee (CoP) Certificate Renewals" at bounding box center [754, 350] width 551 height 12
click at [593, 453] on p "Message" at bounding box center [754, 447] width 551 height 12
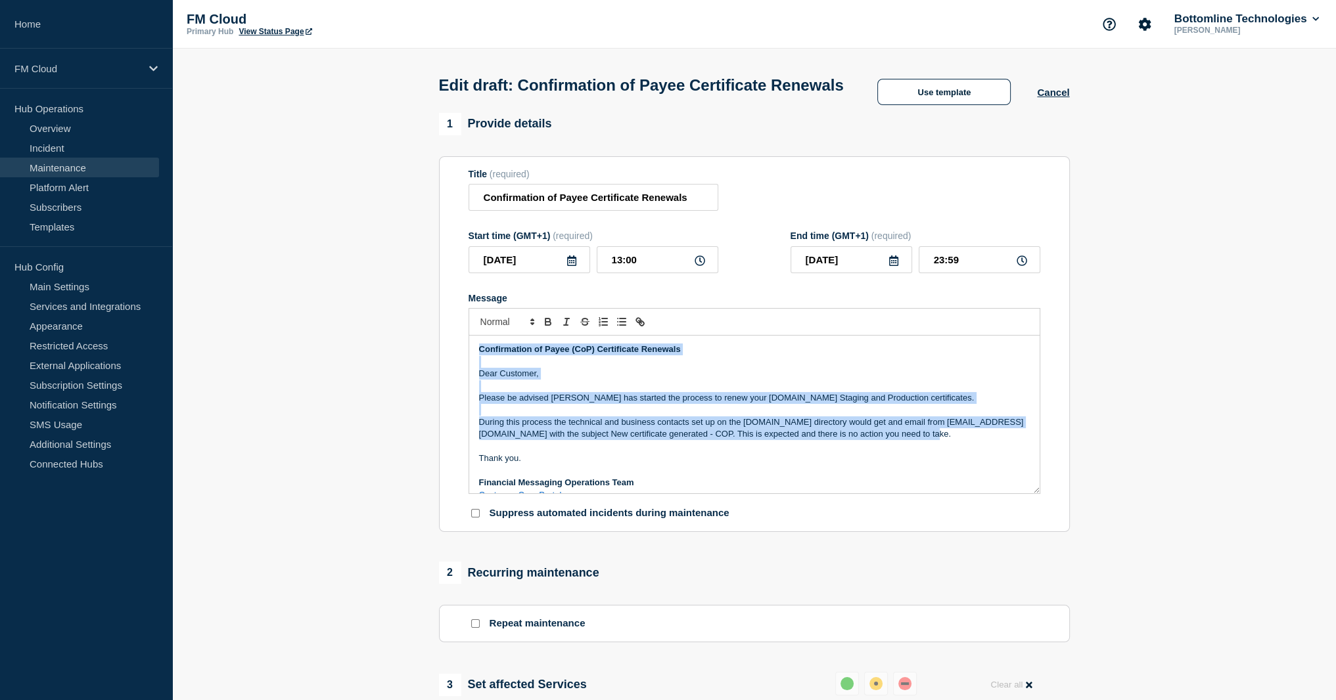
drag, startPoint x: 953, startPoint y: 461, endPoint x: 229, endPoint y: 340, distance: 734.7
click at [229, 340] on section "1 Provide details Title (required) Confirmation of Payee Certificate Renewals S…" at bounding box center [754, 624] width 1164 height 1023
copy div "Confirmation of Payee (CoP) Certificate Renewals Dear Customer, Please be advis…"
click at [520, 392] on p "Message" at bounding box center [754, 386] width 551 height 12
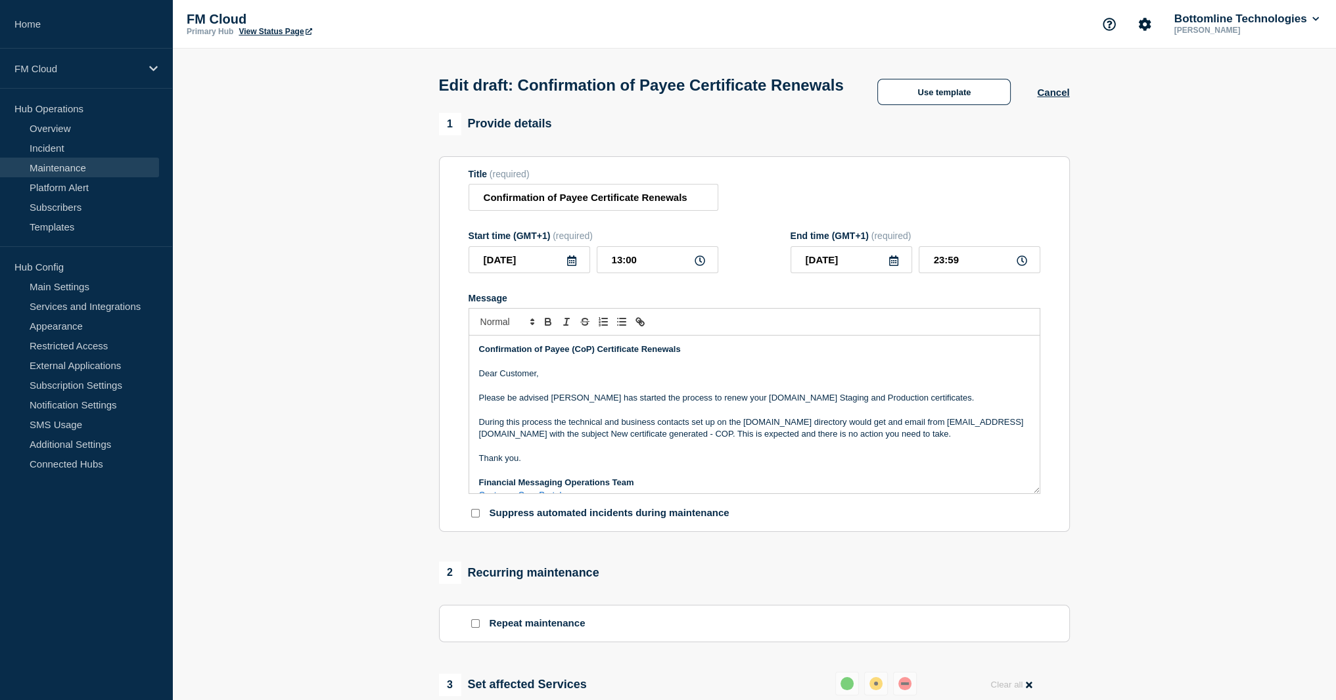
click at [506, 380] on p "Dear Customer," at bounding box center [754, 374] width 551 height 12
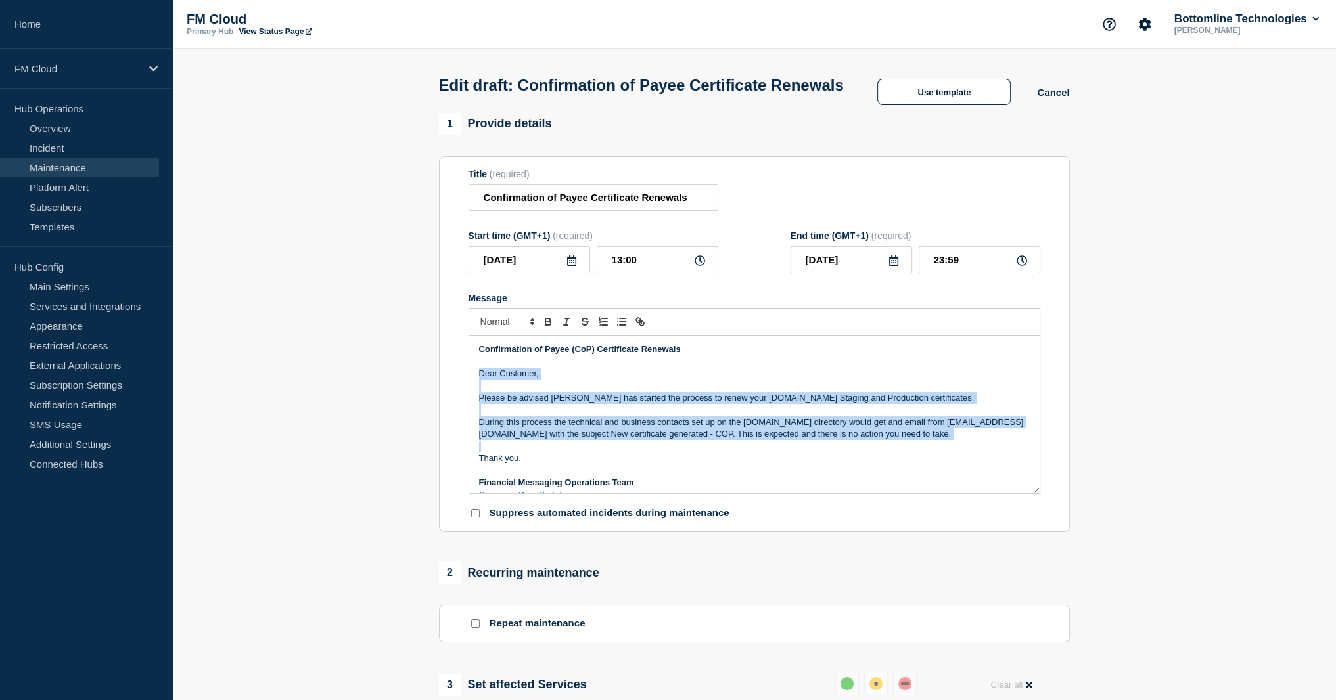
drag, startPoint x: 506, startPoint y: 400, endPoint x: 523, endPoint y: 460, distance: 62.2
click at [523, 460] on div "Confirmation of Payee (CoP) Certificate Renewals Dear Customer, Please be advis…" at bounding box center [754, 415] width 570 height 158
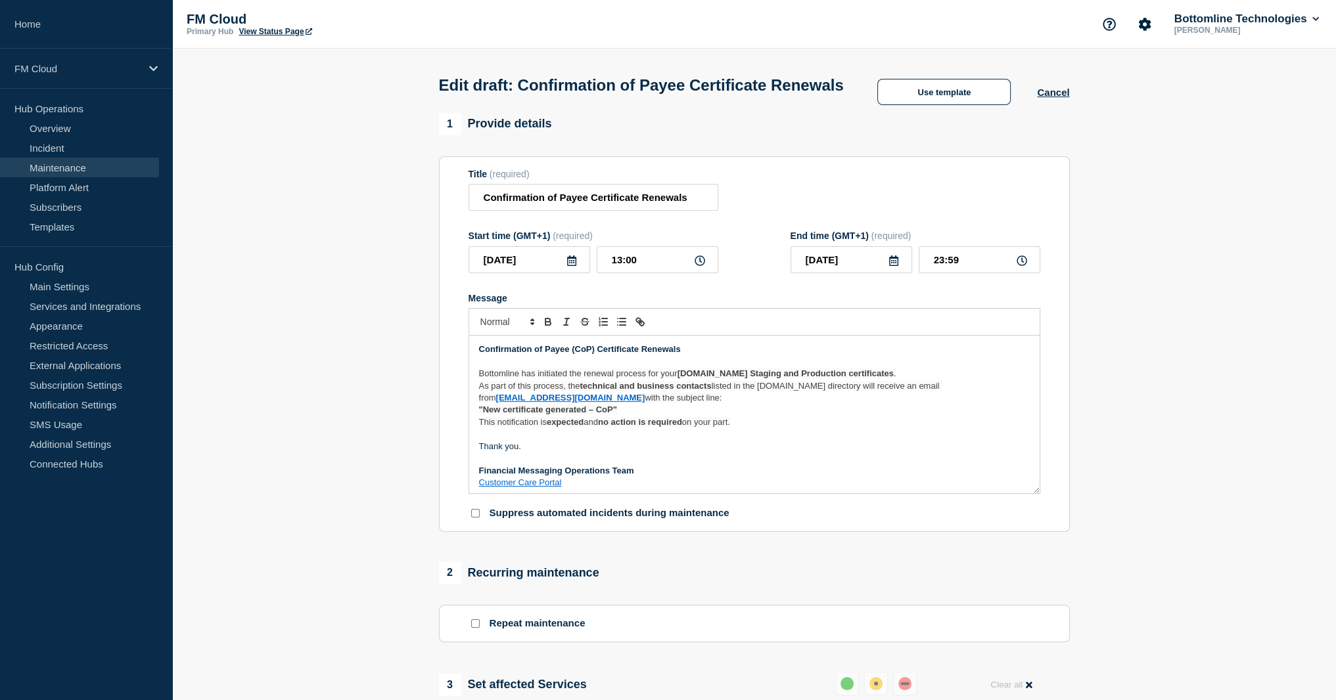
click at [710, 416] on p ""New certificate generated – CoP"" at bounding box center [754, 410] width 551 height 12
click at [859, 380] on p "Bottomline has initiated the renewal process for your Pay.UK Staging and Produc…" at bounding box center [754, 374] width 551 height 12
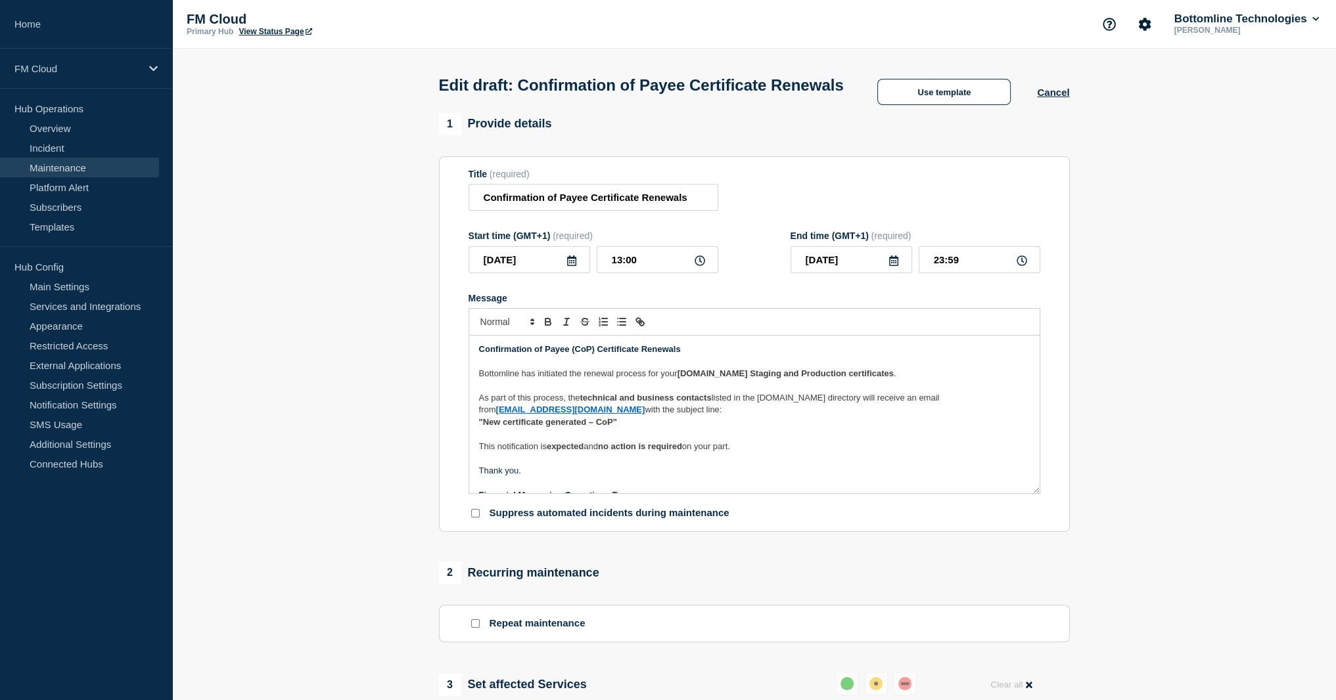
click at [819, 378] on strong "Pay.UK Staging and Production certificates" at bounding box center [785, 374] width 216 height 10
click at [694, 417] on p "As part of this process, the technical and business contacts listed in the Pay.…" at bounding box center [754, 404] width 551 height 24
click at [602, 403] on strong "technical and business contacts" at bounding box center [644, 398] width 131 height 10
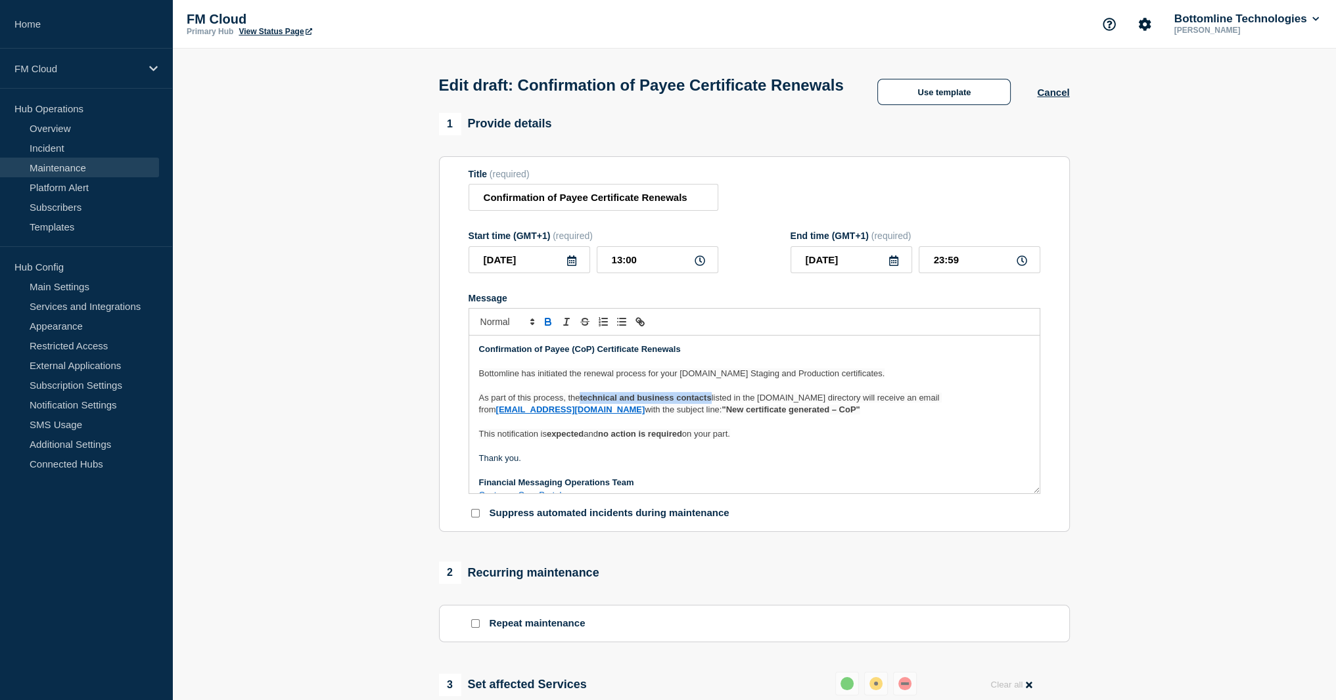
drag, startPoint x: 602, startPoint y: 426, endPoint x: 694, endPoint y: 426, distance: 92.0
click at [694, 403] on strong "technical and business contacts" at bounding box center [644, 398] width 131 height 10
click at [794, 417] on p "As part of this process, the technical and business contacts listed in the Pay.…" at bounding box center [754, 404] width 551 height 24
drag, startPoint x: 946, startPoint y: 429, endPoint x: 833, endPoint y: 466, distance: 118.8
click at [833, 446] on div "mailto:no-reply@payments-services.co.uk" at bounding box center [740, 433] width 260 height 25
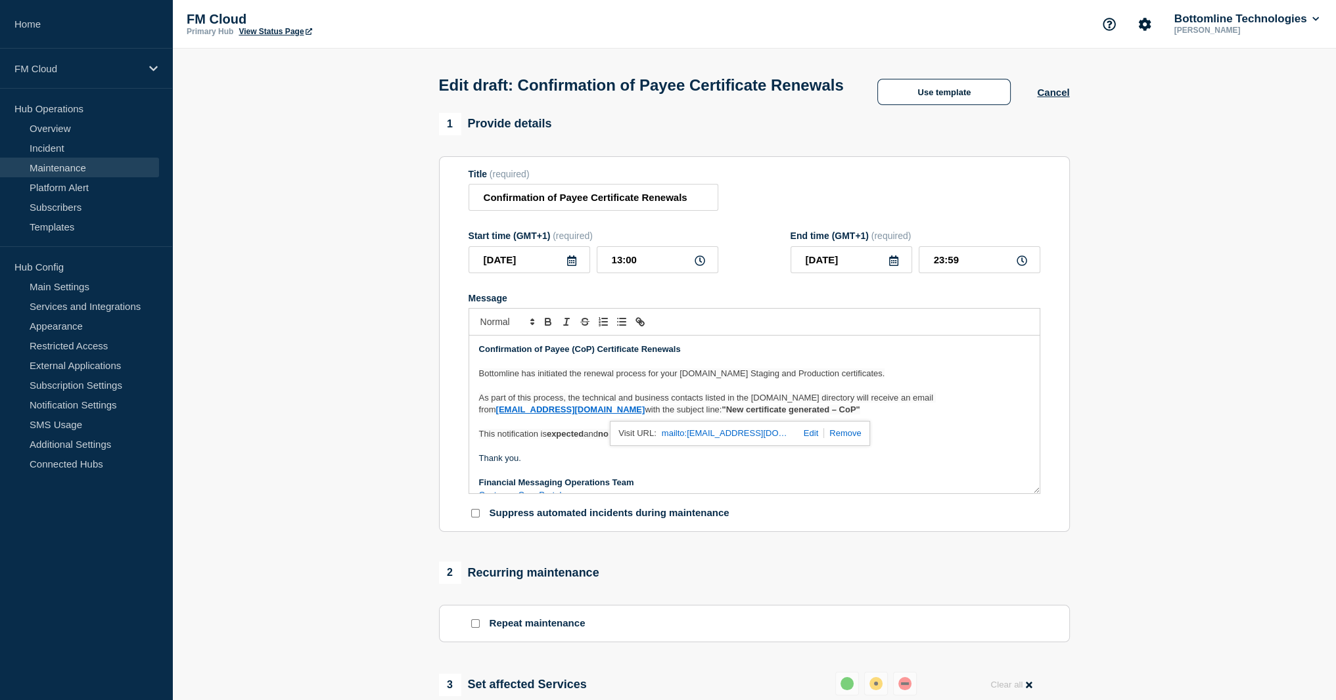
click at [835, 438] on link at bounding box center [842, 433] width 37 height 10
click at [645, 415] on strong "no-reply@payments-services.co.uk" at bounding box center [570, 410] width 149 height 10
drag, startPoint x: 920, startPoint y: 425, endPoint x: 529, endPoint y: 432, distance: 391.0
click at [529, 415] on strong "no-reply@payments-services.co.uk" at bounding box center [570, 410] width 149 height 10
click at [528, 415] on strong "no-reply@payments-services.co.uk" at bounding box center [570, 410] width 149 height 10
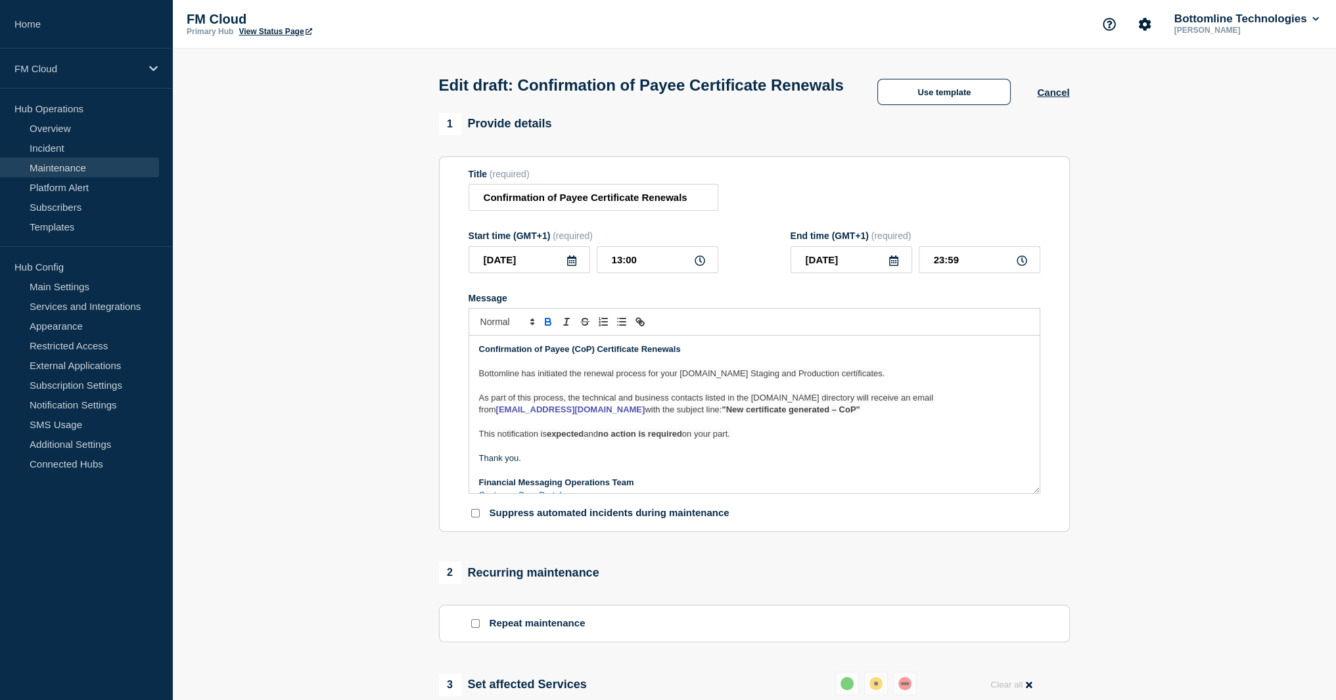
click at [534, 415] on strong "no-reply@payments-services.co.uk" at bounding box center [570, 410] width 149 height 10
click at [627, 453] on p "Message" at bounding box center [754, 447] width 551 height 12
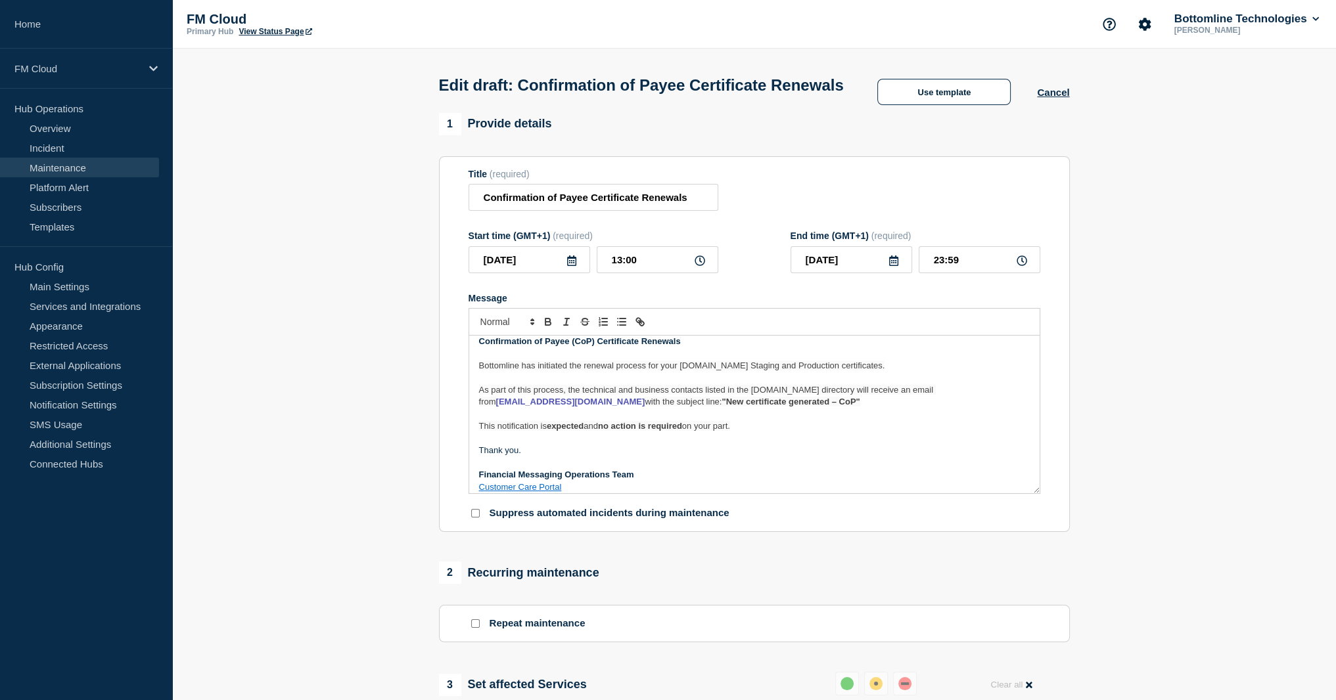
scroll to position [16, 0]
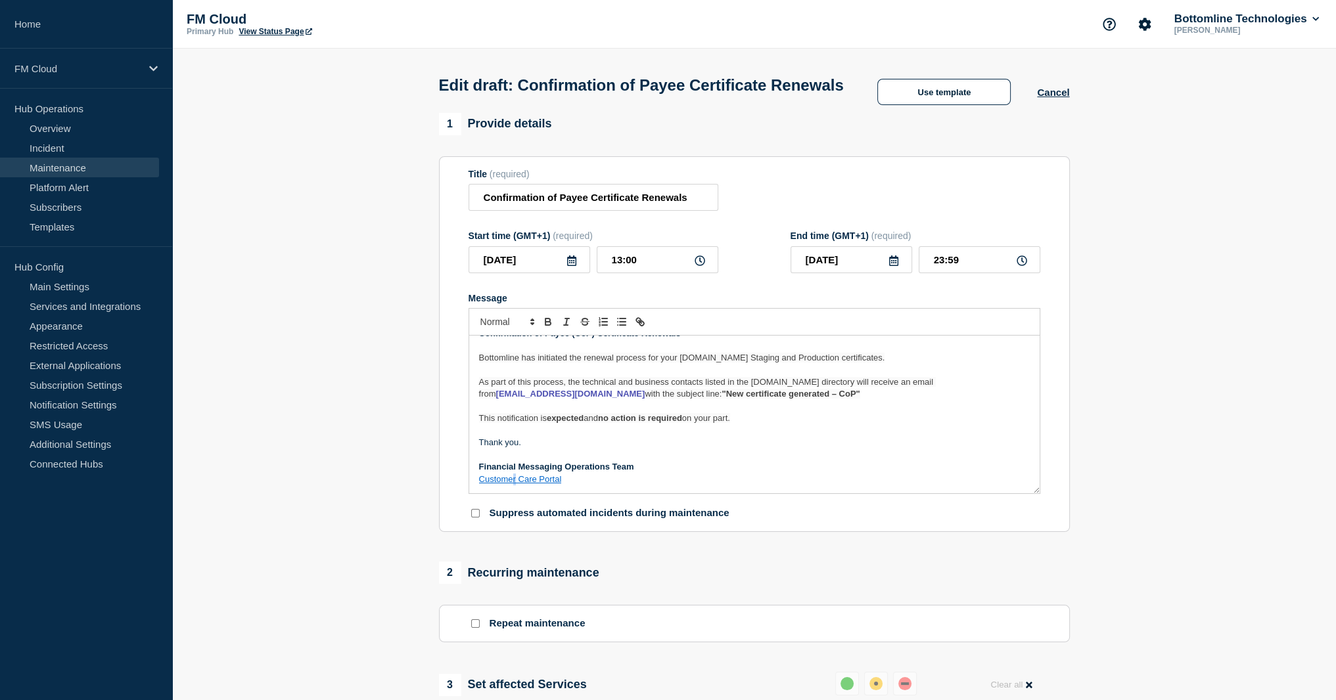
click at [514, 484] on link "Customer Care Portal" at bounding box center [520, 479] width 83 height 10
drag, startPoint x: 514, startPoint y: 505, endPoint x: 539, endPoint y: 505, distance: 25.0
click at [514, 484] on link "Customer Care Portal" at bounding box center [520, 479] width 83 height 10
click at [540, 484] on link "Customer Care Portal" at bounding box center [520, 479] width 83 height 10
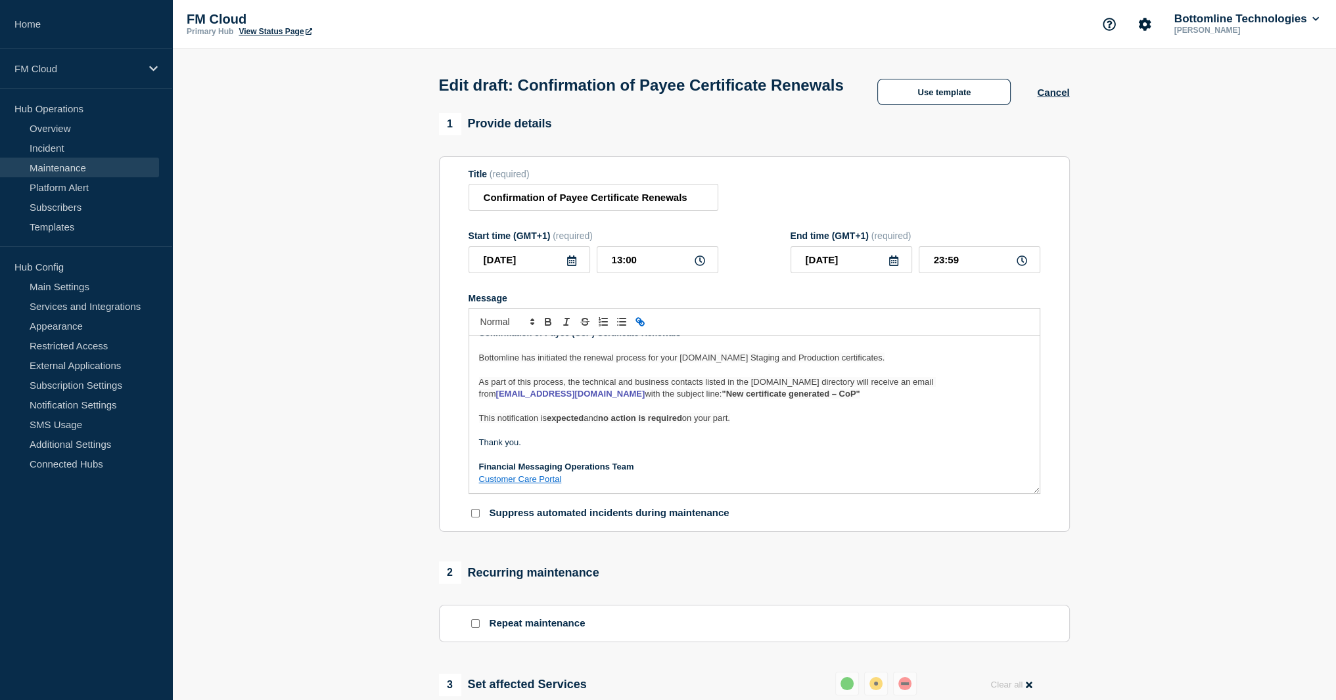
drag, startPoint x: 545, startPoint y: 491, endPoint x: 544, endPoint y: 484, distance: 6.7
click at [545, 472] on strong "Financial Messaging Operations Team" at bounding box center [556, 467] width 155 height 10
click at [544, 461] on p "Message" at bounding box center [754, 455] width 551 height 12
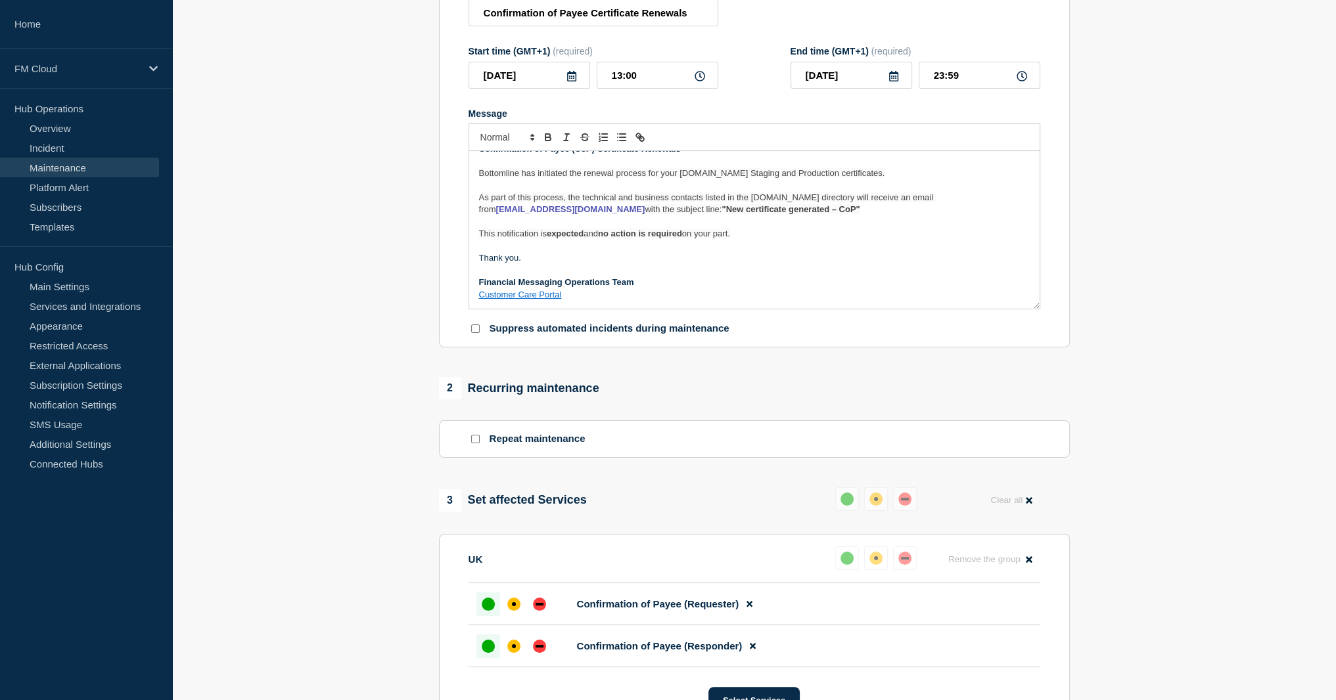
scroll to position [460, 0]
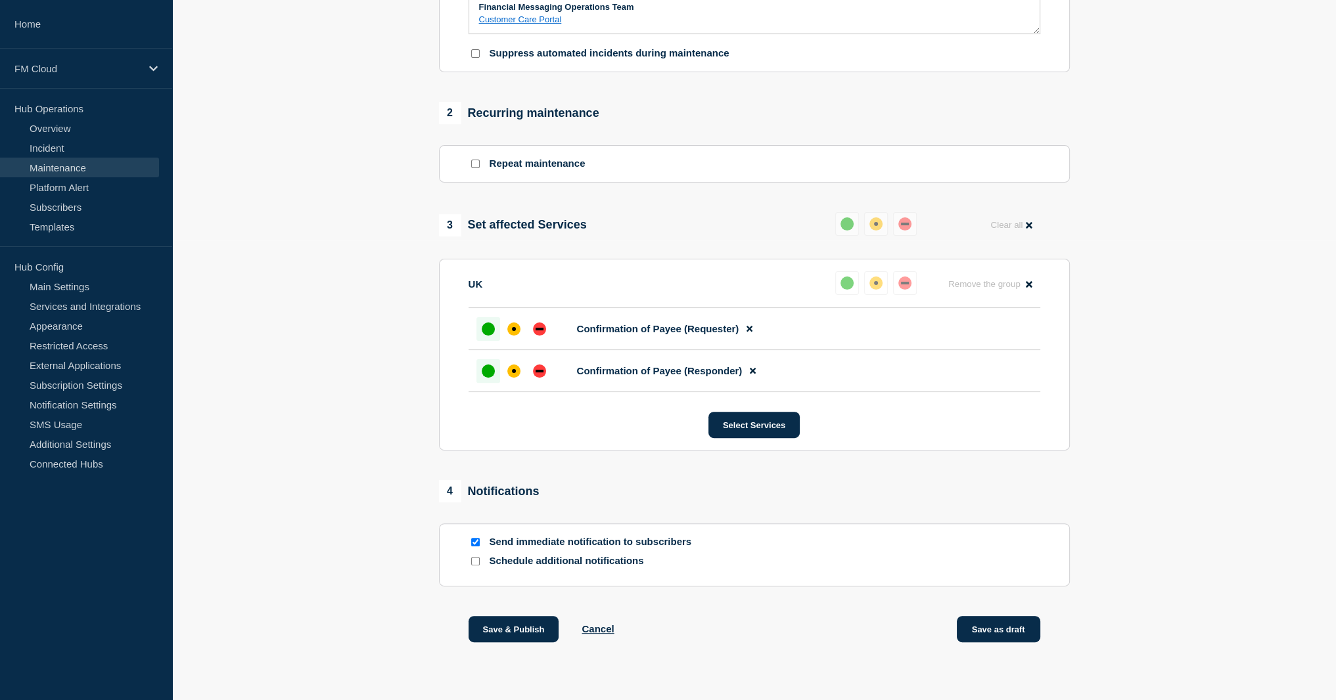
click at [1010, 643] on button "Save as draft" at bounding box center [998, 629] width 83 height 26
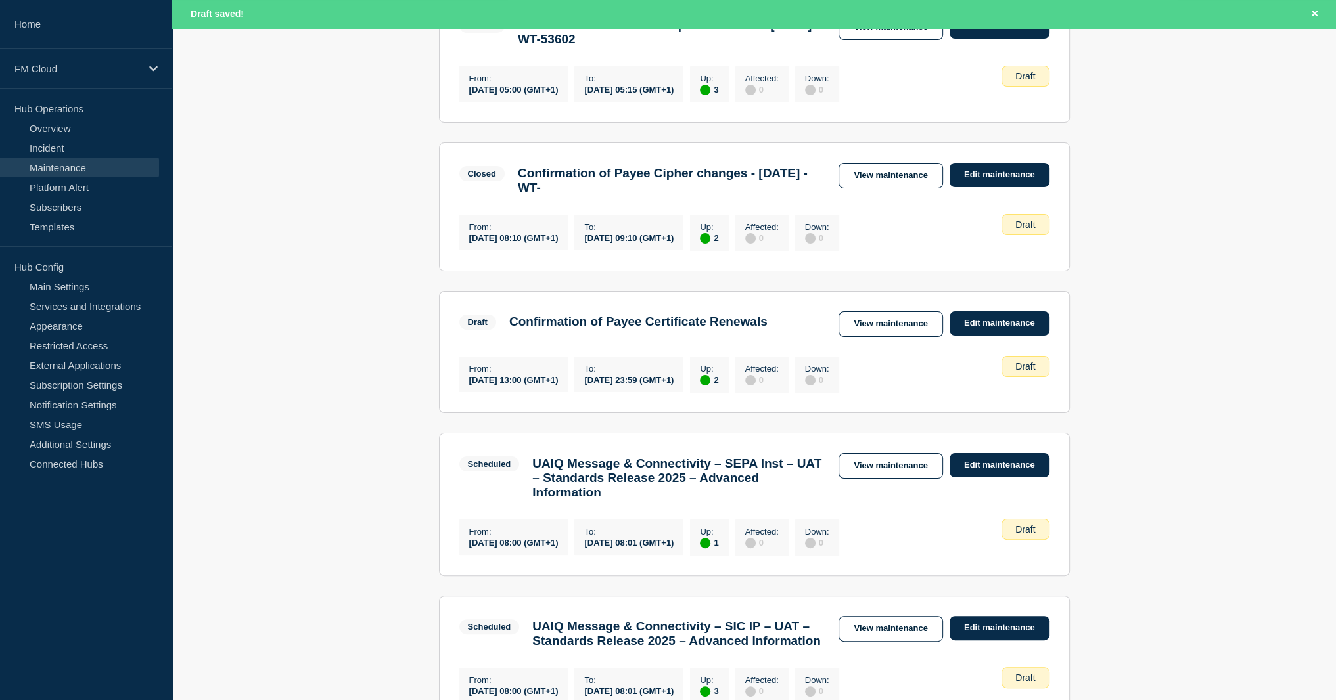
scroll to position [329, 0]
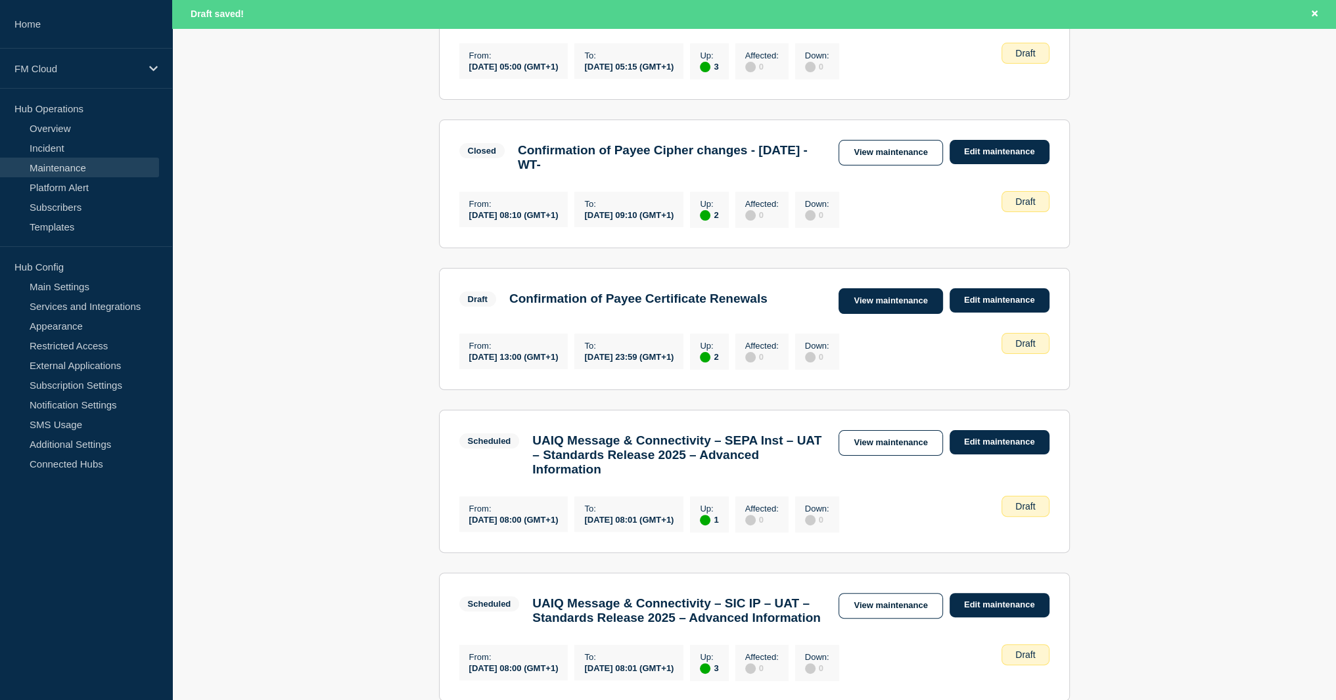
click at [917, 311] on link "View maintenance" at bounding box center [890, 301] width 104 height 26
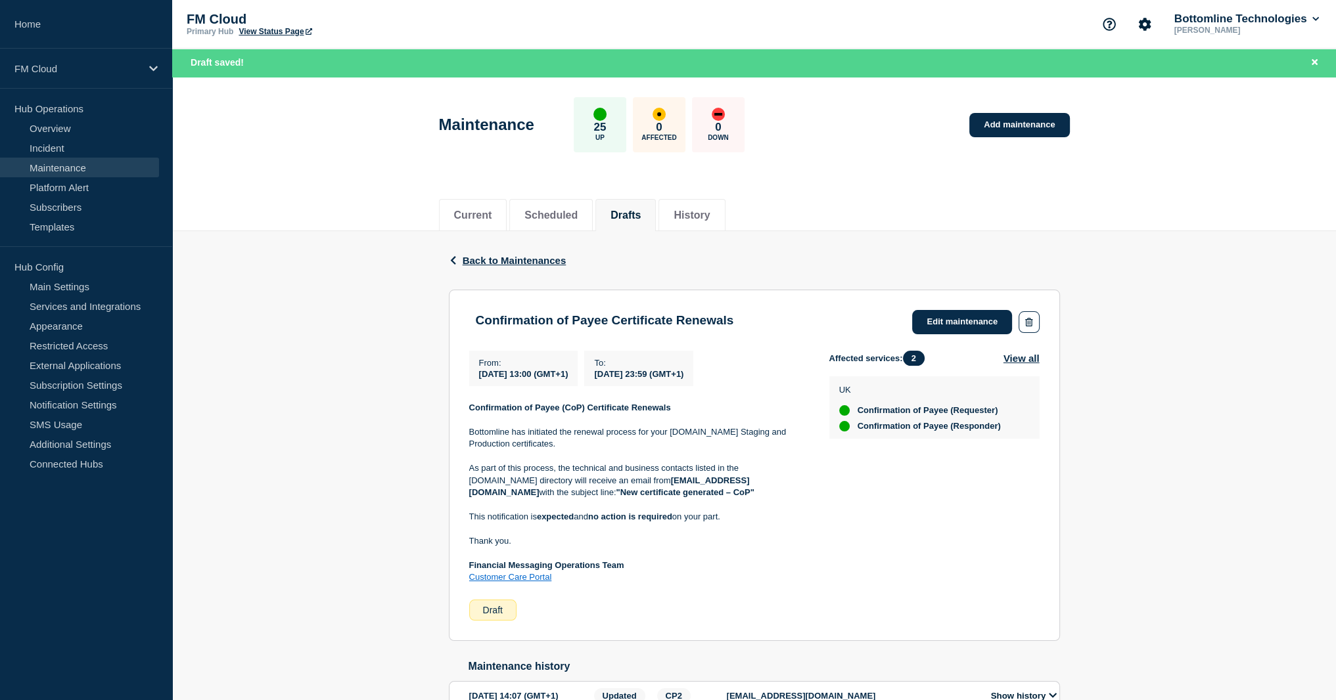
click at [357, 340] on div "Back Back to Maintenances Confirmation of Payee Certificate Renewals From 2025-…" at bounding box center [754, 509] width 1164 height 557
click at [498, 256] on span "Back to Maintenances" at bounding box center [515, 260] width 104 height 11
